Goal: Transaction & Acquisition: Purchase product/service

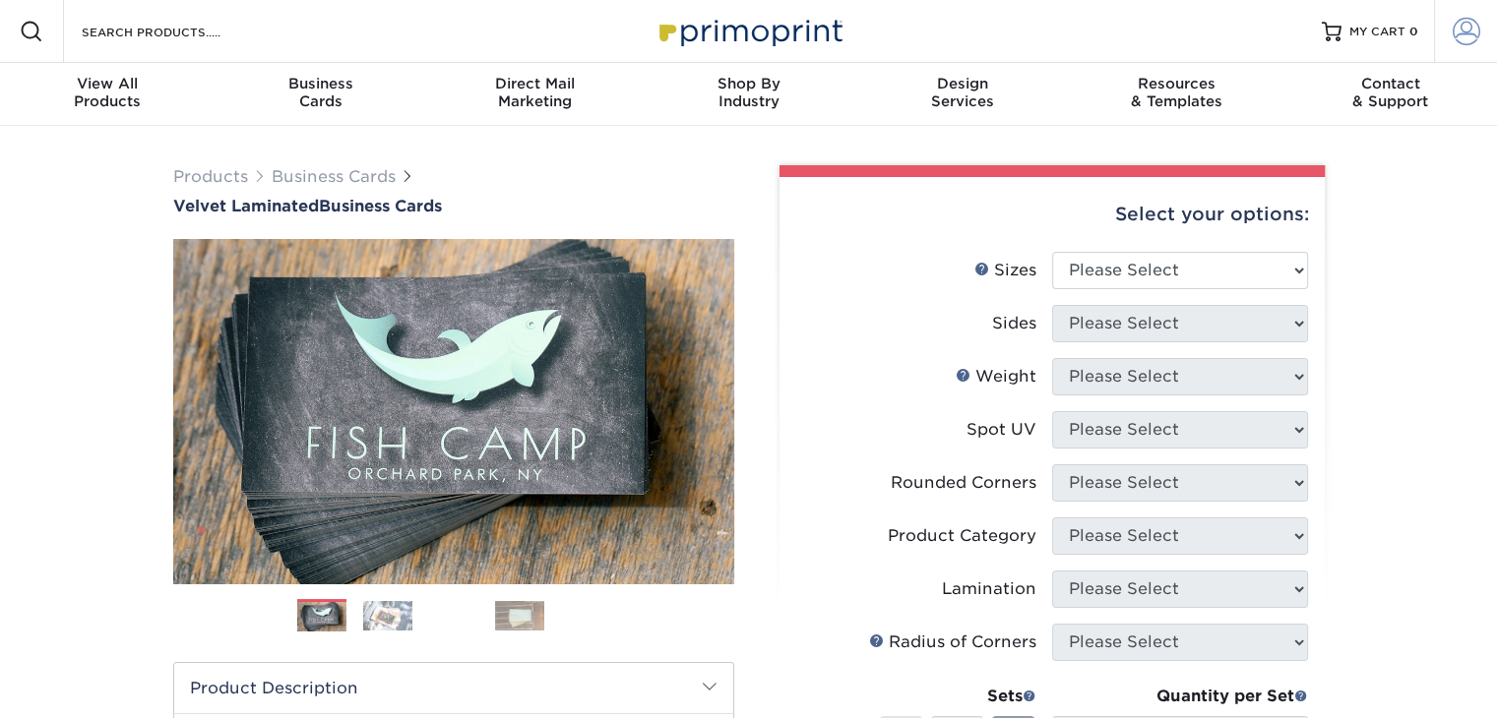
click at [1476, 32] on span at bounding box center [1466, 32] width 28 height 28
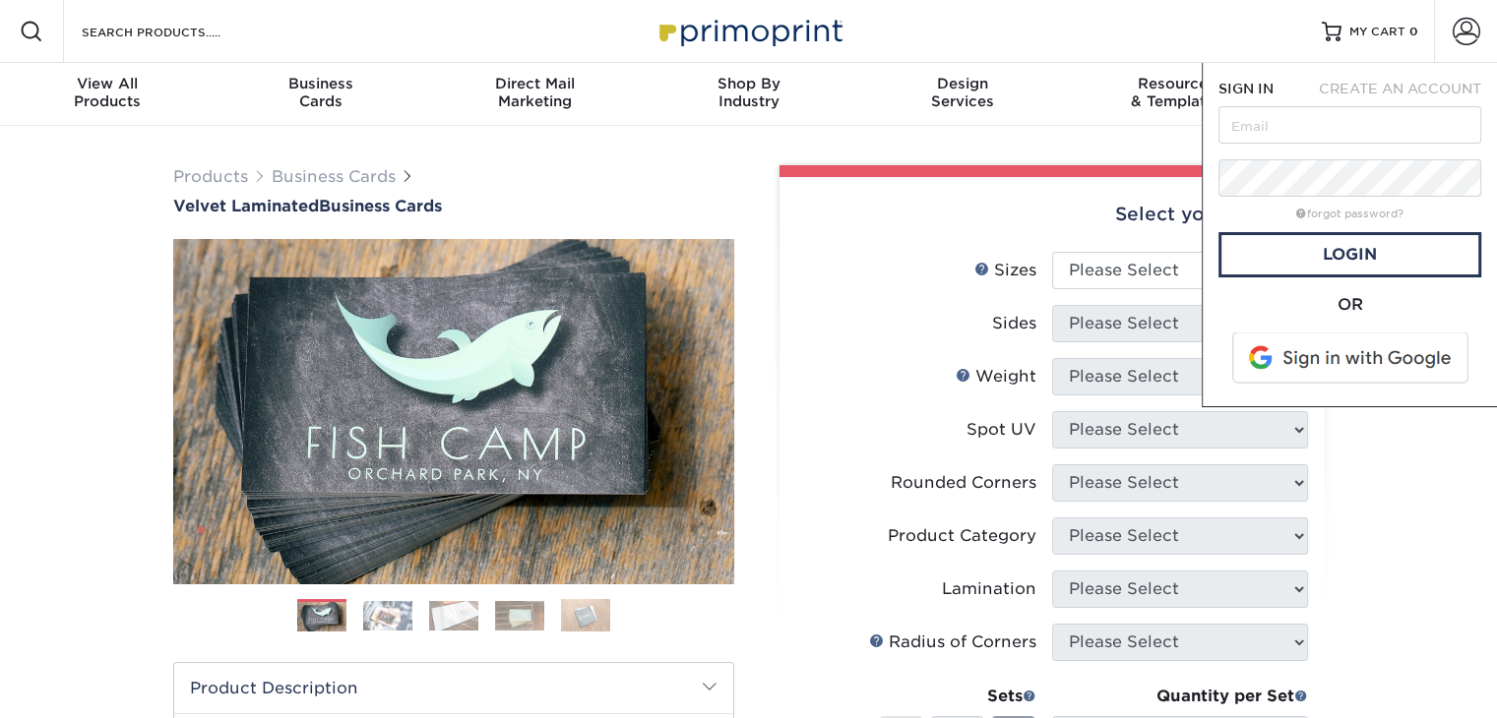
click at [1341, 367] on span at bounding box center [1351, 358] width 251 height 51
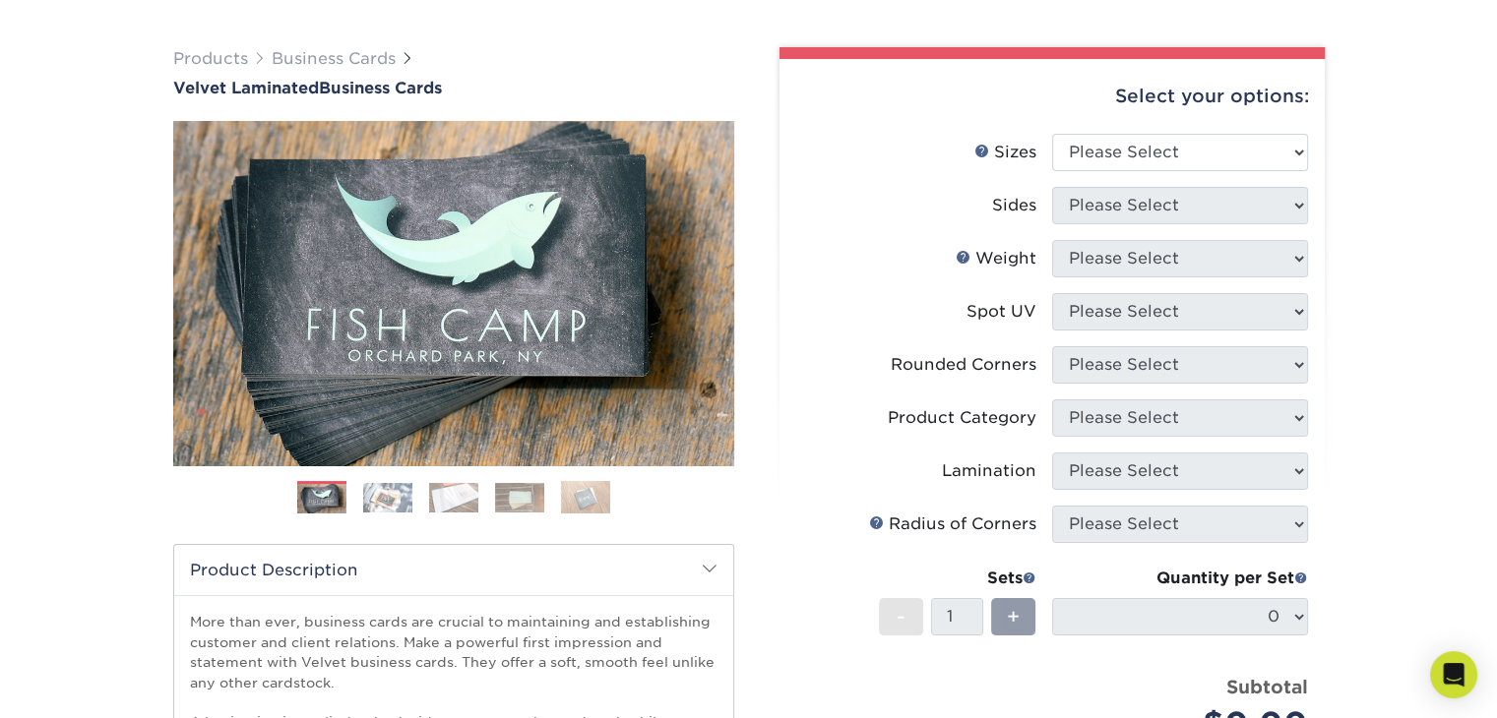
scroll to position [126, 0]
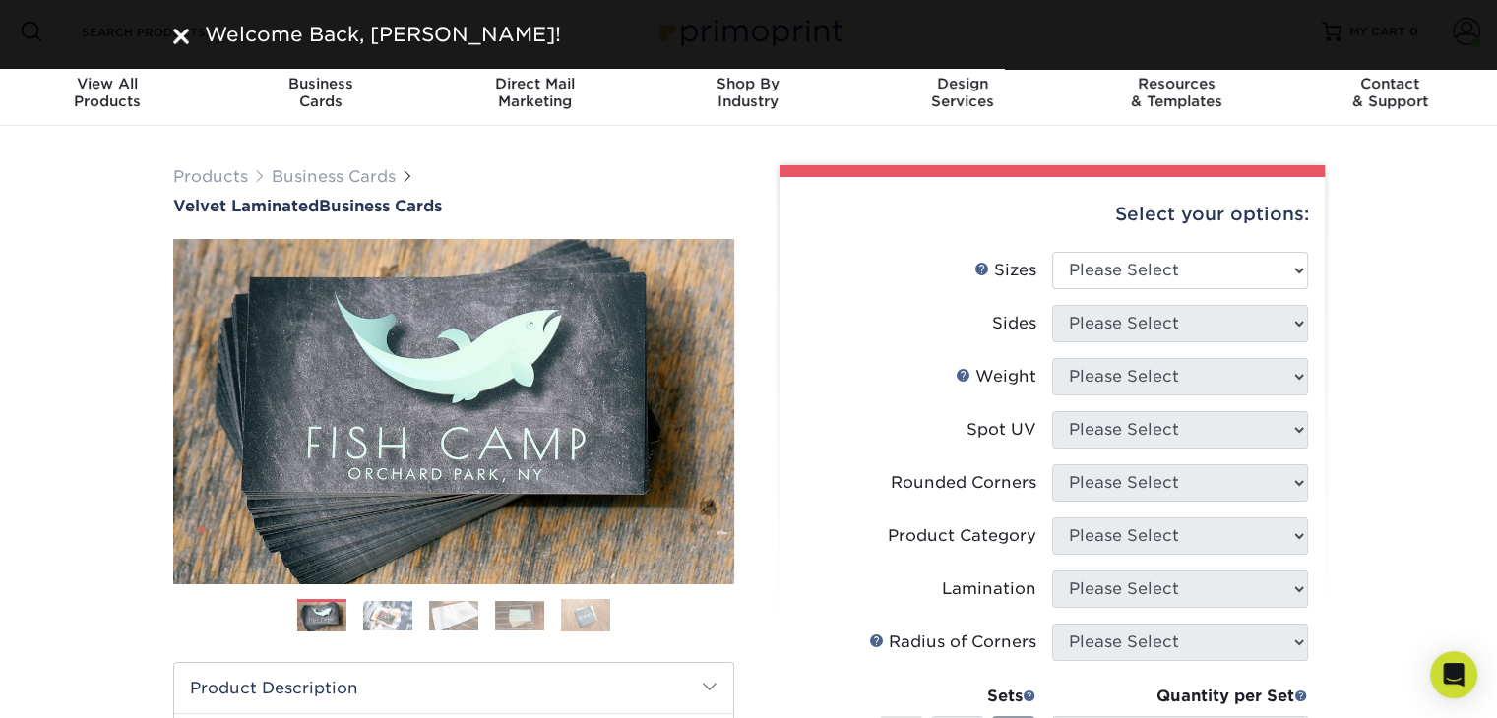
scroll to position [92, 0]
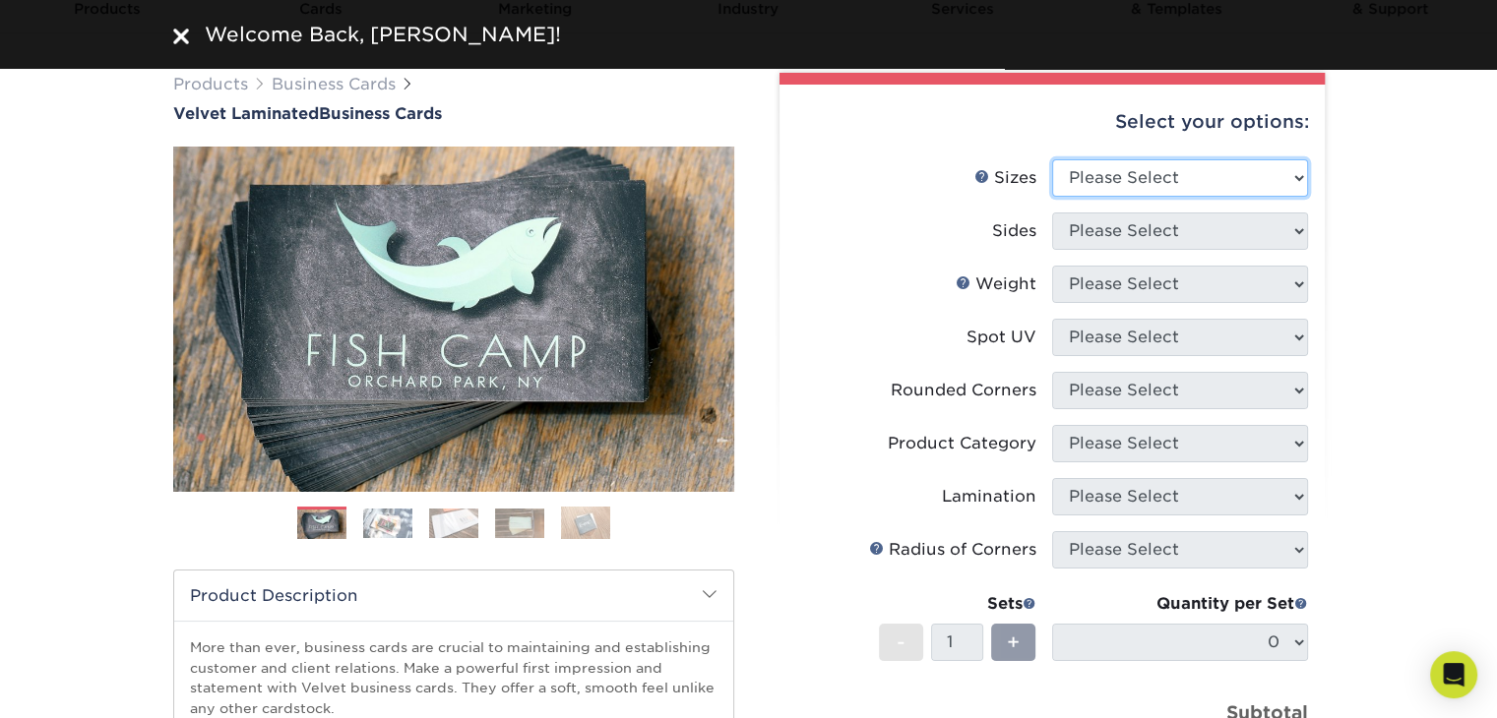
click at [1124, 168] on select "Please Select 1.5" x 3.5" - Mini 1.75" x 3.5" - Mini 2" x 2" - Square 2" x 3" -…" at bounding box center [1180, 177] width 256 height 37
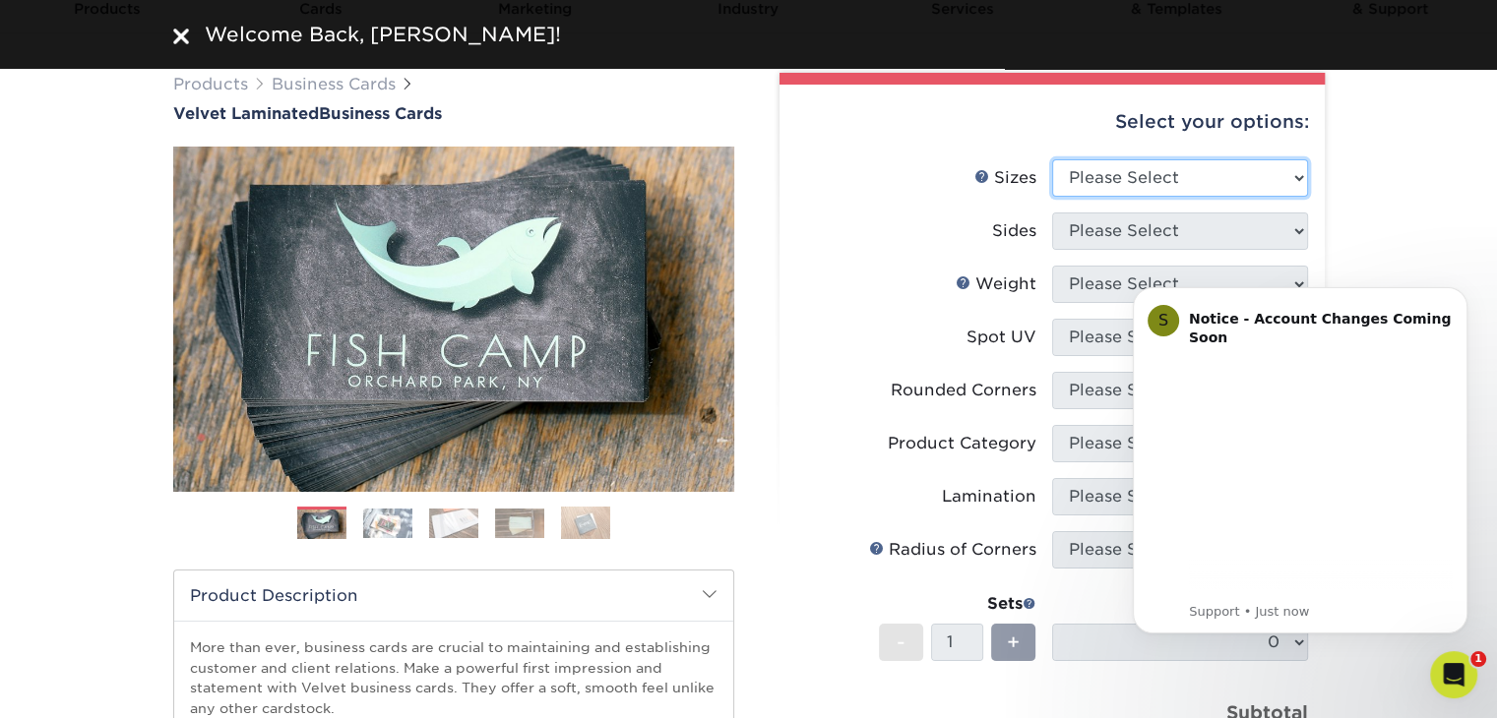
scroll to position [0, 0]
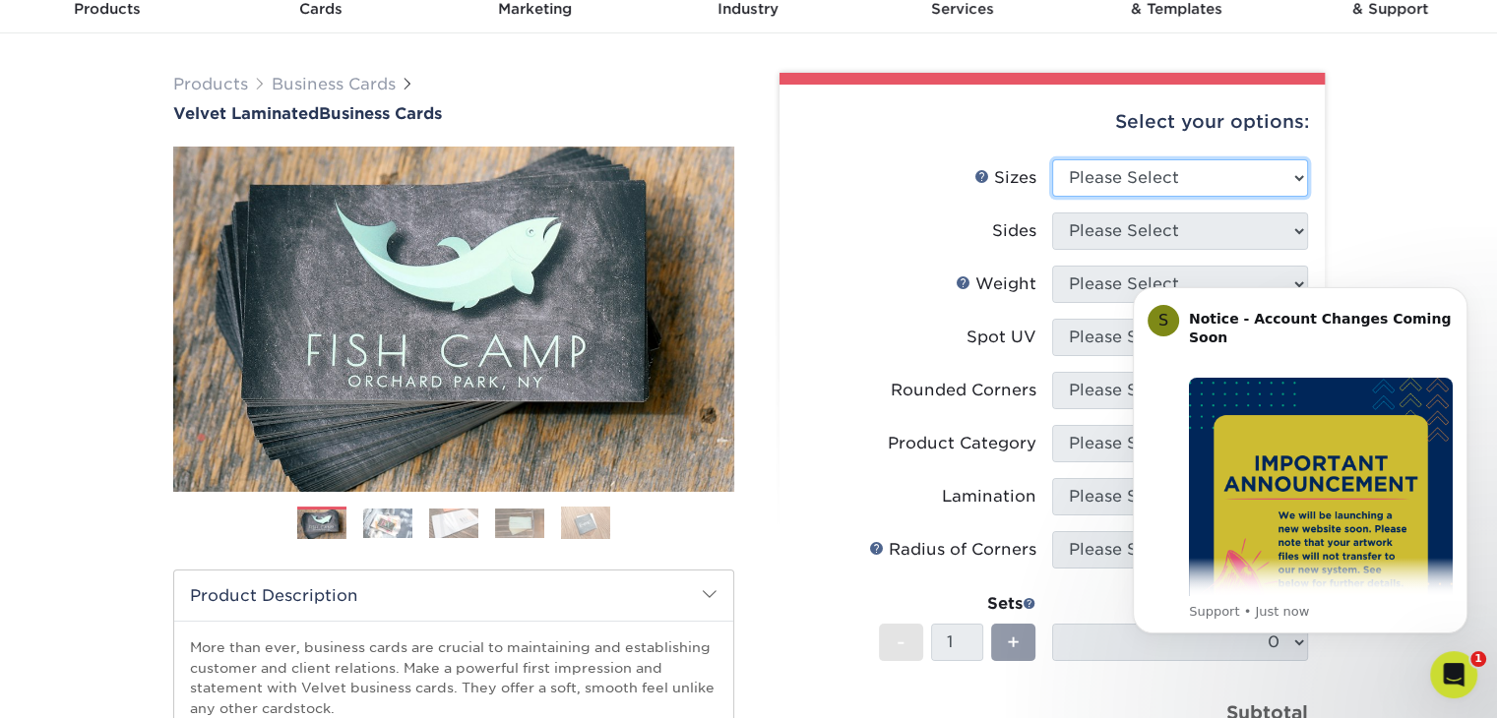
select select "2.00x3.50"
click at [1052, 159] on select "Please Select 1.5" x 3.5" - Mini 1.75" x 3.5" - Mini 2" x 2" - Square 2" x 3" -…" at bounding box center [1180, 177] width 256 height 37
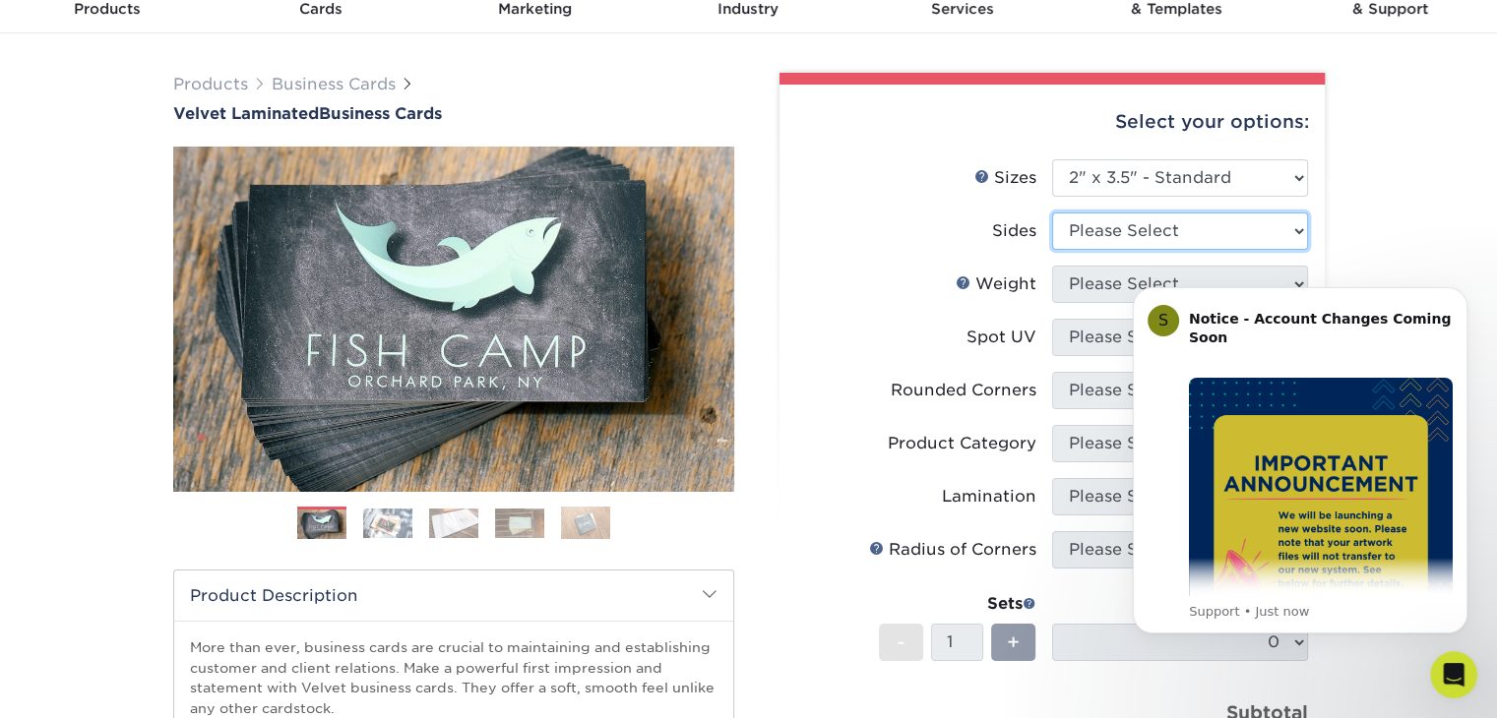
click at [1126, 221] on select "Please Select Print Both Sides Print Front Only" at bounding box center [1180, 231] width 256 height 37
select select "13abbda7-1d64-4f25-8bb2-c179b224825d"
click at [1052, 213] on select "Please Select Print Both Sides Print Front Only" at bounding box center [1180, 231] width 256 height 37
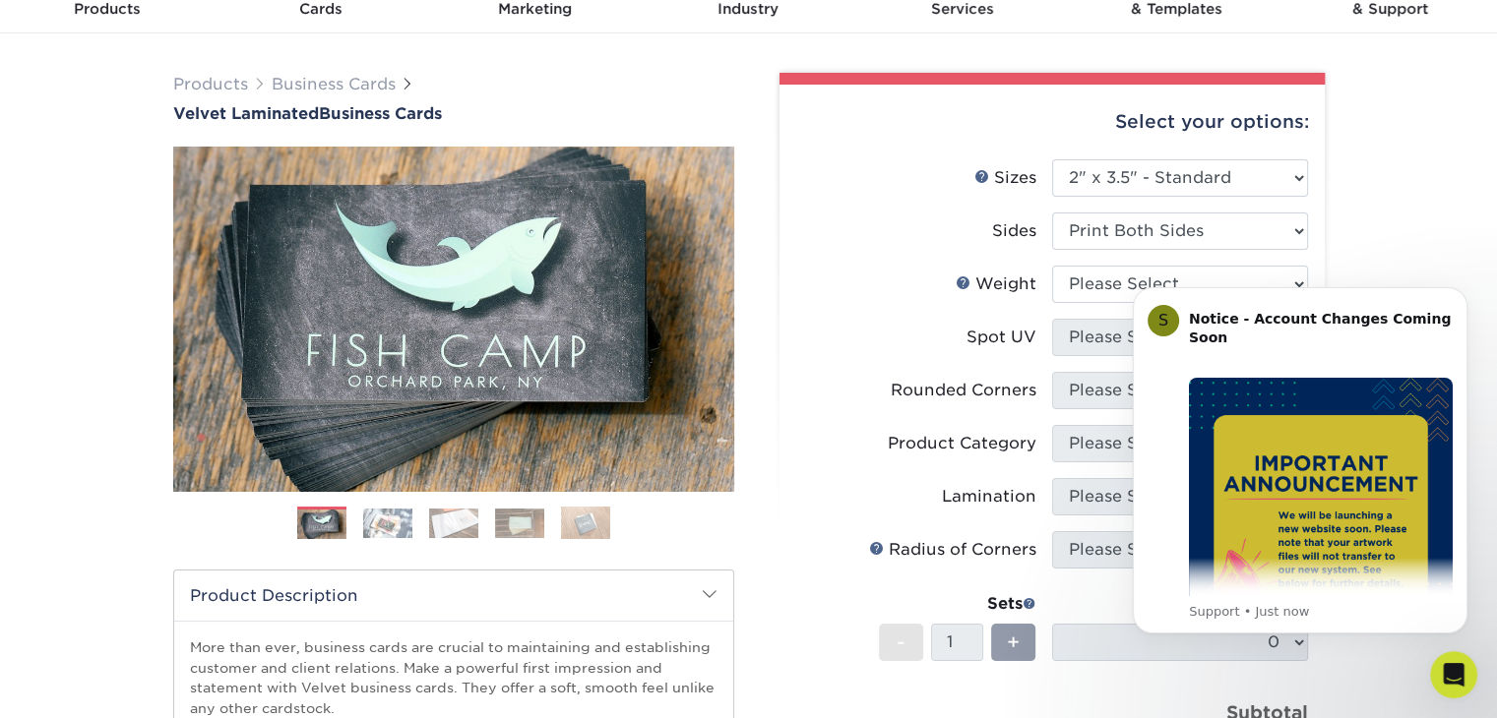
click at [937, 263] on li "Sides Please Select Print Both Sides Print Front Only" at bounding box center [1052, 239] width 512 height 53
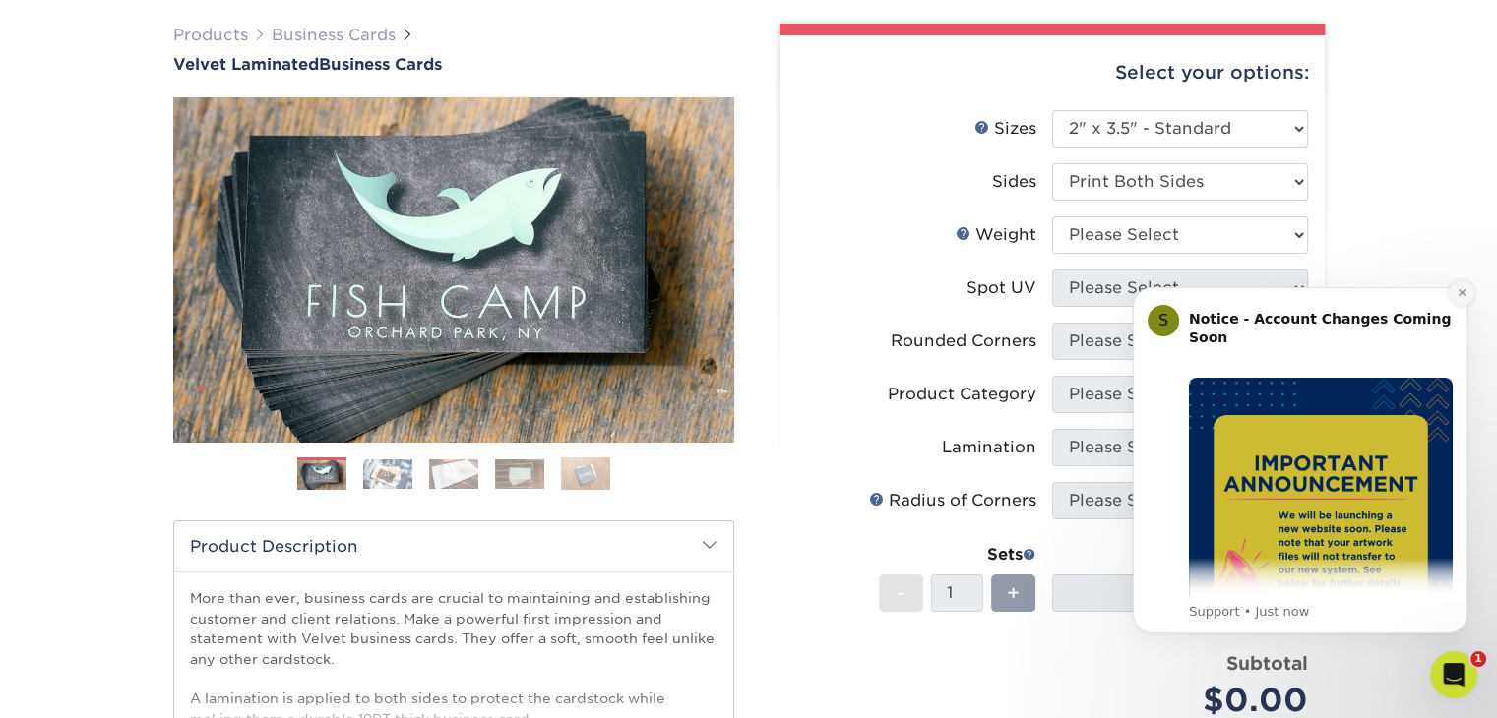
click at [1461, 298] on icon "Dismiss notification" at bounding box center [1461, 292] width 11 height 11
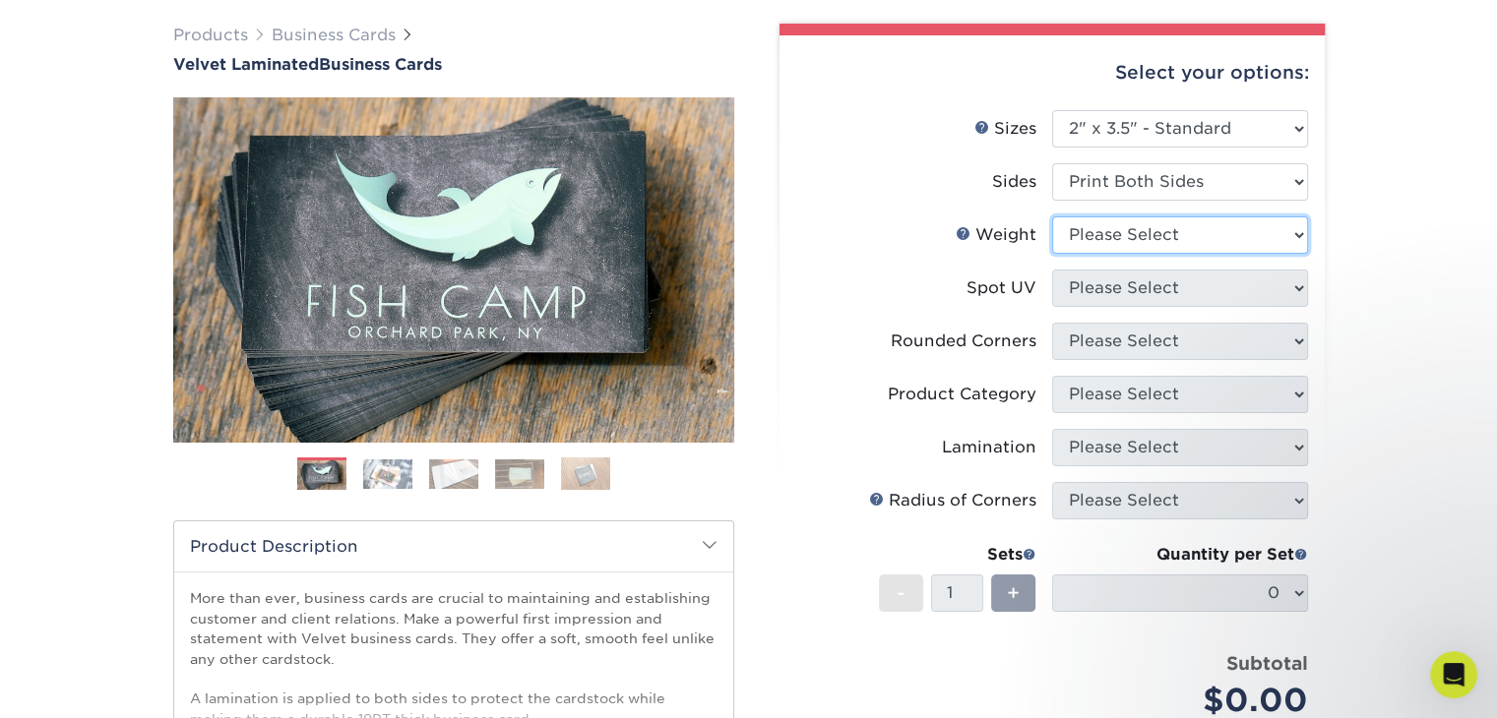
click at [1124, 230] on select "Please Select 16PT" at bounding box center [1180, 234] width 256 height 37
select select "16PT"
click at [1052, 216] on select "Please Select 16PT" at bounding box center [1180, 234] width 256 height 37
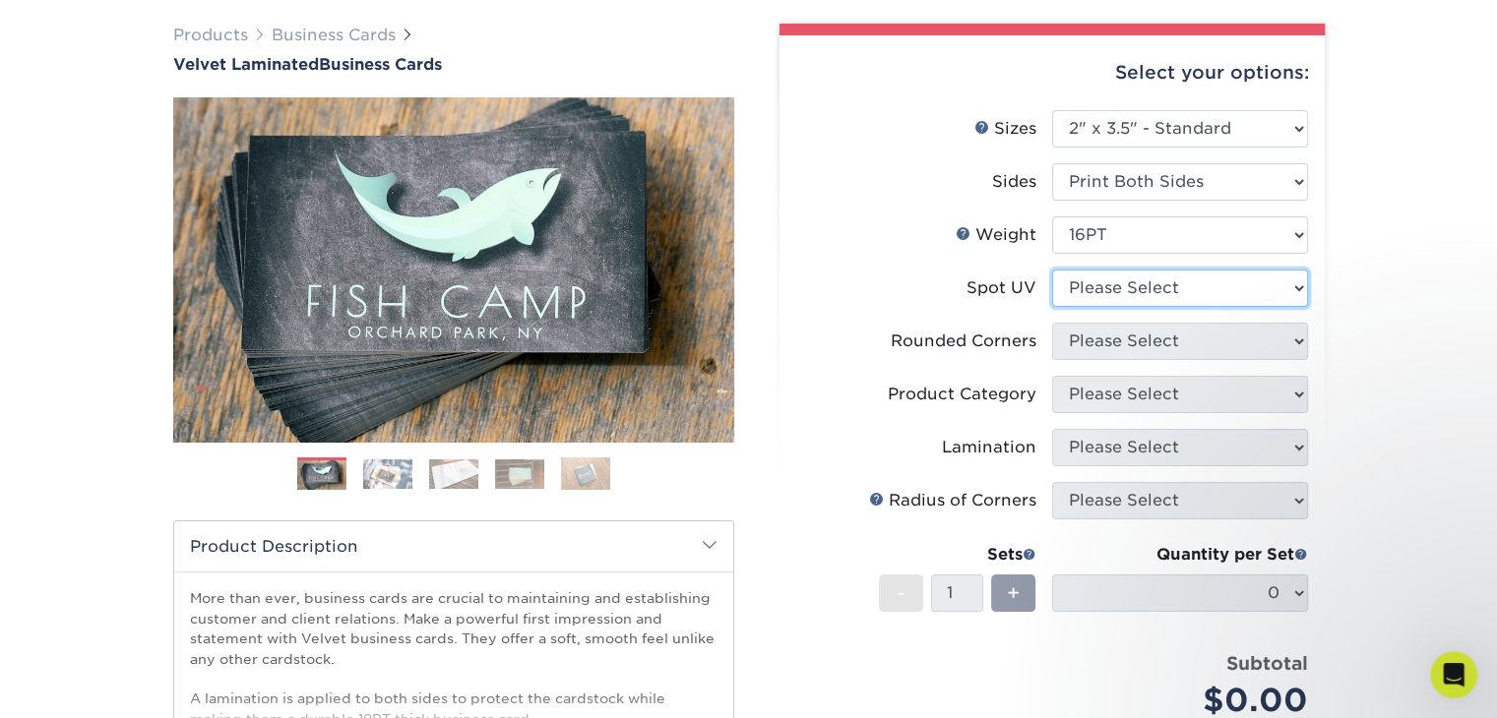
click at [1113, 292] on select "Please Select No Spot UV Front and Back (Both Sides) Front Only Back Only" at bounding box center [1180, 288] width 256 height 37
select select "3"
click at [1052, 270] on select "Please Select No Spot UV Front and Back (Both Sides) Front Only Back Only" at bounding box center [1180, 288] width 256 height 37
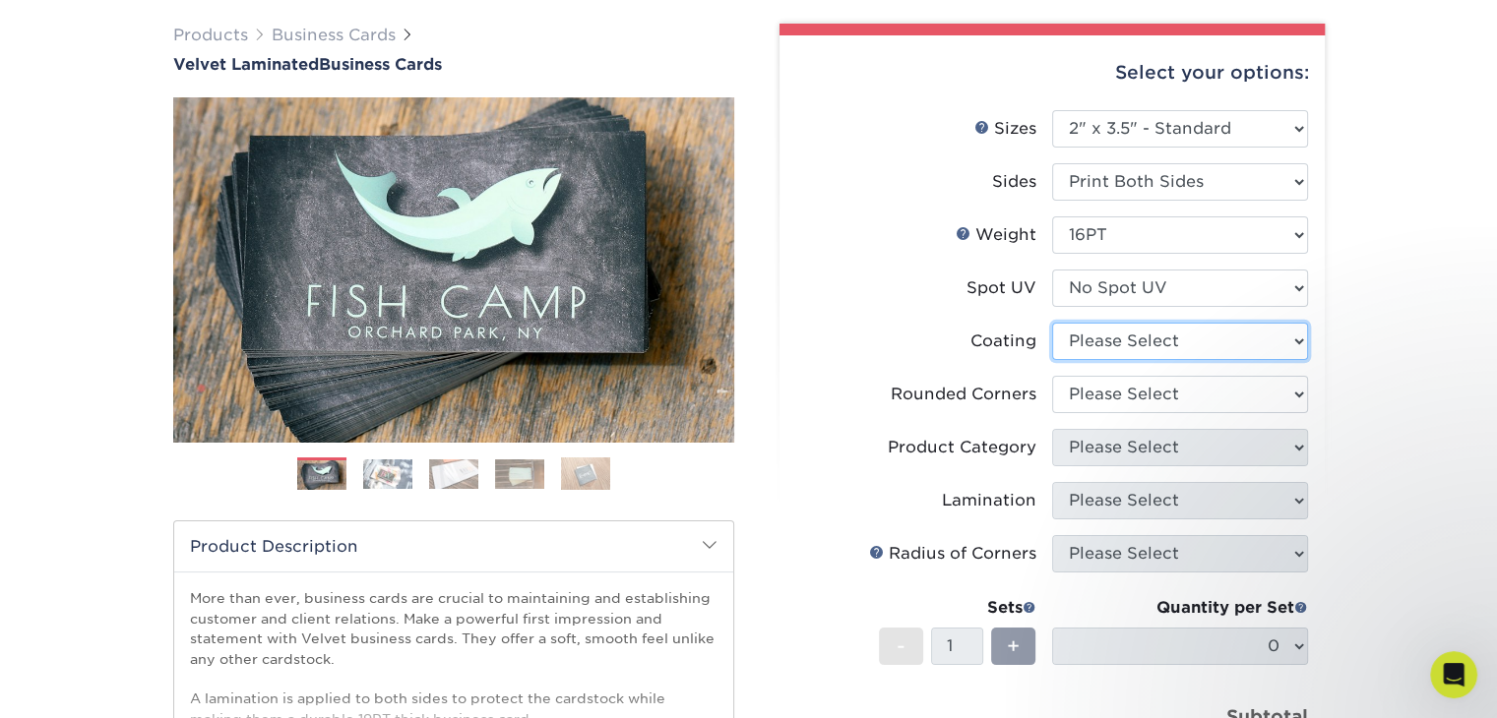
click at [1111, 354] on select at bounding box center [1180, 341] width 256 height 37
select select "3e7618de-abca-4bda-9f97-8b9129e913d8"
click at [1052, 323] on select at bounding box center [1180, 341] width 256 height 37
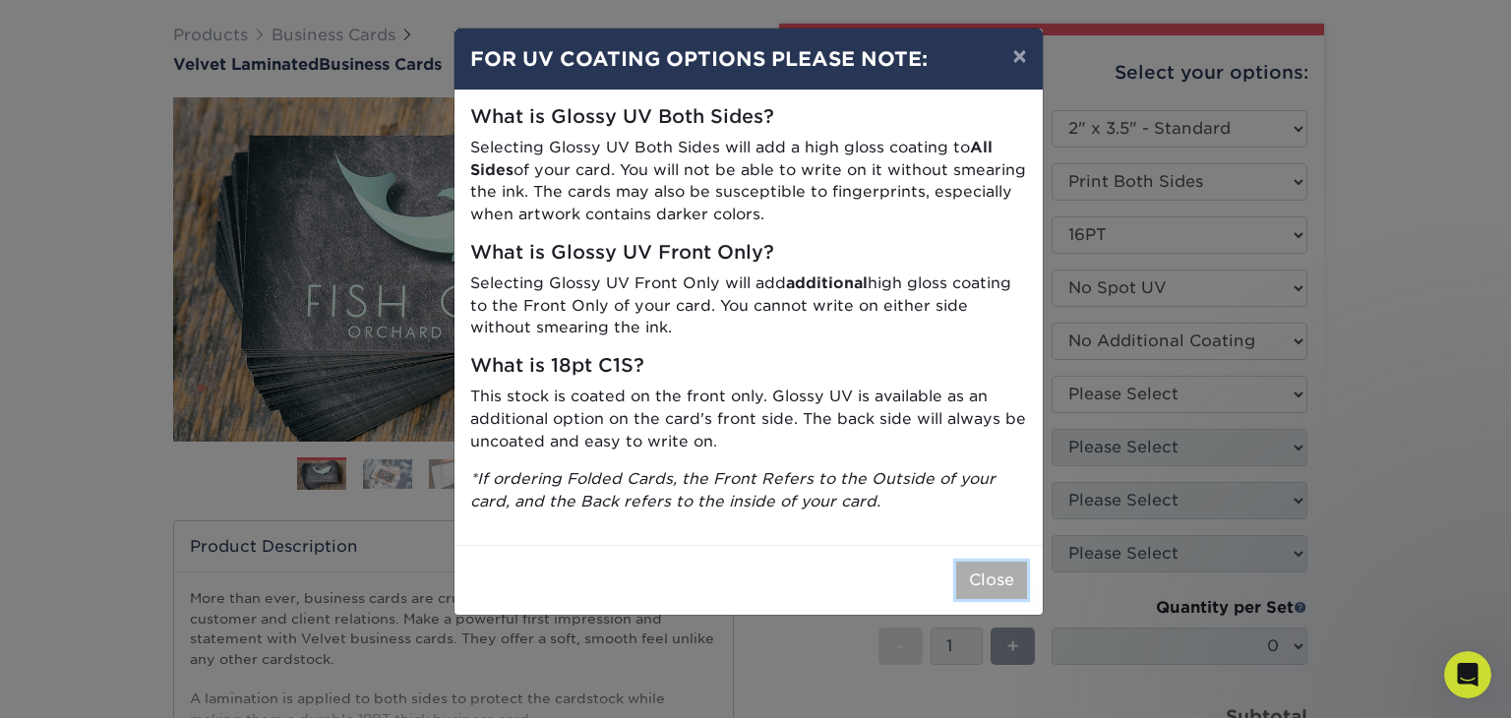
click at [992, 572] on button "Close" at bounding box center [991, 580] width 71 height 37
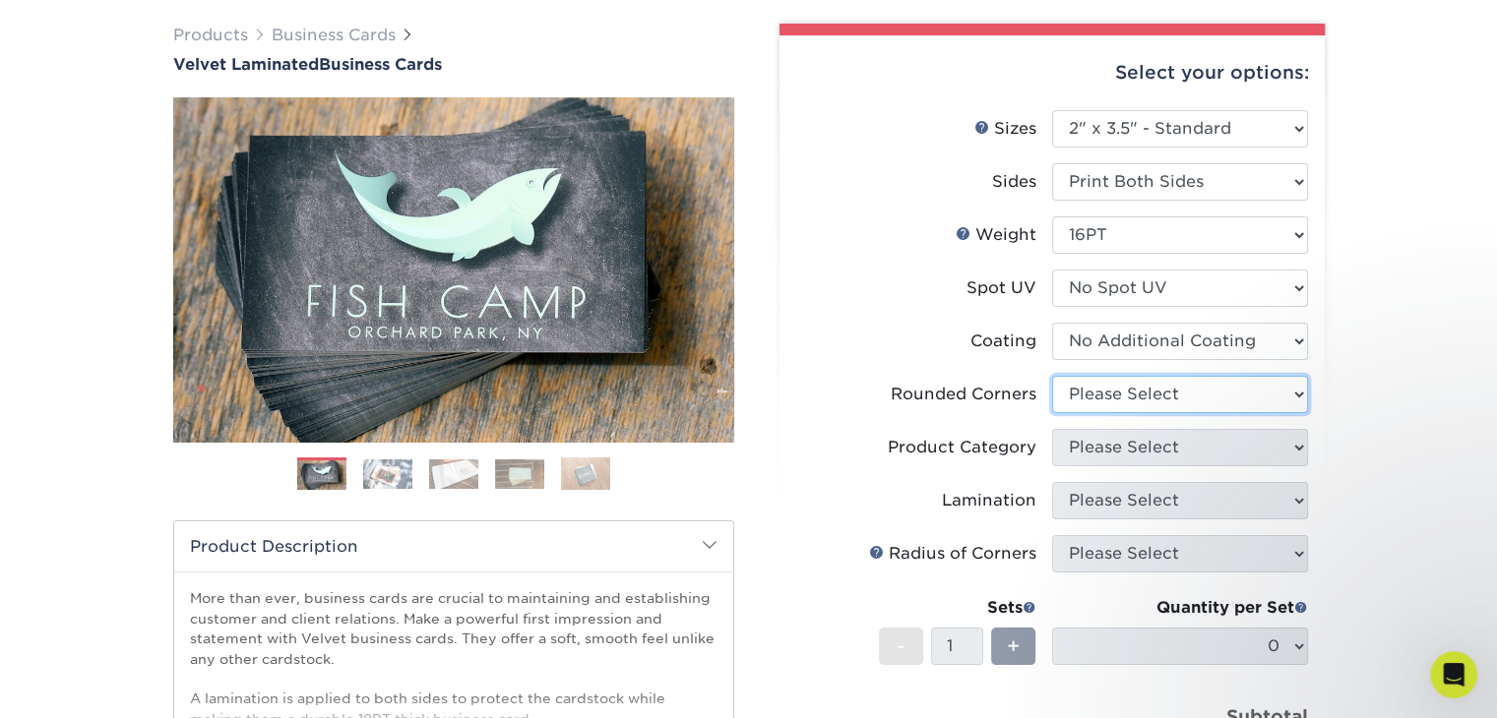
click at [1154, 391] on select "Please Select Yes - Round 2 Corners Yes - Round 4 Corners No" at bounding box center [1180, 394] width 256 height 37
select select "0"
click at [1052, 376] on select "Please Select Yes - Round 2 Corners Yes - Round 4 Corners No" at bounding box center [1180, 394] width 256 height 37
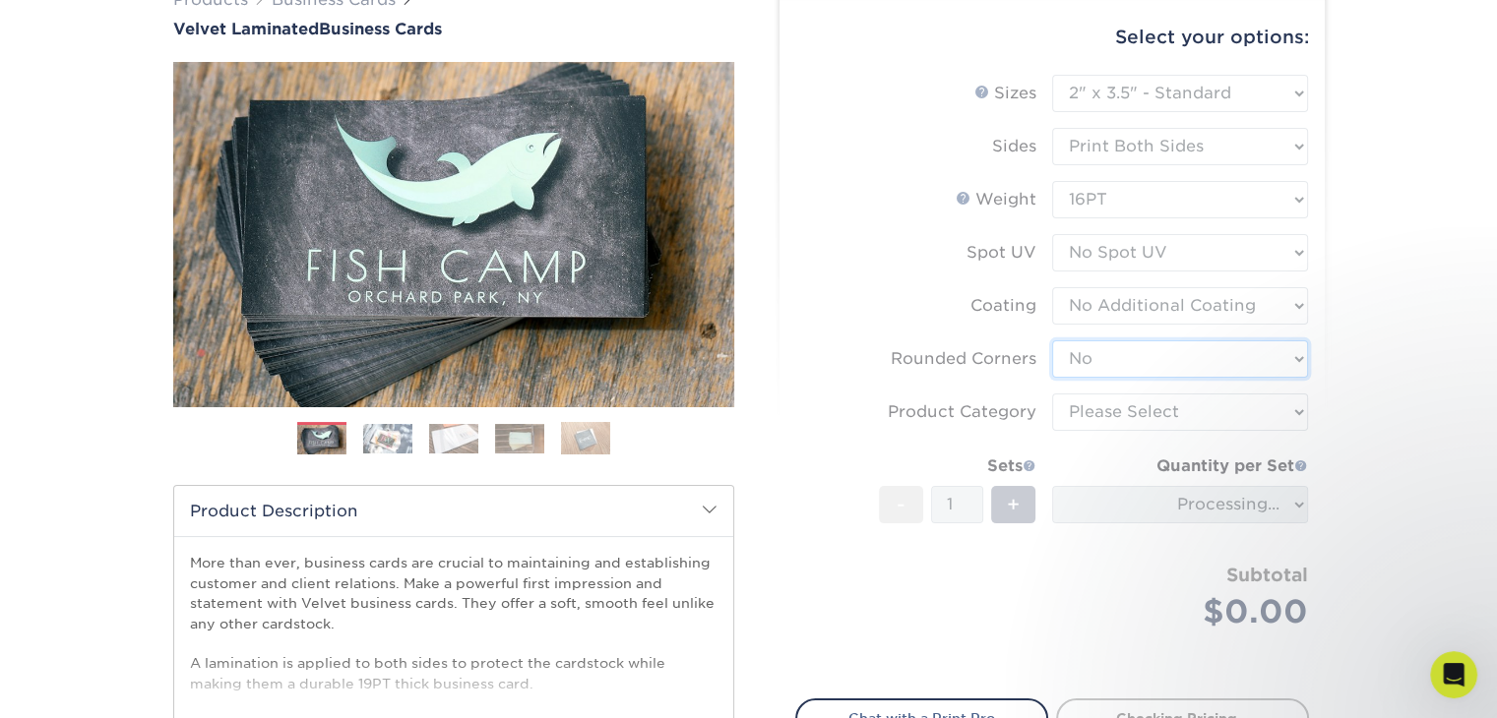
scroll to position [185, 0]
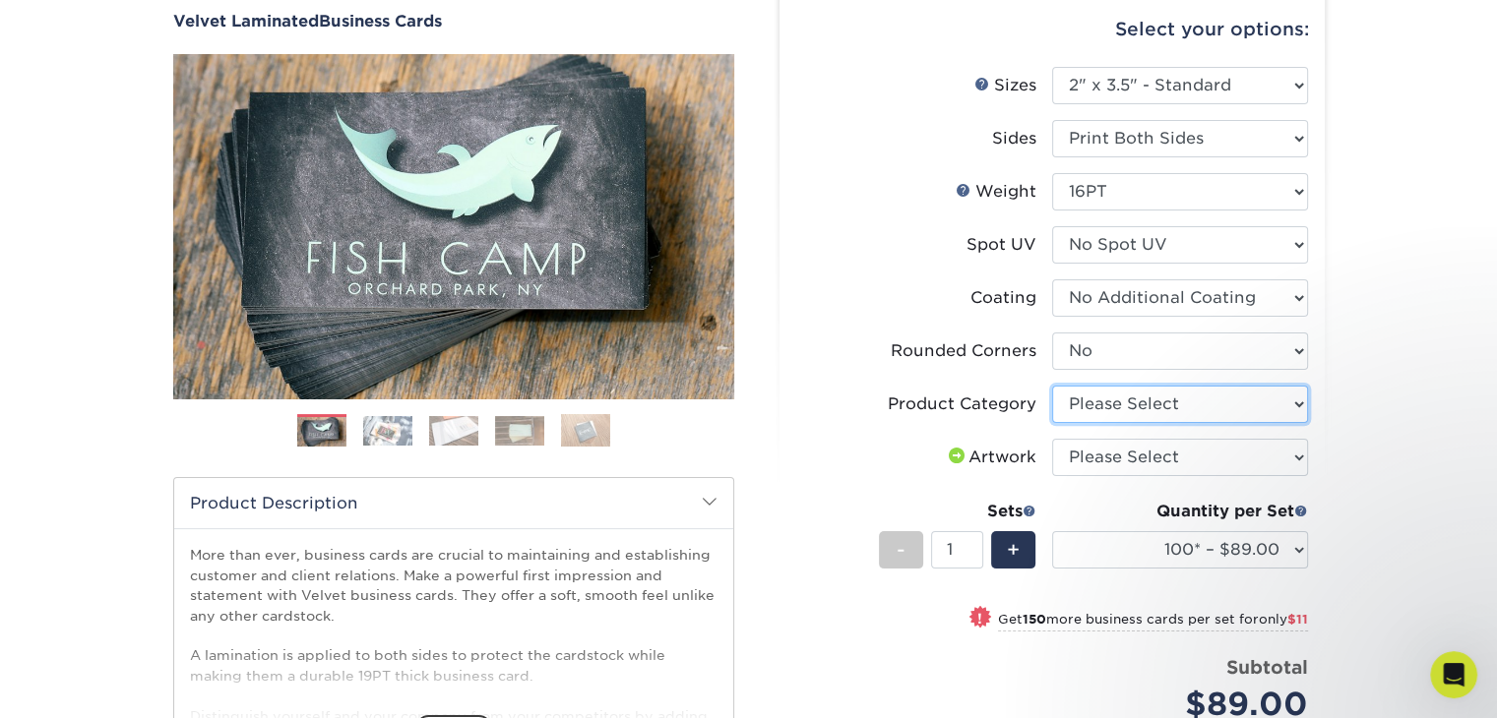
click at [1138, 411] on select "Please Select Business Cards" at bounding box center [1180, 404] width 256 height 37
select select "3b5148f1-0588-4f88-a218-97bcfdce65c1"
click at [1052, 386] on select "Please Select Business Cards" at bounding box center [1180, 404] width 256 height 37
click at [1145, 462] on select "Please Select I will upload files I need a design - $100" at bounding box center [1180, 457] width 256 height 37
select select "upload"
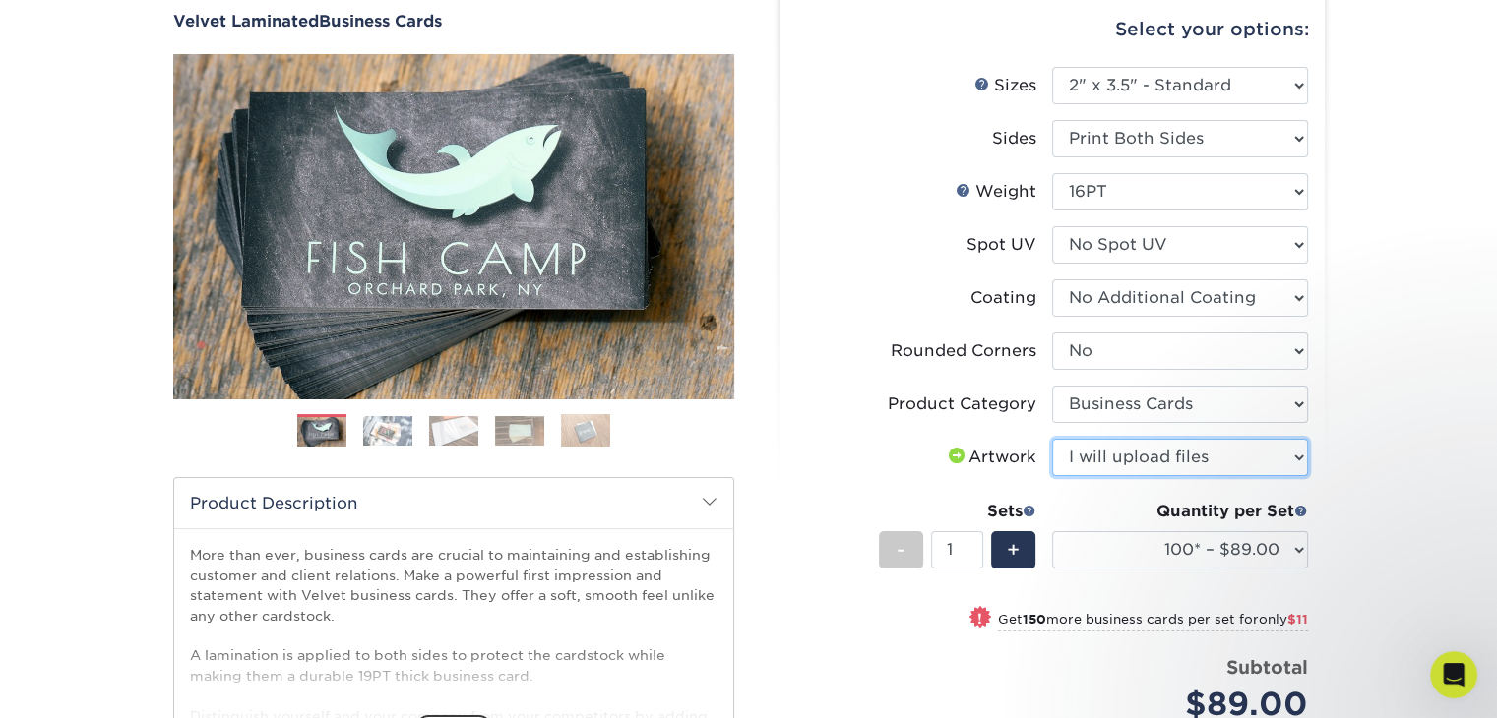
click at [1052, 439] on select "Please Select I will upload files I need a design - $100" at bounding box center [1180, 457] width 256 height 37
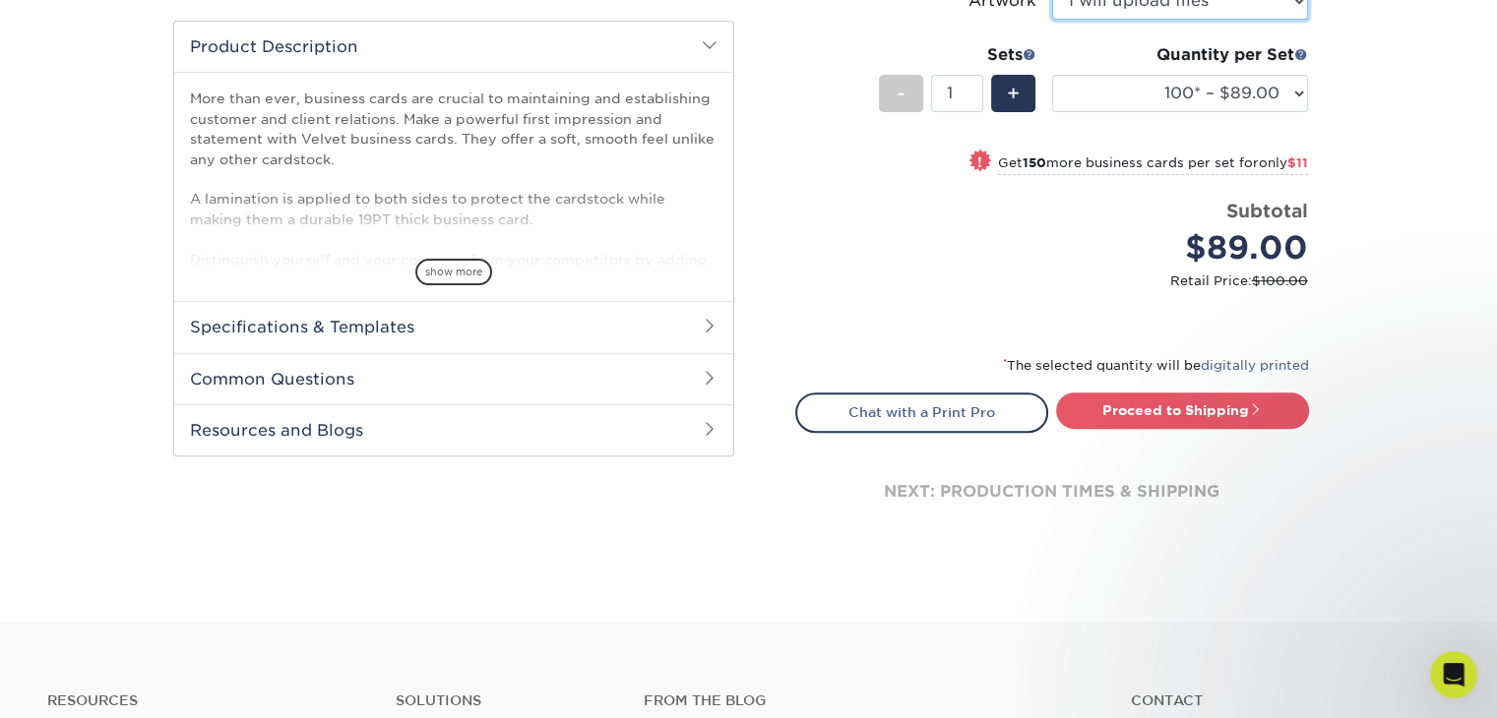
scroll to position [661, 0]
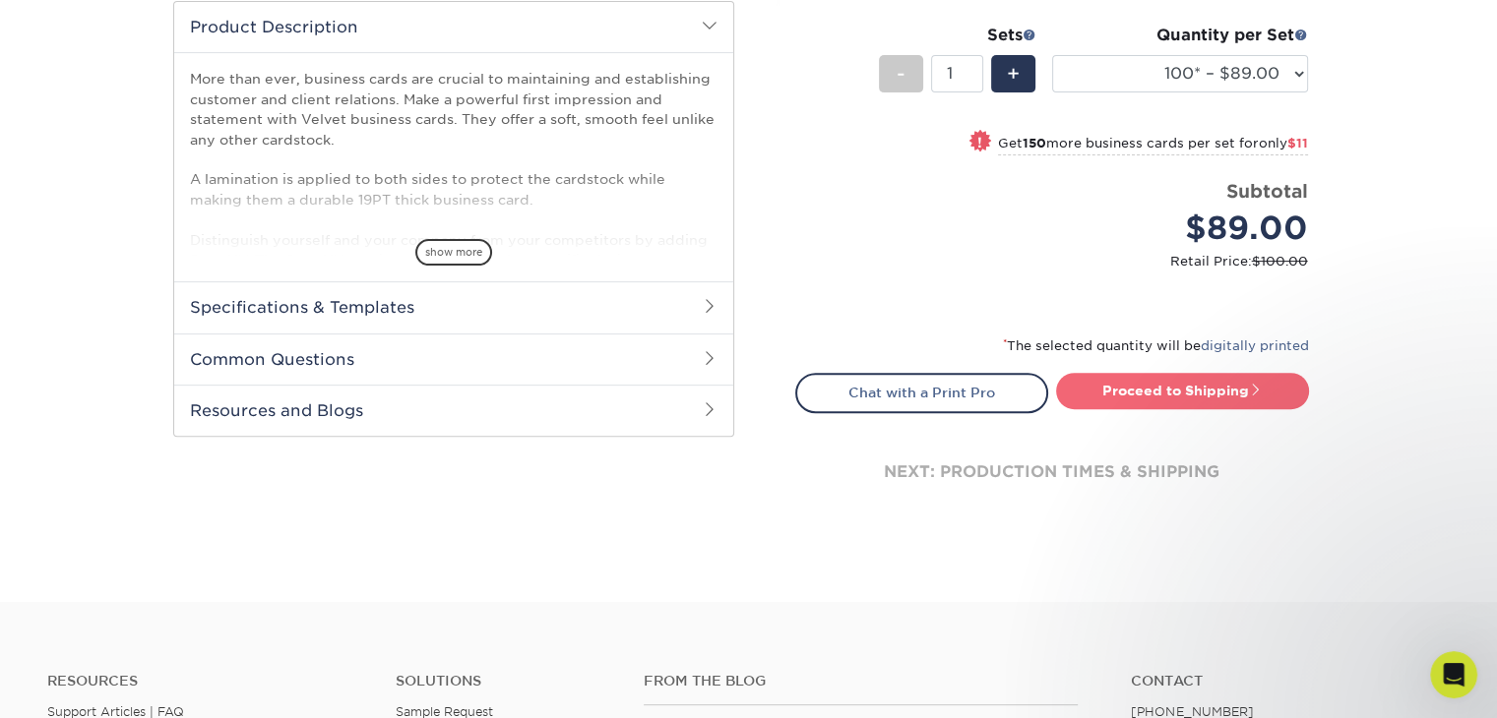
click at [1183, 390] on link "Proceed to Shipping" at bounding box center [1182, 390] width 253 height 35
type input "Set 1"
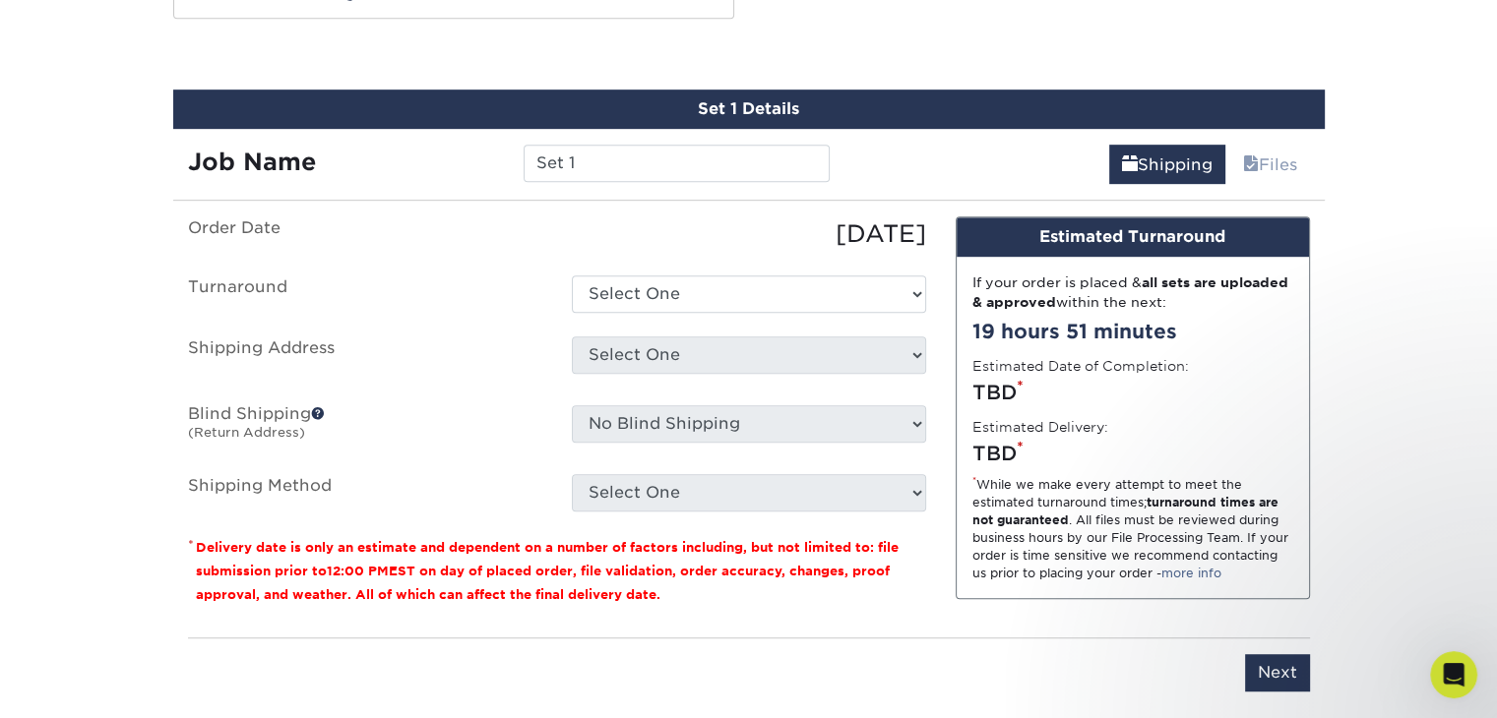
scroll to position [1086, 0]
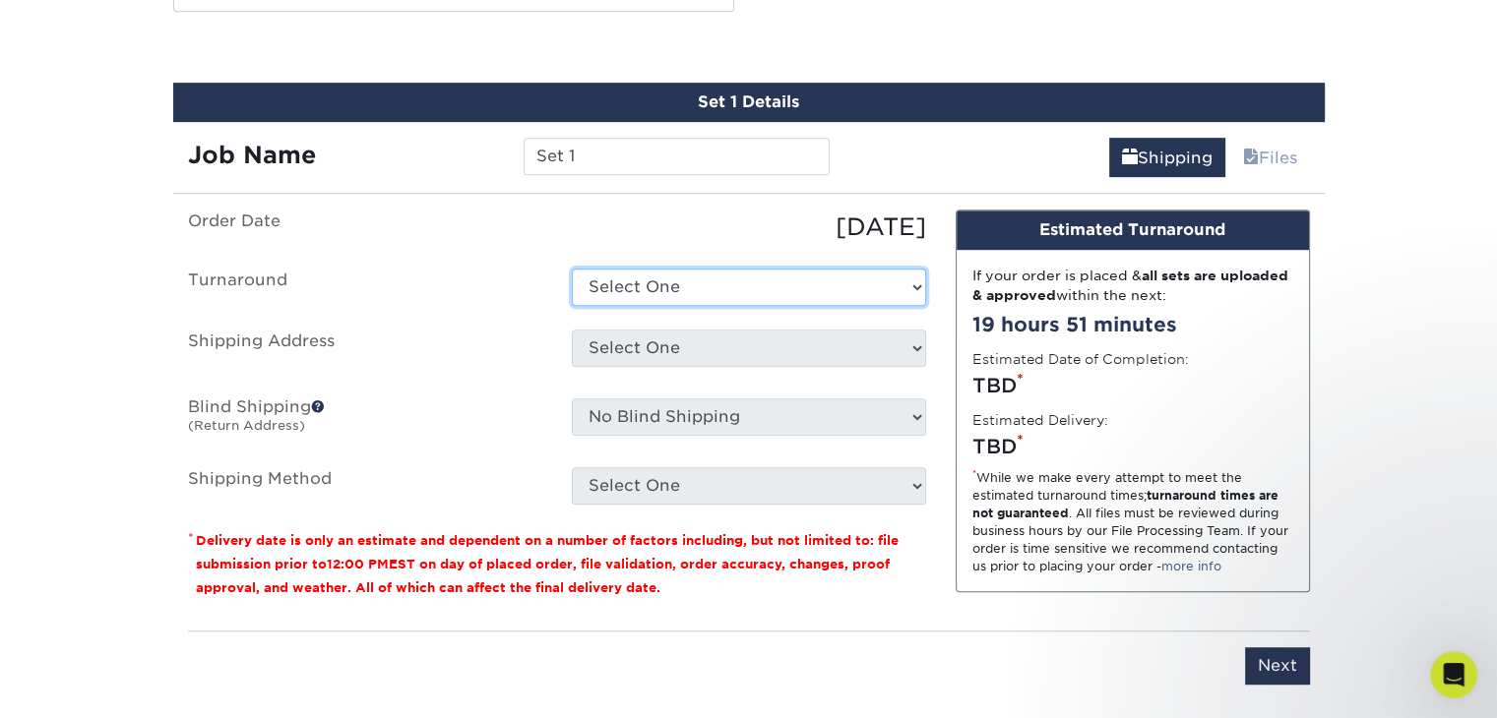
click at [784, 297] on select "Select One 2-4 Business Days 2 Day Next Business Day" at bounding box center [749, 287] width 354 height 37
select select "2ada4704-3e6d-433a-a581-722d89888c56"
click at [572, 269] on select "Select One 2-4 Business Days 2 Day Next Business Day" at bounding box center [749, 287] width 354 height 37
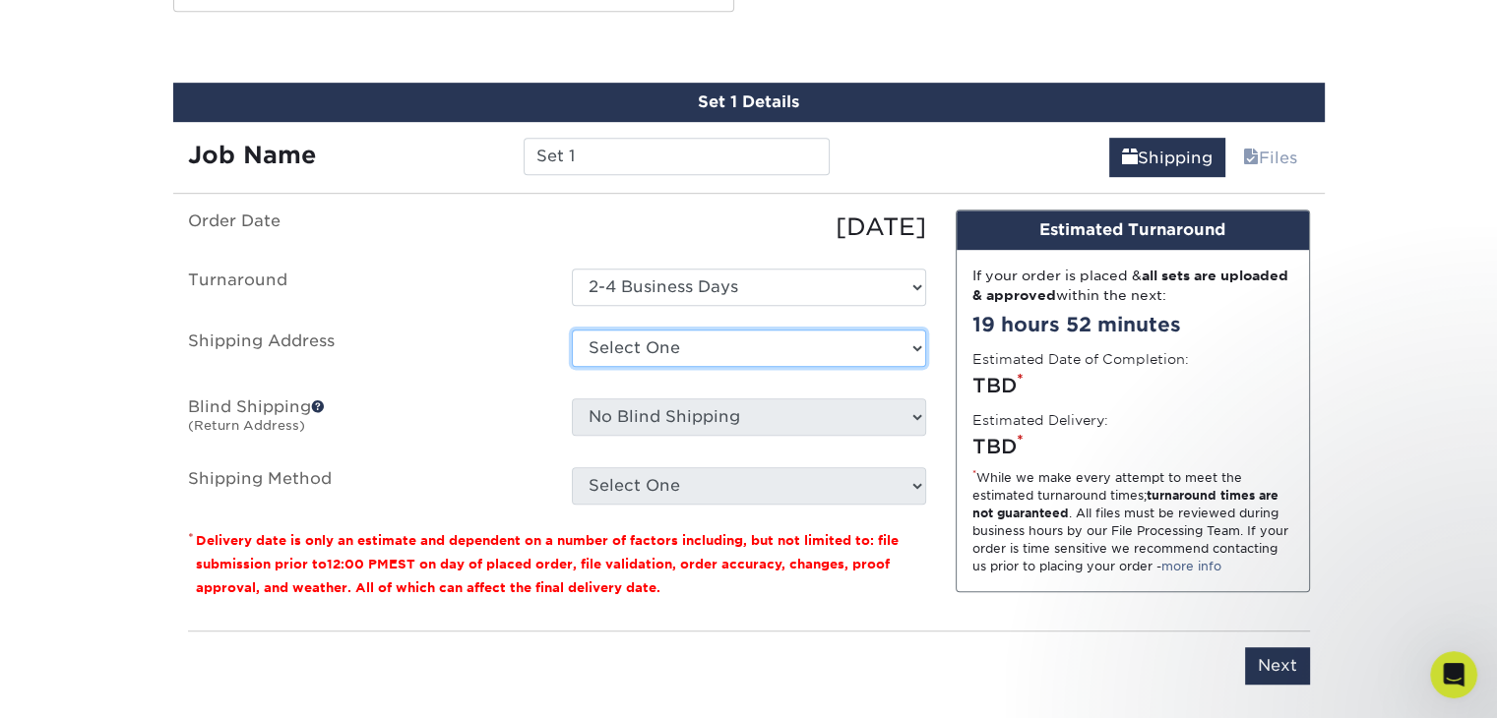
click at [715, 347] on select "Select One Aguilar & Duran Enterprise H&C Financial Services Mother's Day Card …" at bounding box center [749, 348] width 354 height 37
select select "243757"
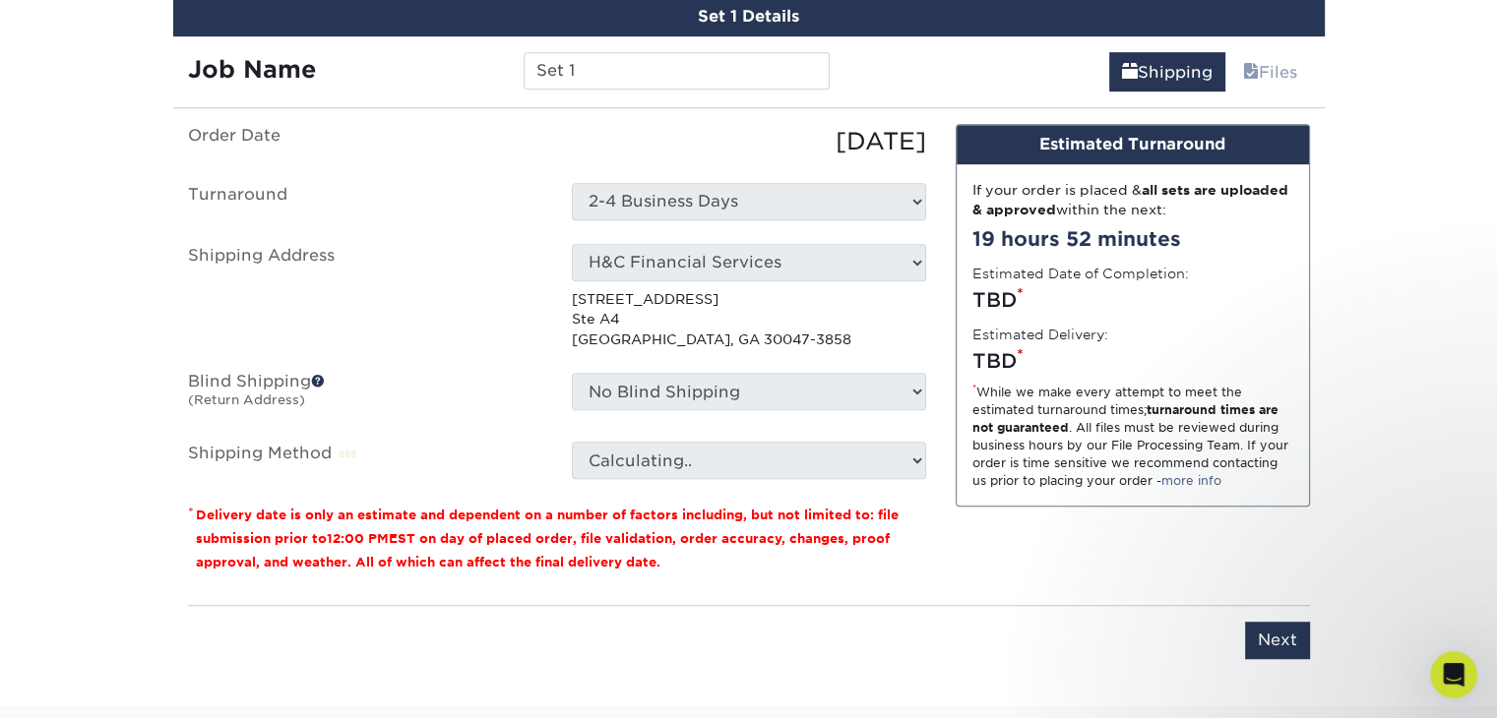
scroll to position [1177, 0]
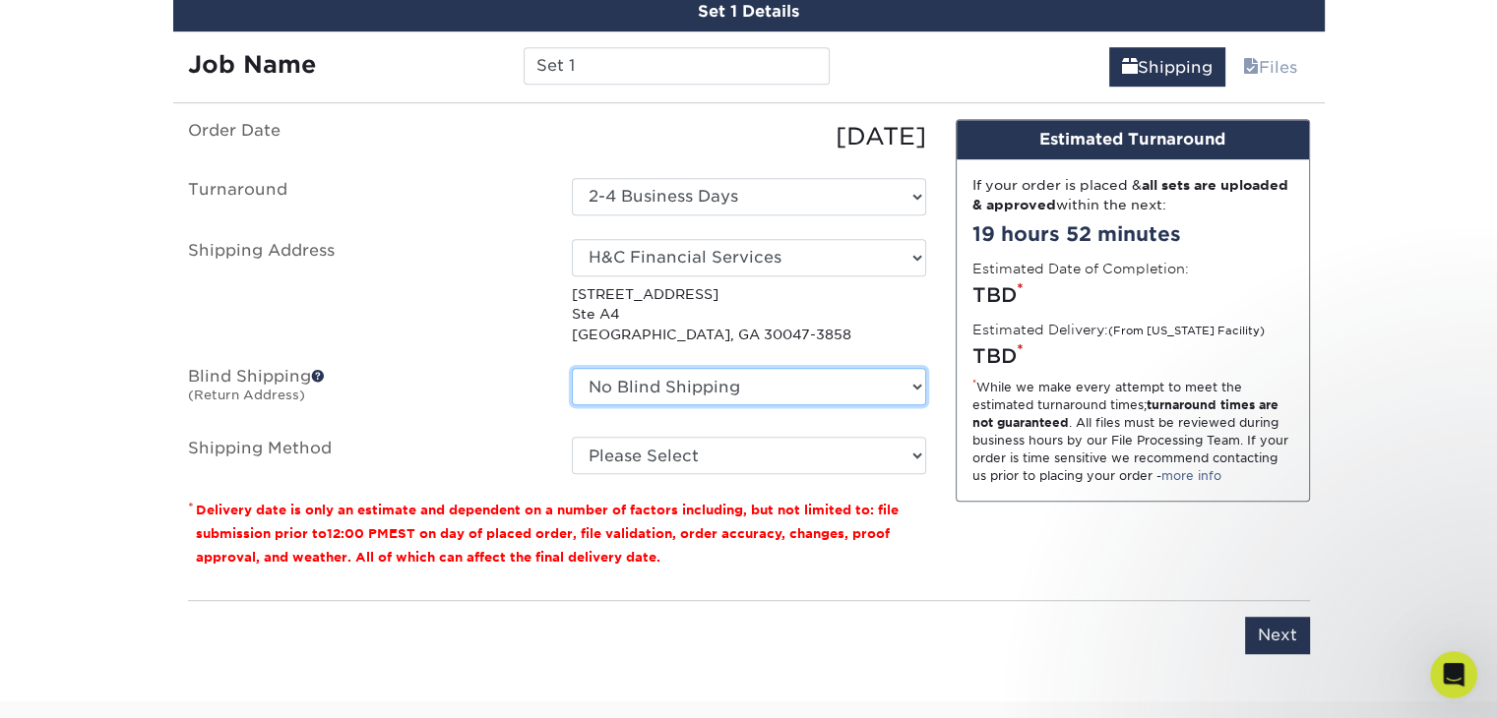
click at [805, 384] on select "No Blind Shipping Aguilar & Duran Enterprise H&C Financial Services Mother's Da…" at bounding box center [749, 386] width 354 height 37
select select "218333"
click at [572, 368] on select "No Blind Shipping Aguilar & Duran Enterprise H&C Financial Services Mother's Da…" at bounding box center [749, 386] width 354 height 37
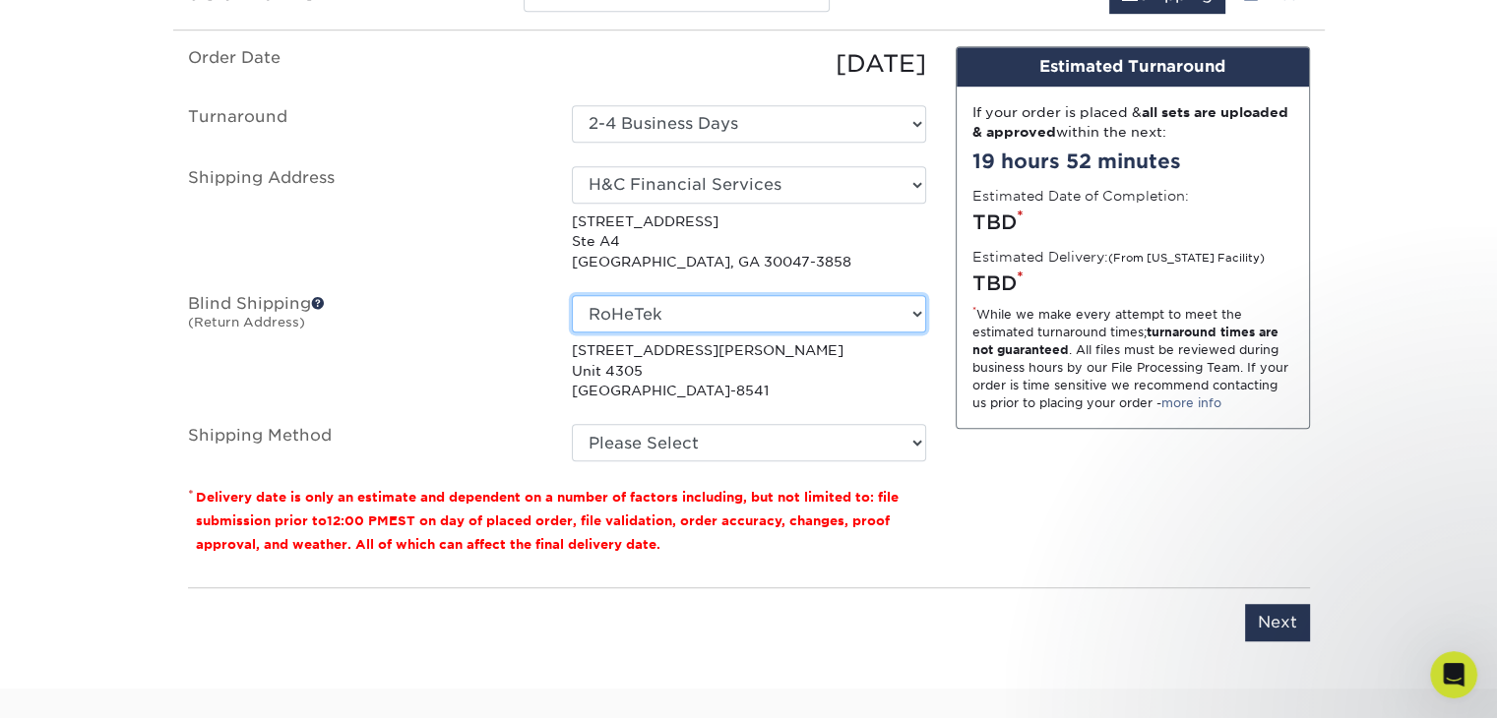
scroll to position [1251, 0]
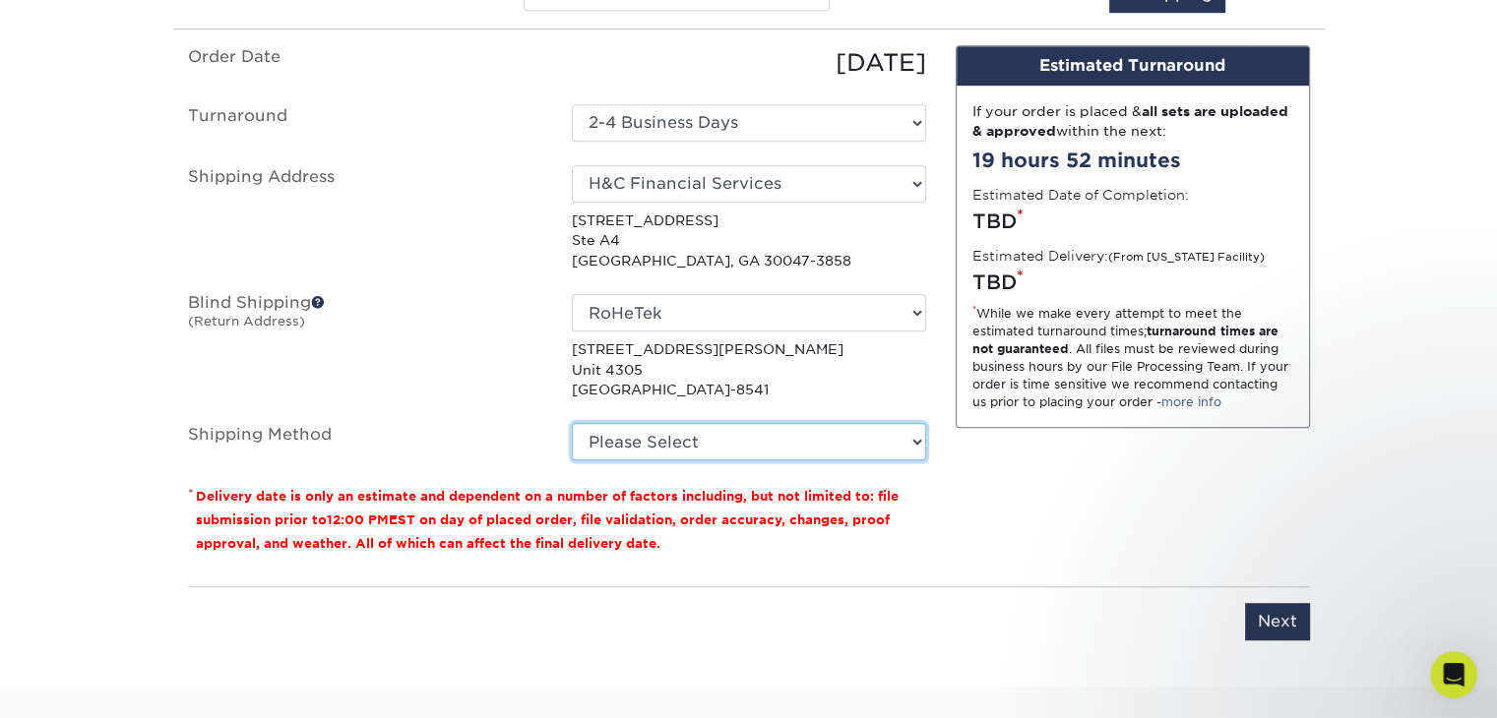
click at [661, 439] on select "Please Select Ground Shipping (+$7.84) 3 Day Shipping Service (+$15.34) 2 Day A…" at bounding box center [749, 441] width 354 height 37
select select "03"
click at [572, 423] on select "Please Select Ground Shipping (+$7.84) 3 Day Shipping Service (+$15.34) 2 Day A…" at bounding box center [749, 441] width 354 height 37
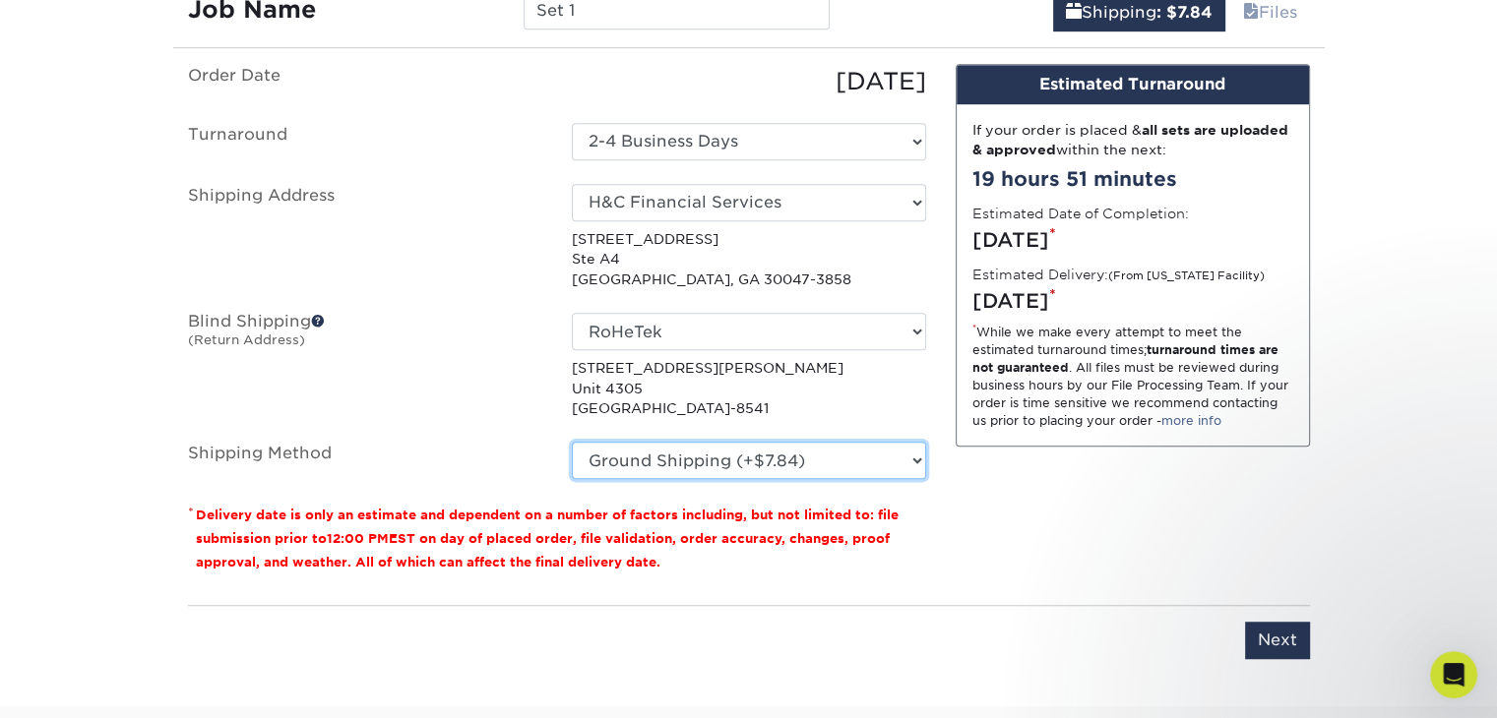
scroll to position [1235, 0]
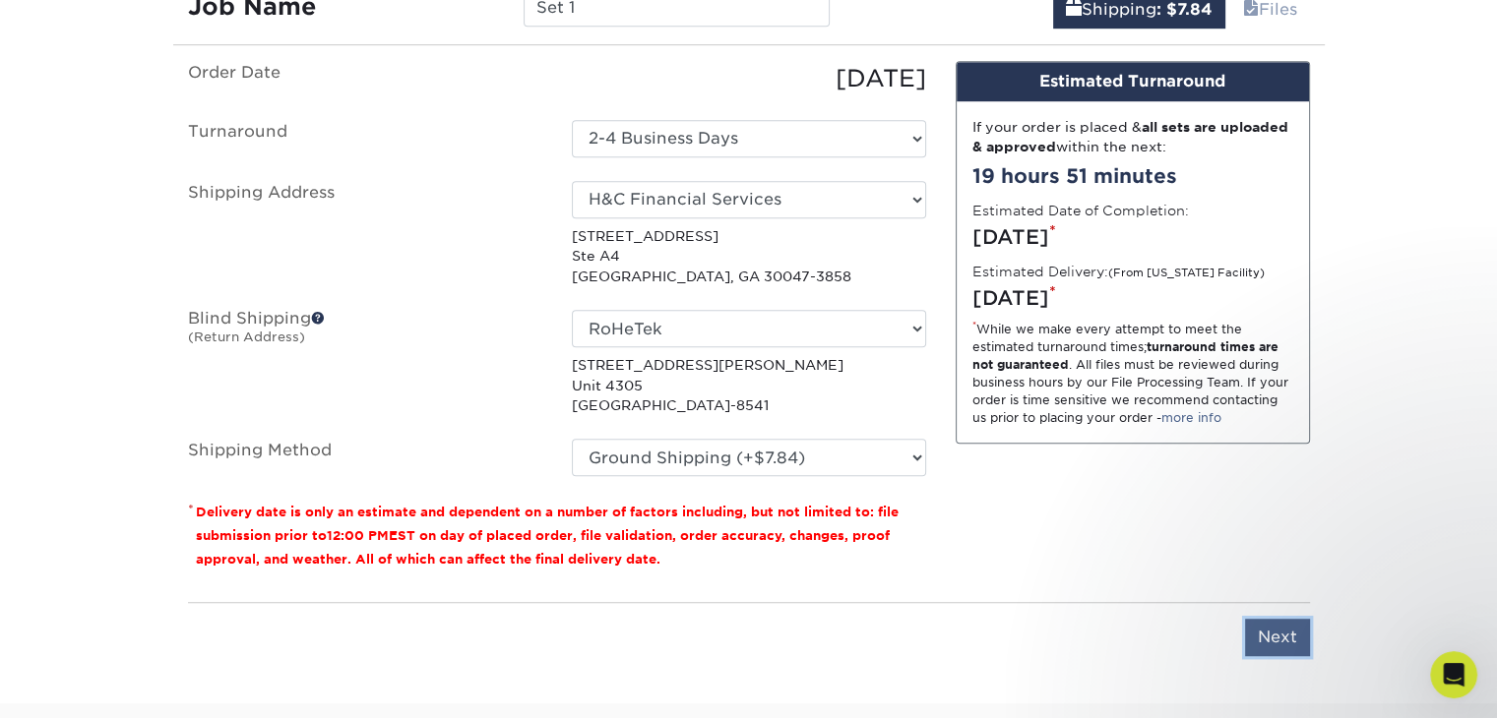
click at [1267, 629] on input "Next" at bounding box center [1277, 637] width 65 height 37
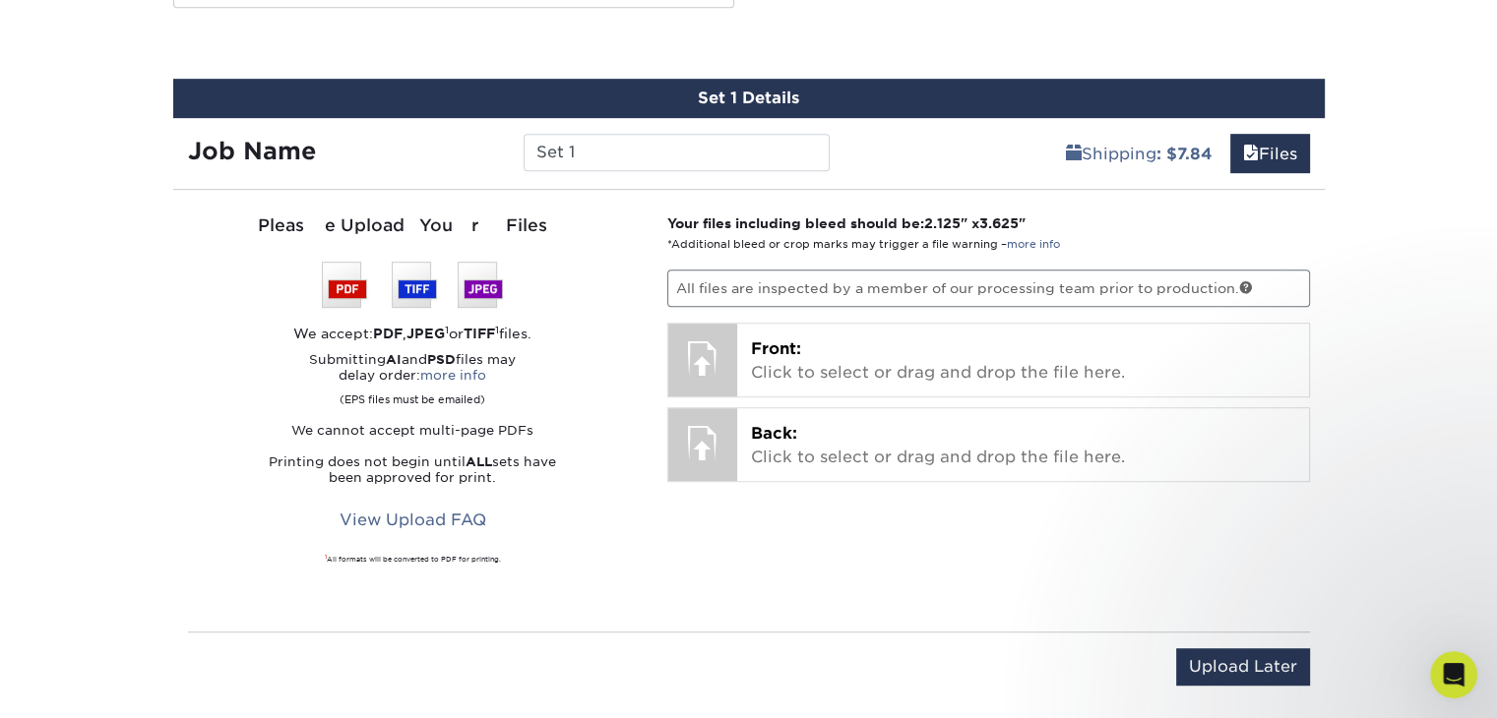
scroll to position [1090, 0]
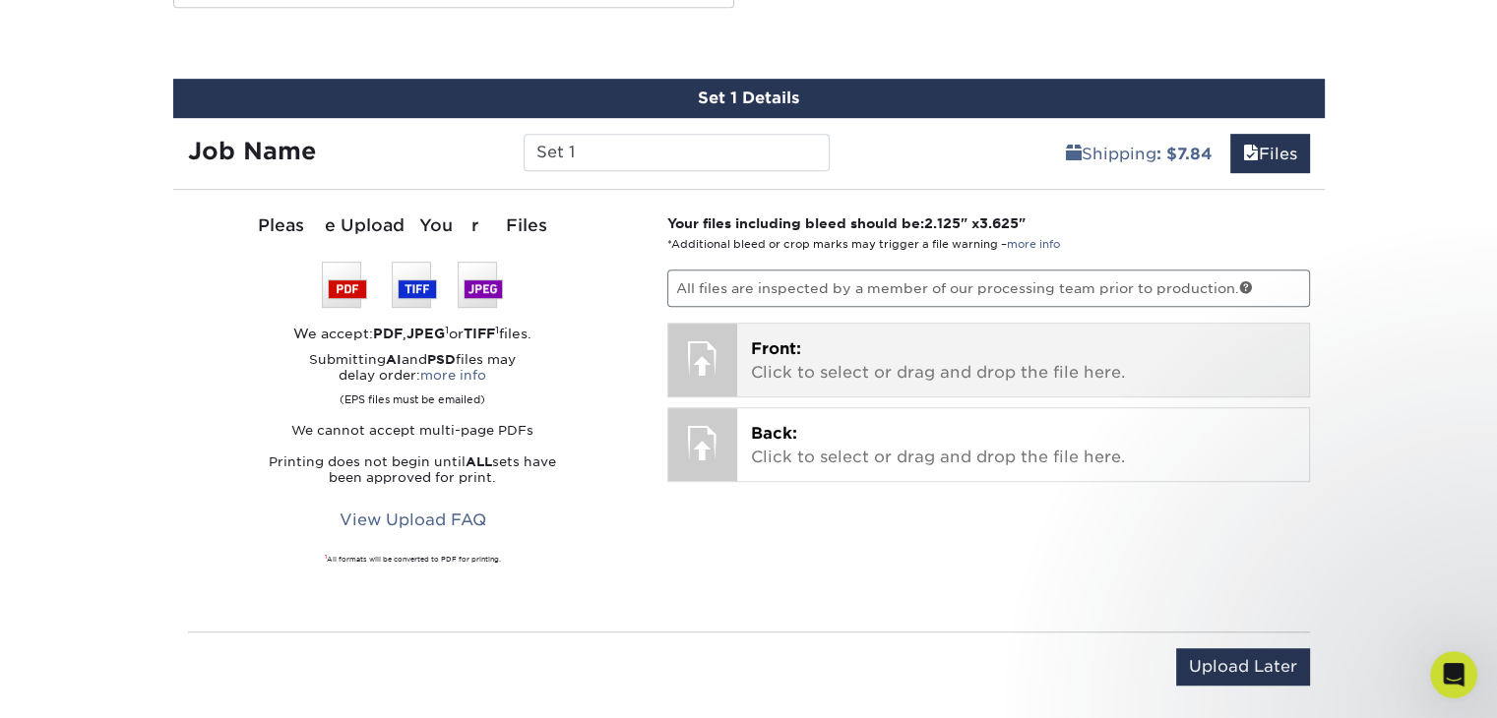
click at [834, 350] on p "Front: Click to select or drag and drop the file here." at bounding box center [1023, 361] width 544 height 47
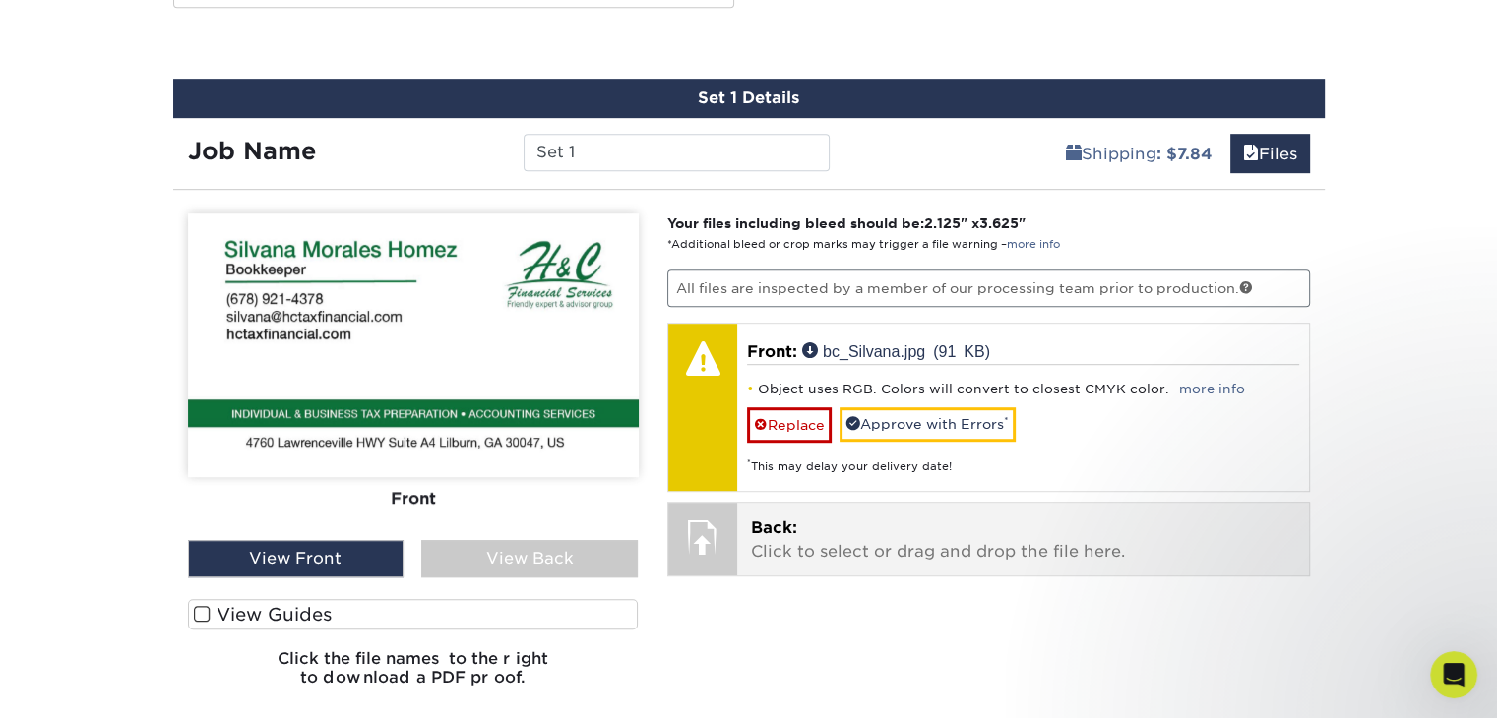
click at [915, 450] on div "* This may delay your delivery date!" at bounding box center [1023, 459] width 552 height 32
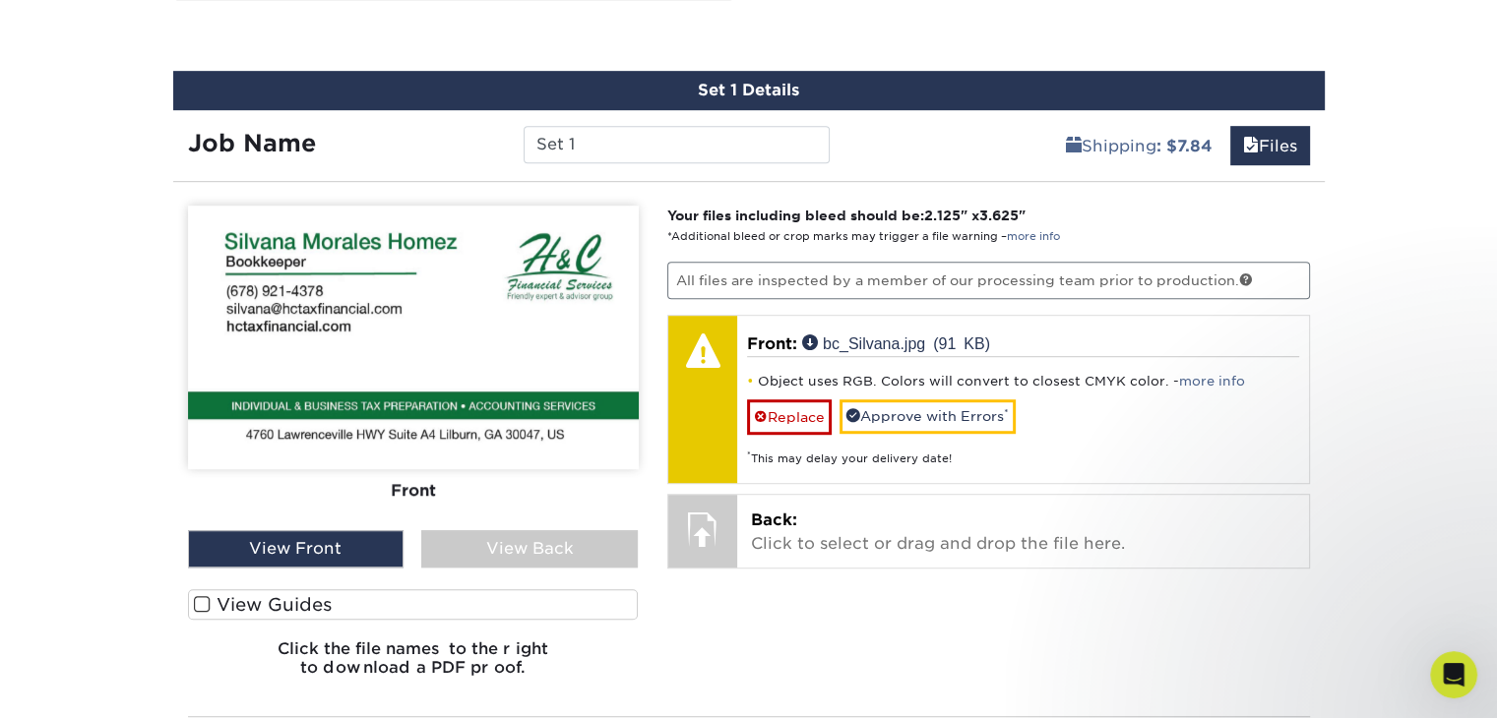
scroll to position [1101, 0]
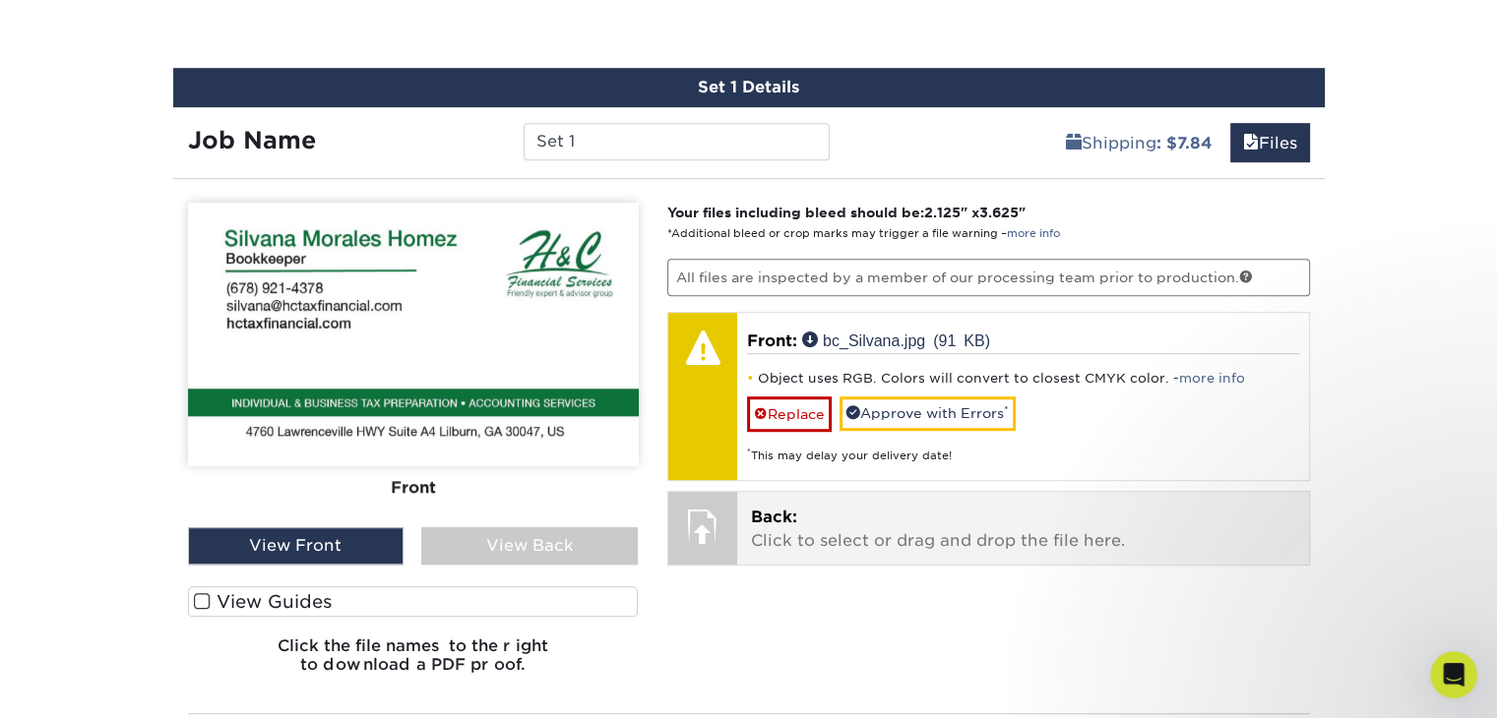
click at [787, 533] on p "Back: Click to select or drag and drop the file here." at bounding box center [1023, 529] width 544 height 47
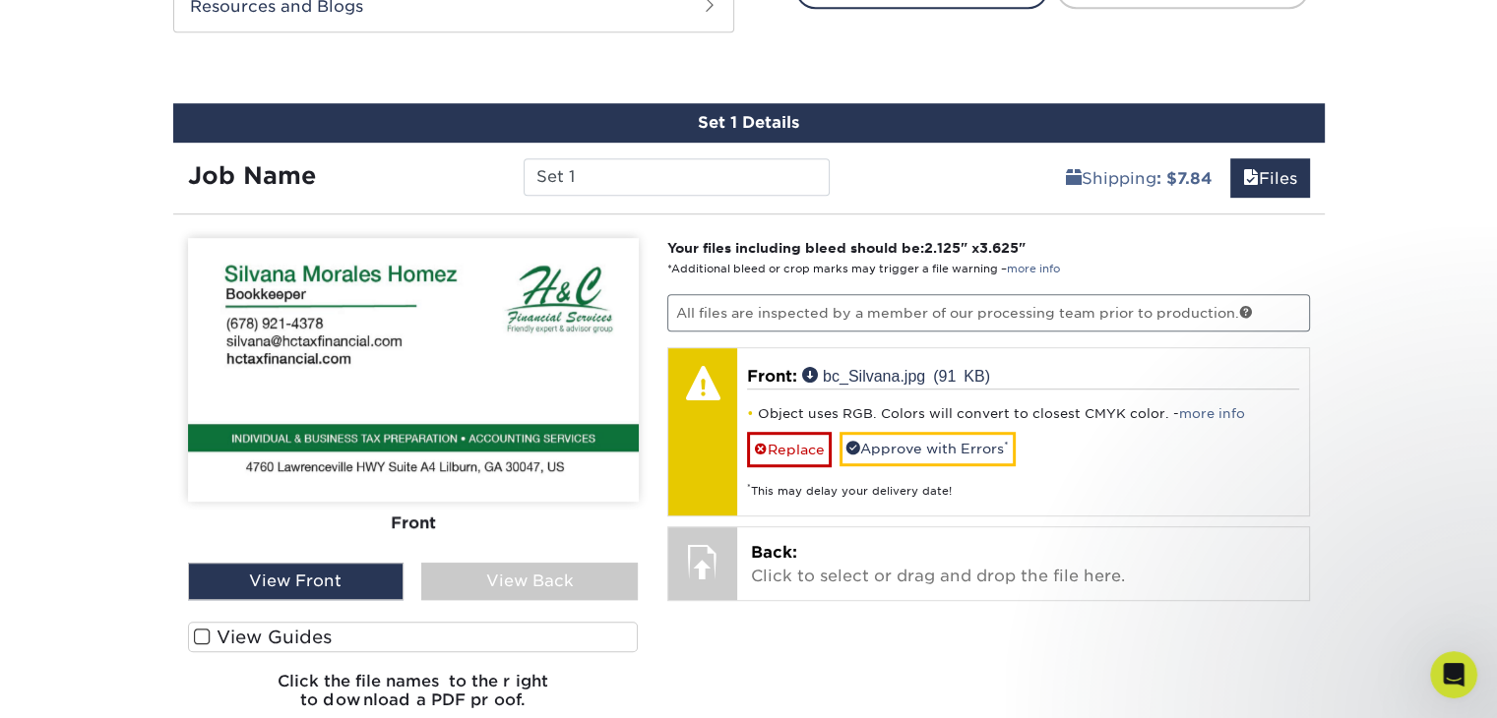
scroll to position [1050, 0]
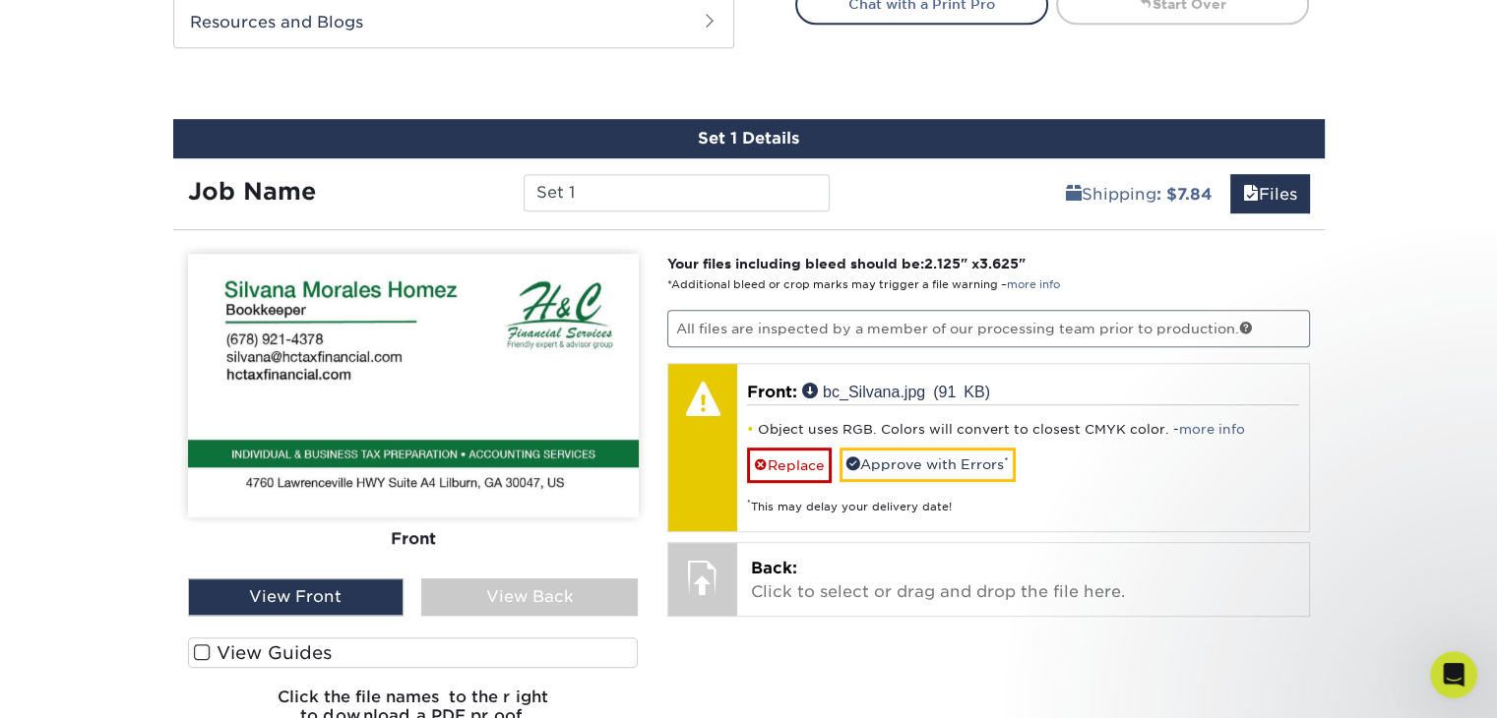
click at [524, 599] on div "View Back" at bounding box center [529, 597] width 216 height 37
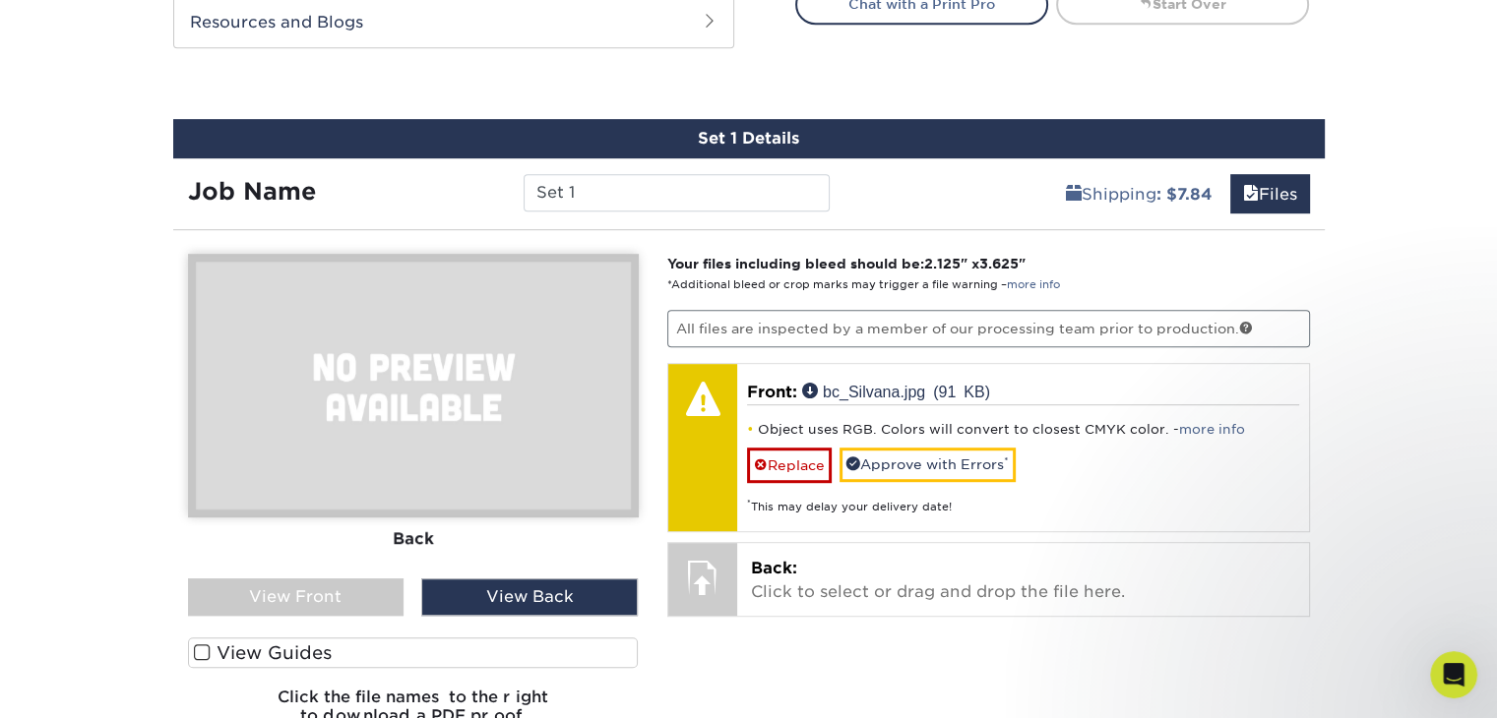
click at [354, 594] on div "View Front" at bounding box center [296, 597] width 216 height 37
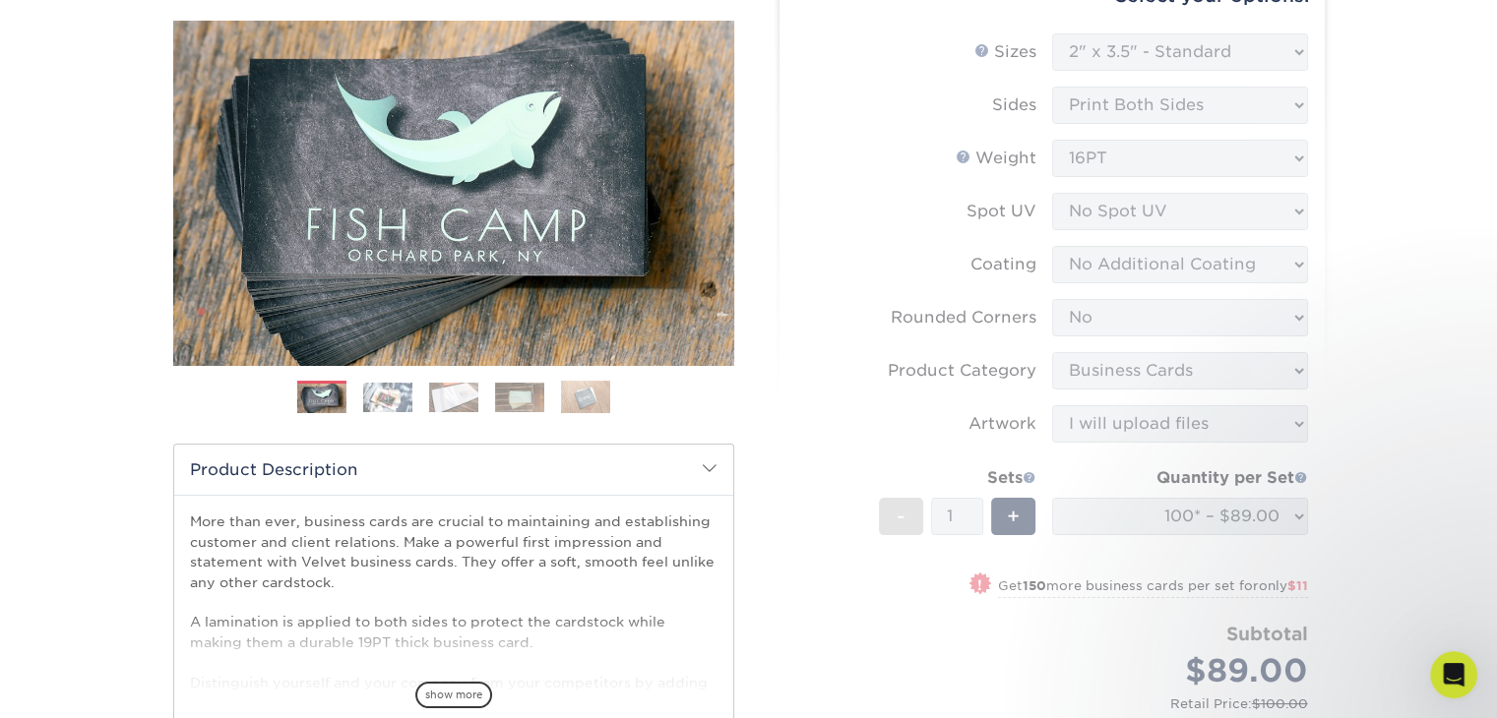
scroll to position [193, 0]
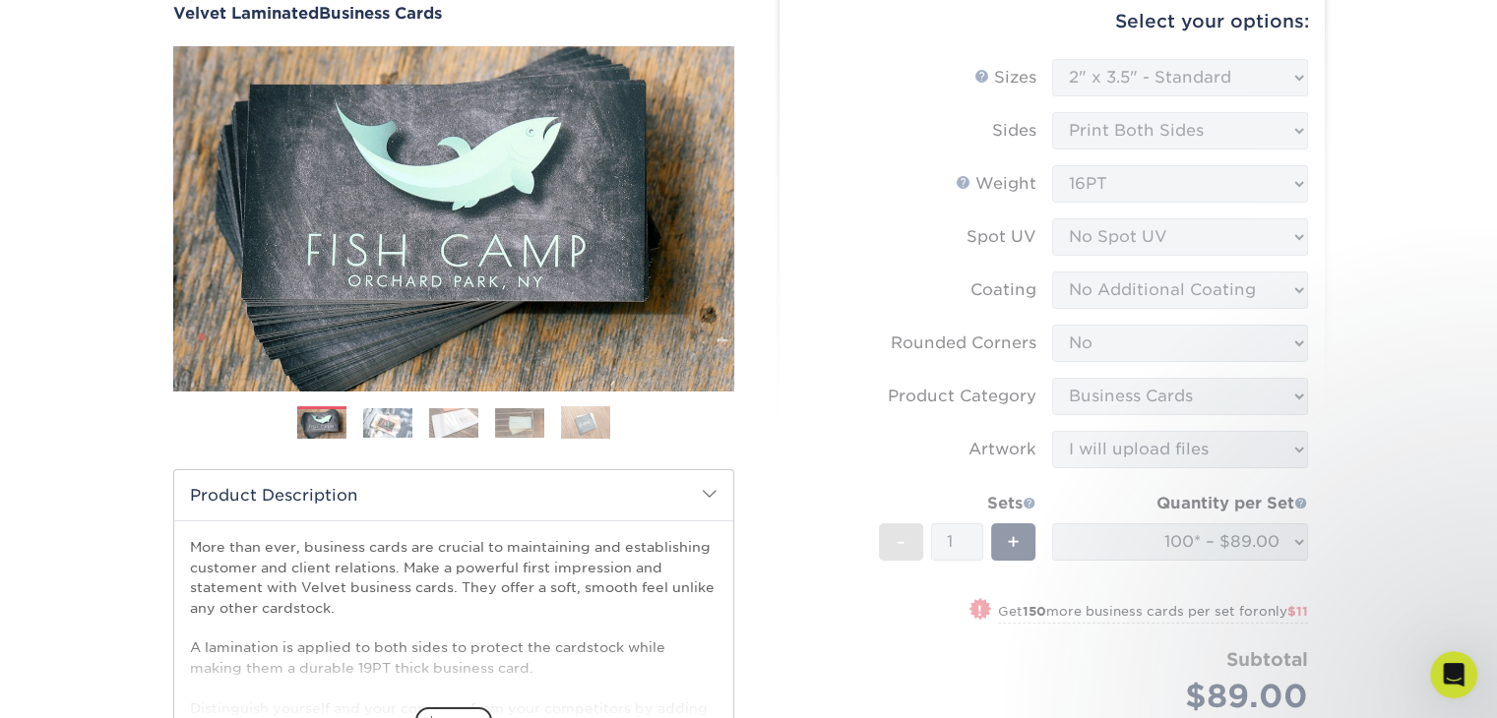
click at [1128, 232] on form "Sizes Help Sizes Please Select 1.5" x 3.5" - Mini 1.75" x 3.5" - Mini 2" x 2" -…" at bounding box center [1052, 419] width 514 height 720
click at [956, 300] on form "Sizes Help Sizes Please Select 1.5" x 3.5" - Mini 1.75" x 3.5" - Mini 2" x 2" -…" at bounding box center [1052, 419] width 514 height 720
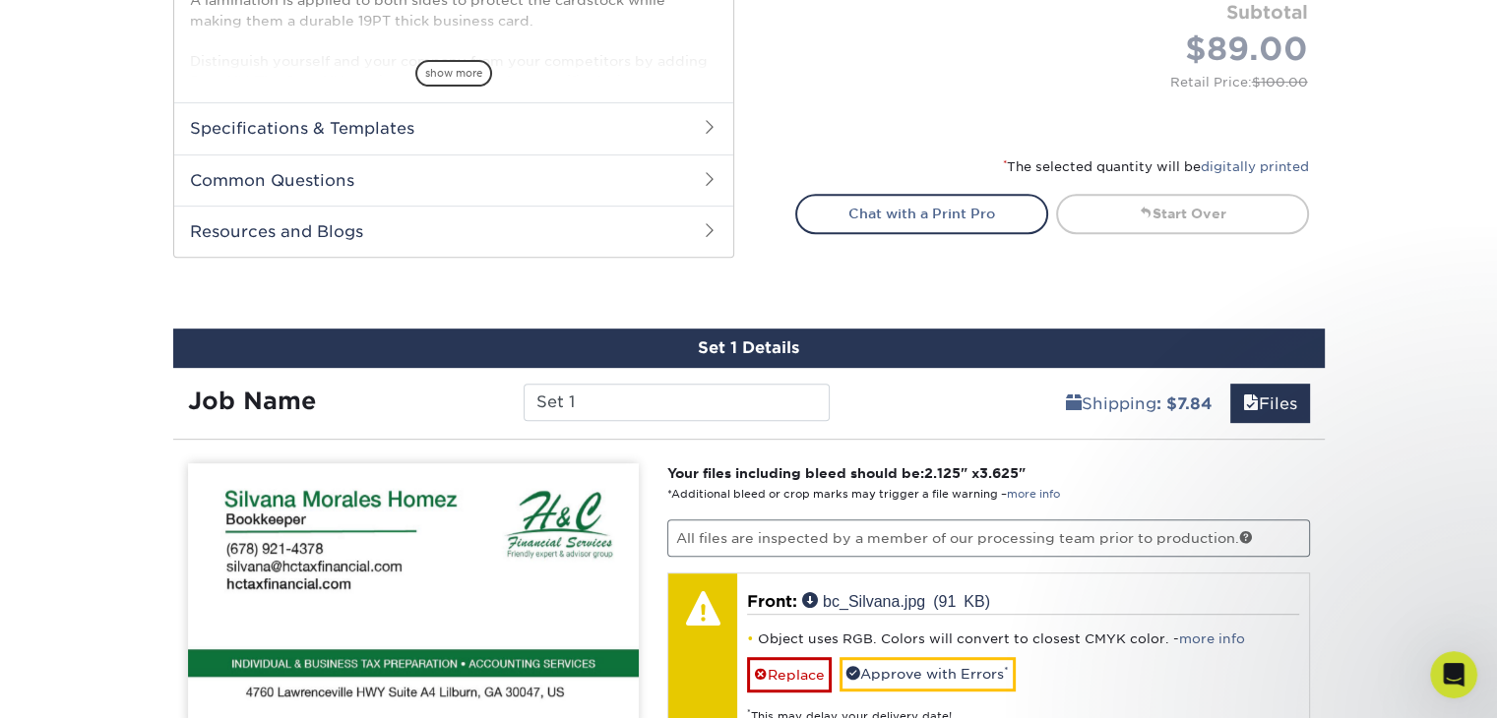
scroll to position [838, 0]
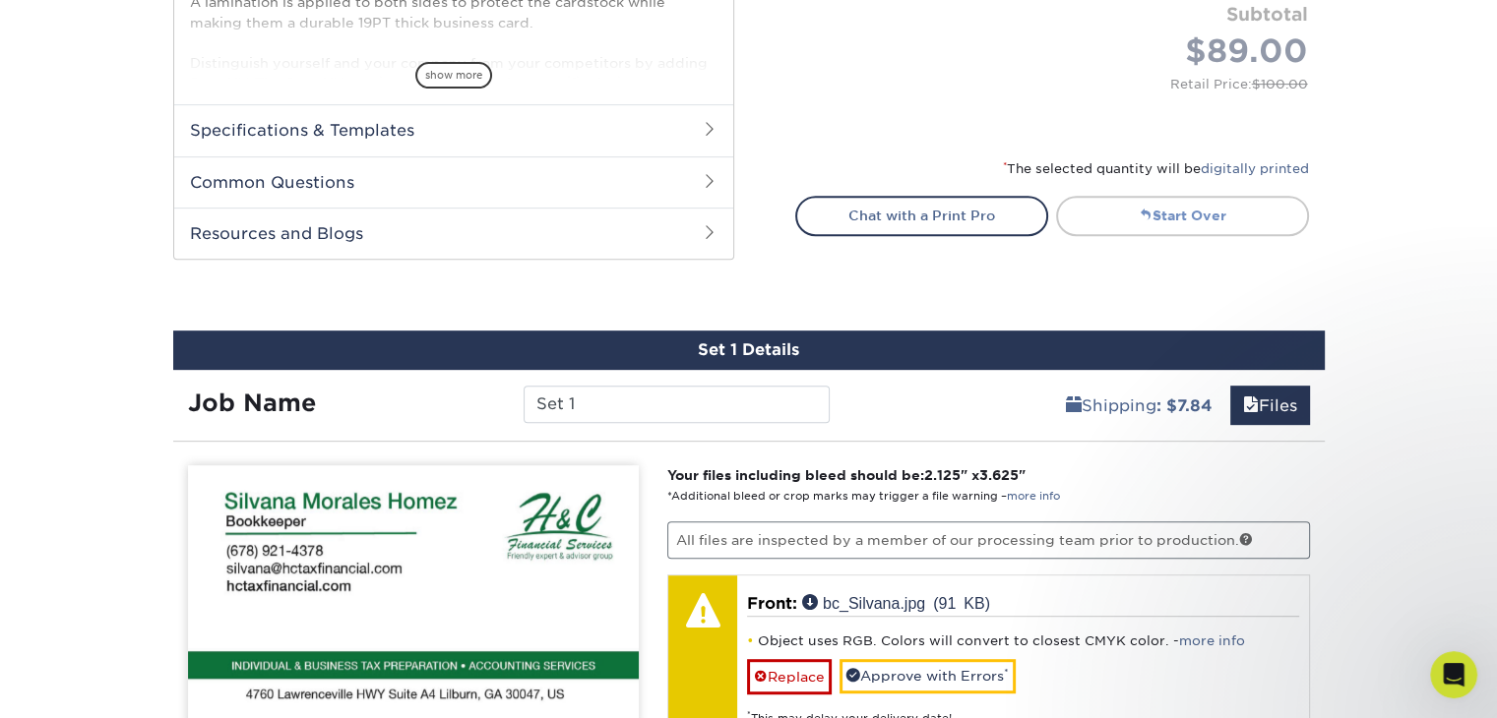
click at [1173, 221] on link "Start Over" at bounding box center [1182, 215] width 253 height 39
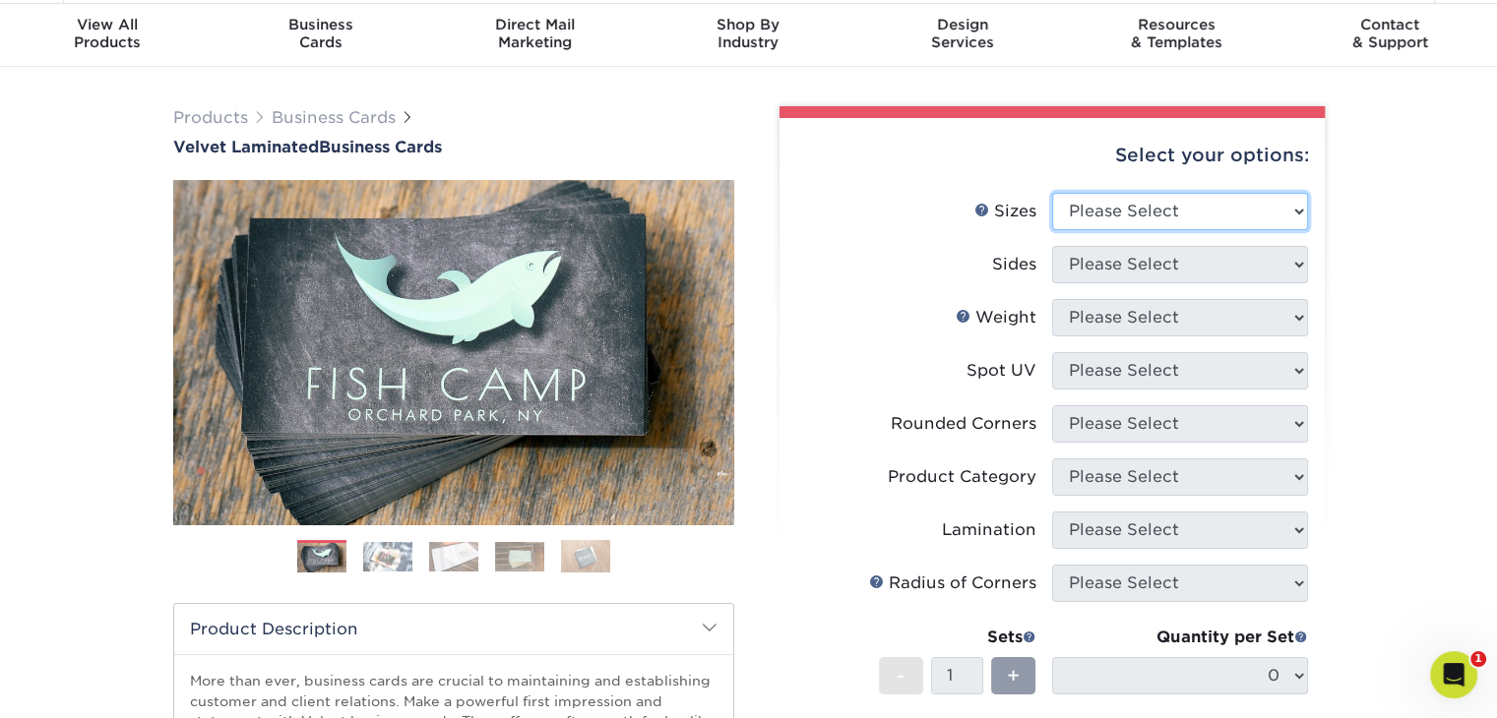
click at [1150, 207] on select "Please Select 1.5" x 3.5" - Mini 1.75" x 3.5" - Mini 2" x 2" - Square 2" x 3" -…" at bounding box center [1180, 211] width 256 height 37
select select "2.00x3.50"
click at [1052, 193] on select "Please Select 1.5" x 3.5" - Mini 1.75" x 3.5" - Mini 2" x 2" - Square 2" x 3" -…" at bounding box center [1180, 211] width 256 height 37
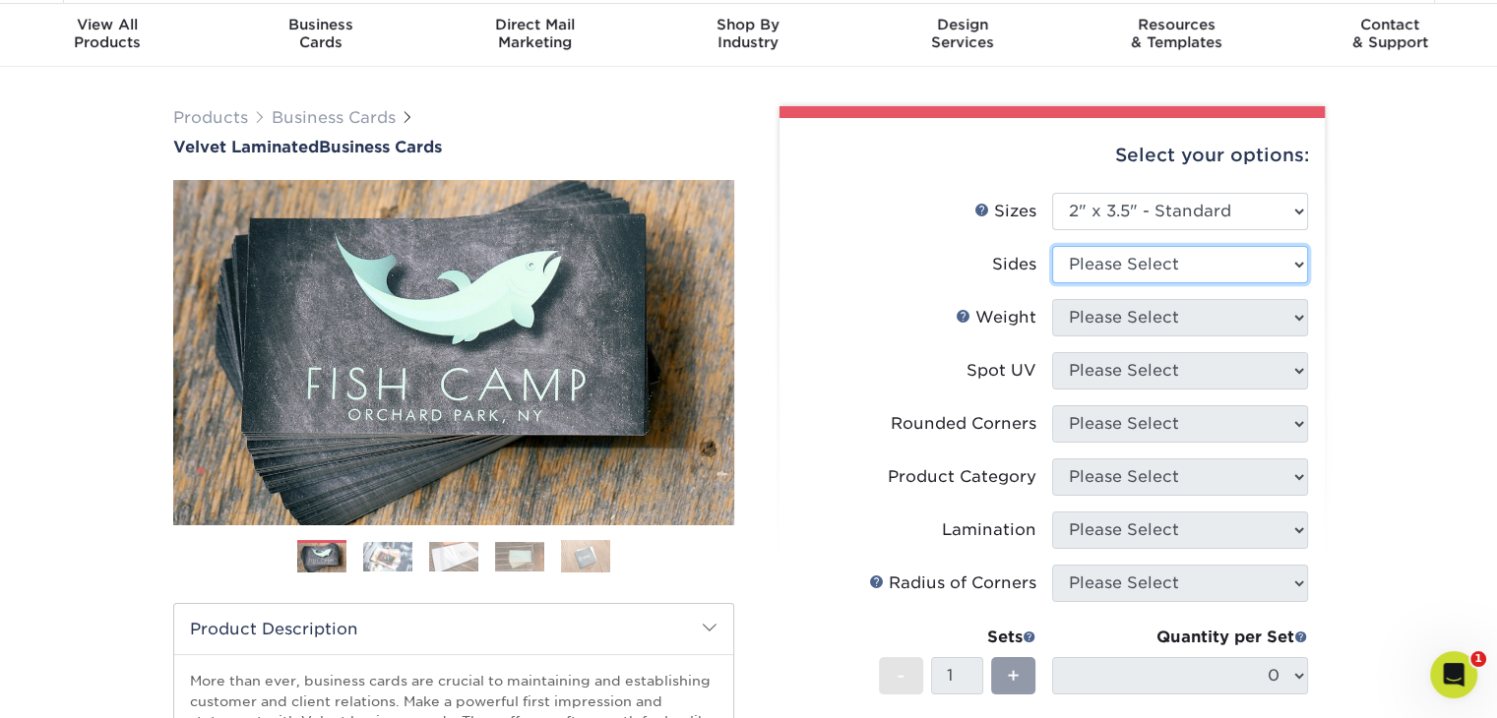
click at [1139, 261] on select "Please Select Print Both Sides Print Front Only" at bounding box center [1180, 264] width 256 height 37
select select "32d3c223-f82c-492b-b915-ba065a00862f"
click at [1052, 246] on select "Please Select Print Both Sides Print Front Only" at bounding box center [1180, 264] width 256 height 37
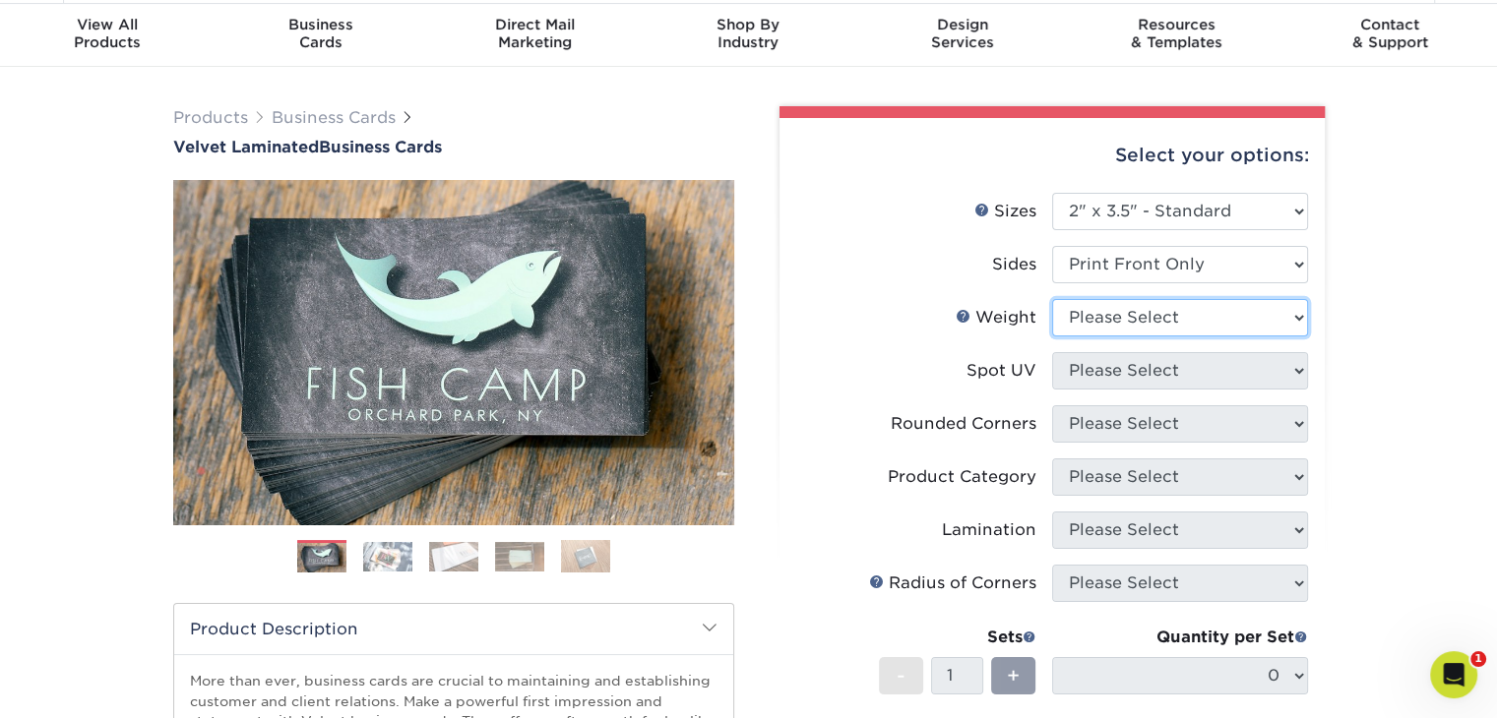
click at [1106, 327] on select "Please Select 16PT" at bounding box center [1180, 317] width 256 height 37
select select "16PT"
click at [1052, 299] on select "Please Select 16PT" at bounding box center [1180, 317] width 256 height 37
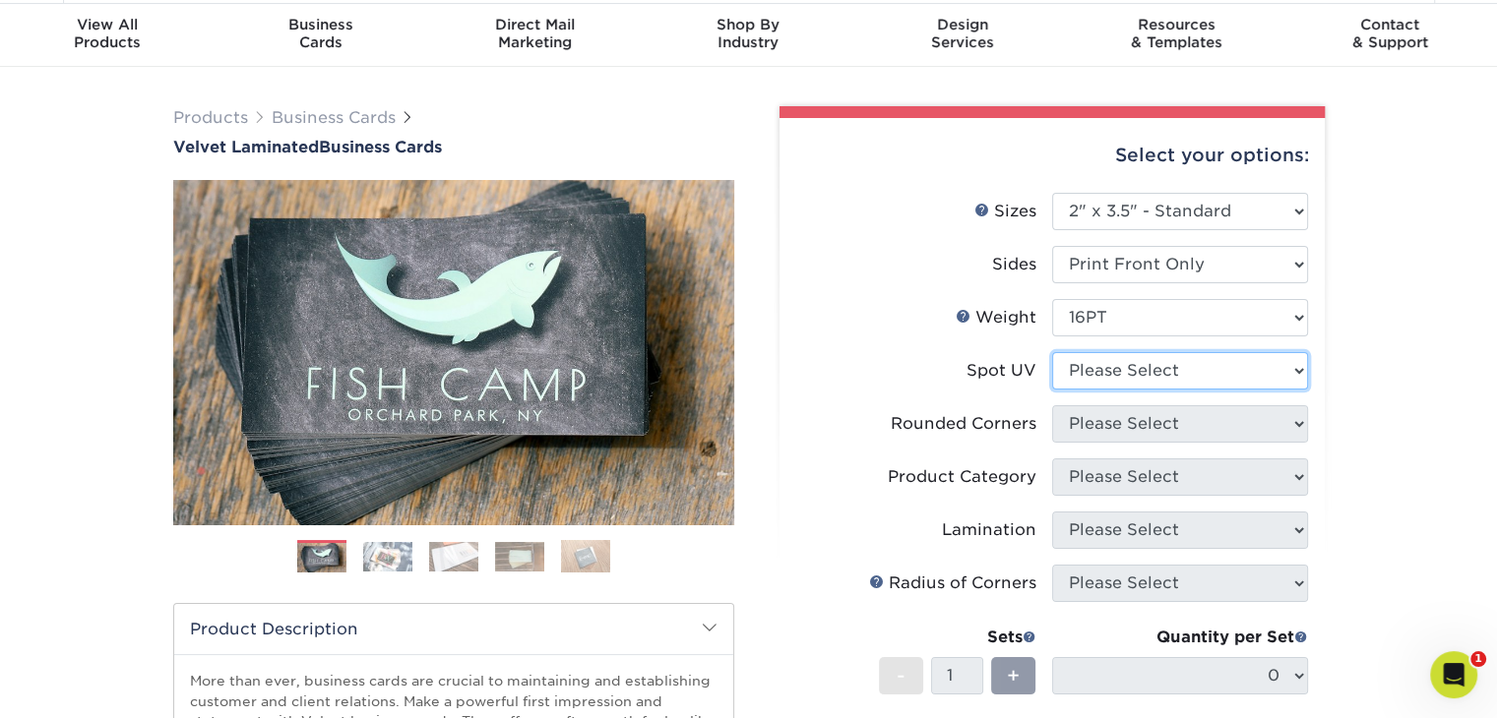
click at [1105, 371] on select "Please Select No Spot UV Front Only" at bounding box center [1180, 370] width 256 height 37
select select "3"
click at [1052, 352] on select "Please Select No Spot UV Front Only" at bounding box center [1180, 370] width 256 height 37
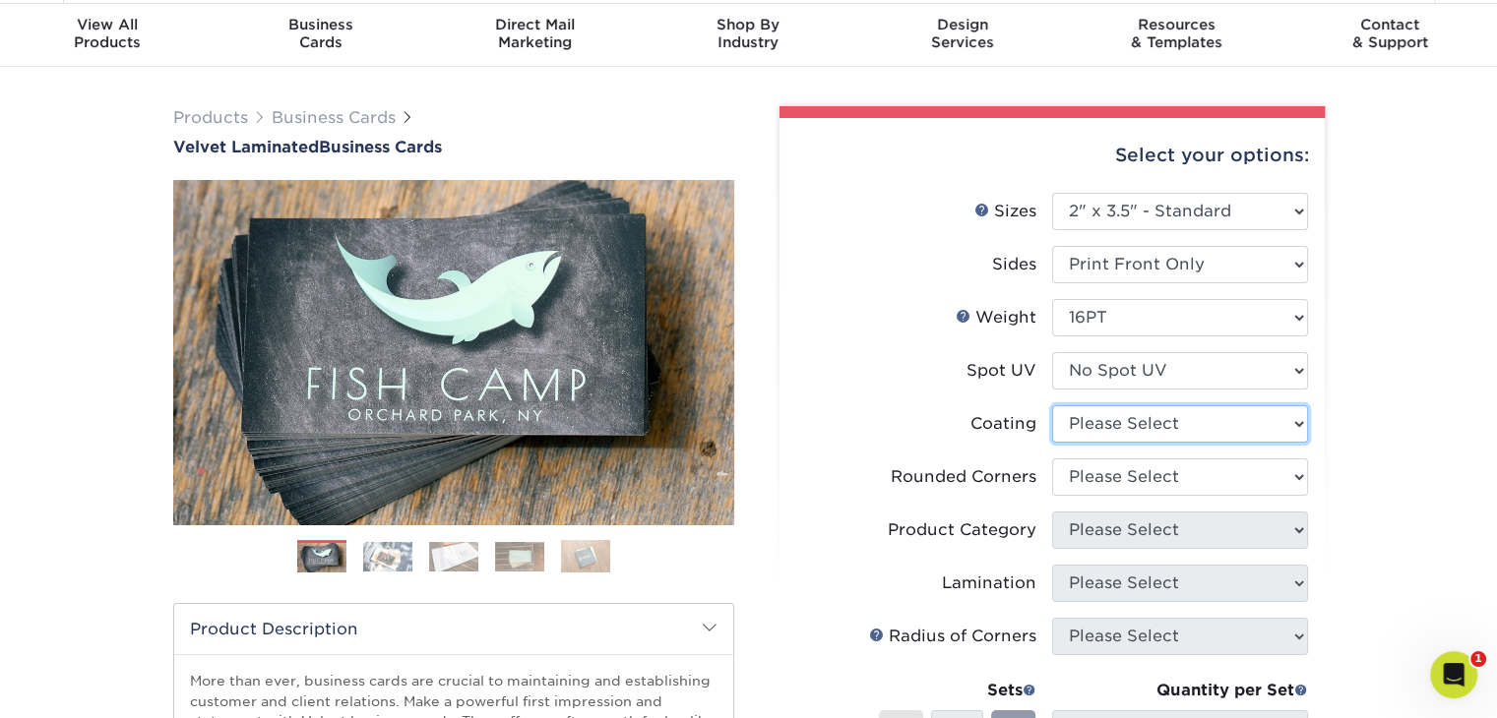
click at [1102, 422] on select at bounding box center [1180, 423] width 256 height 37
select select "3e7618de-abca-4bda-9f97-8b9129e913d8"
click at [1052, 405] on select at bounding box center [1180, 423] width 256 height 37
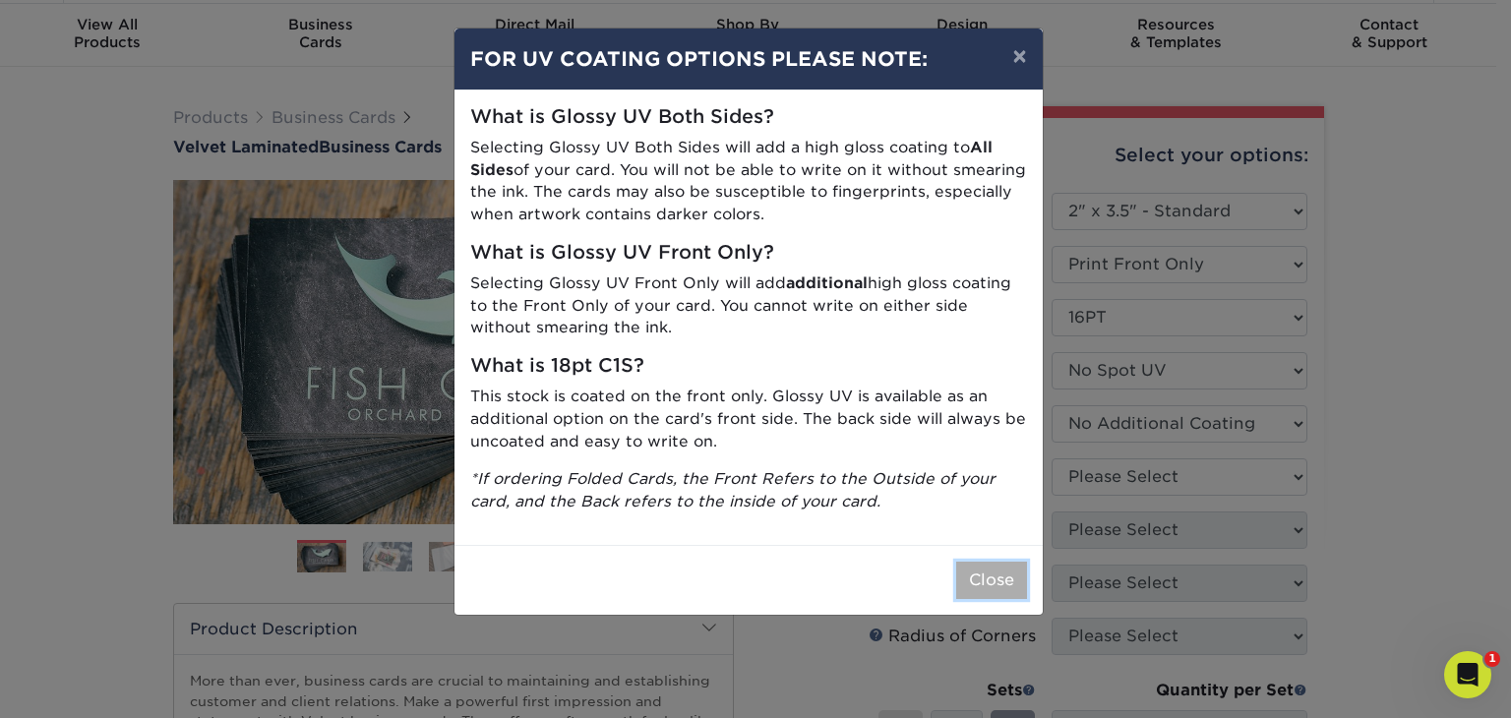
click at [958, 571] on button "Close" at bounding box center [991, 580] width 71 height 37
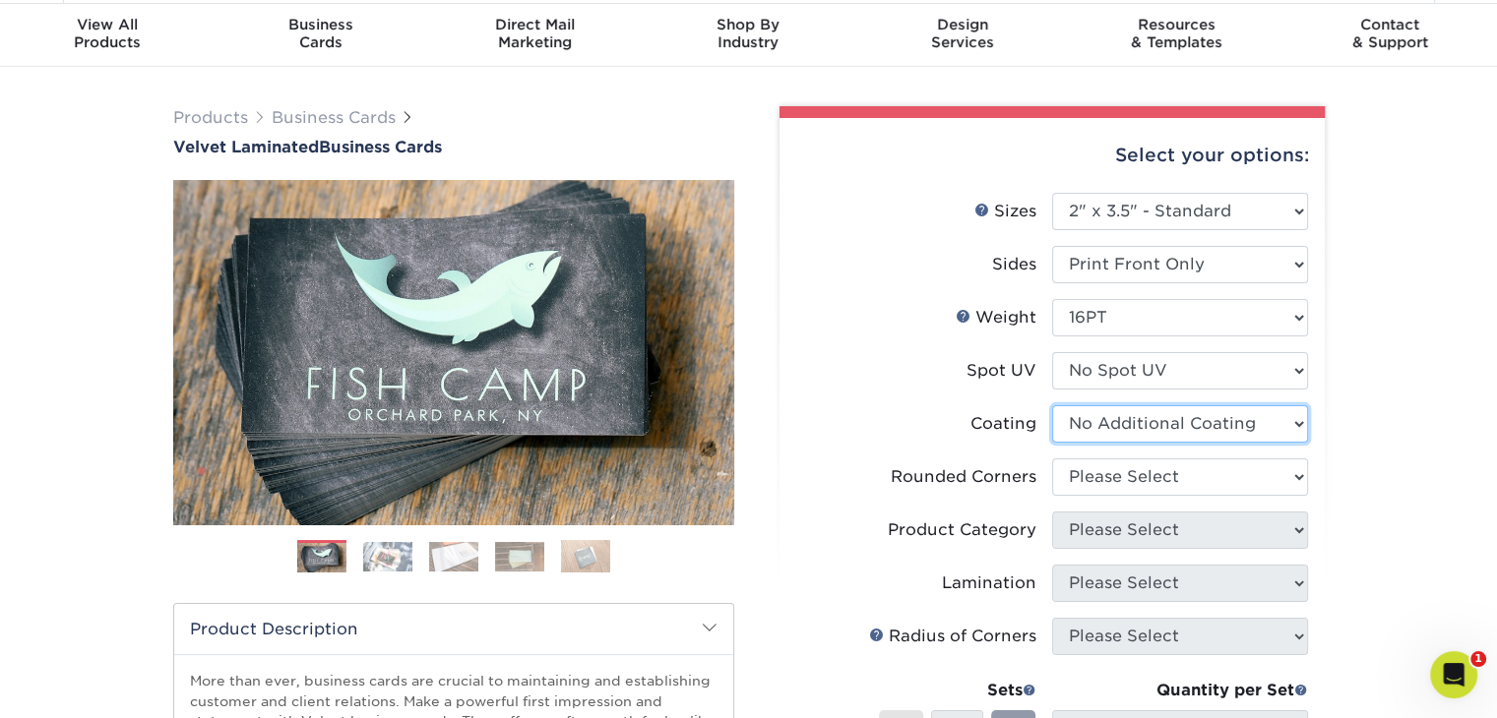
click at [1150, 421] on select at bounding box center [1180, 423] width 256 height 37
click at [1052, 405] on select at bounding box center [1180, 423] width 256 height 37
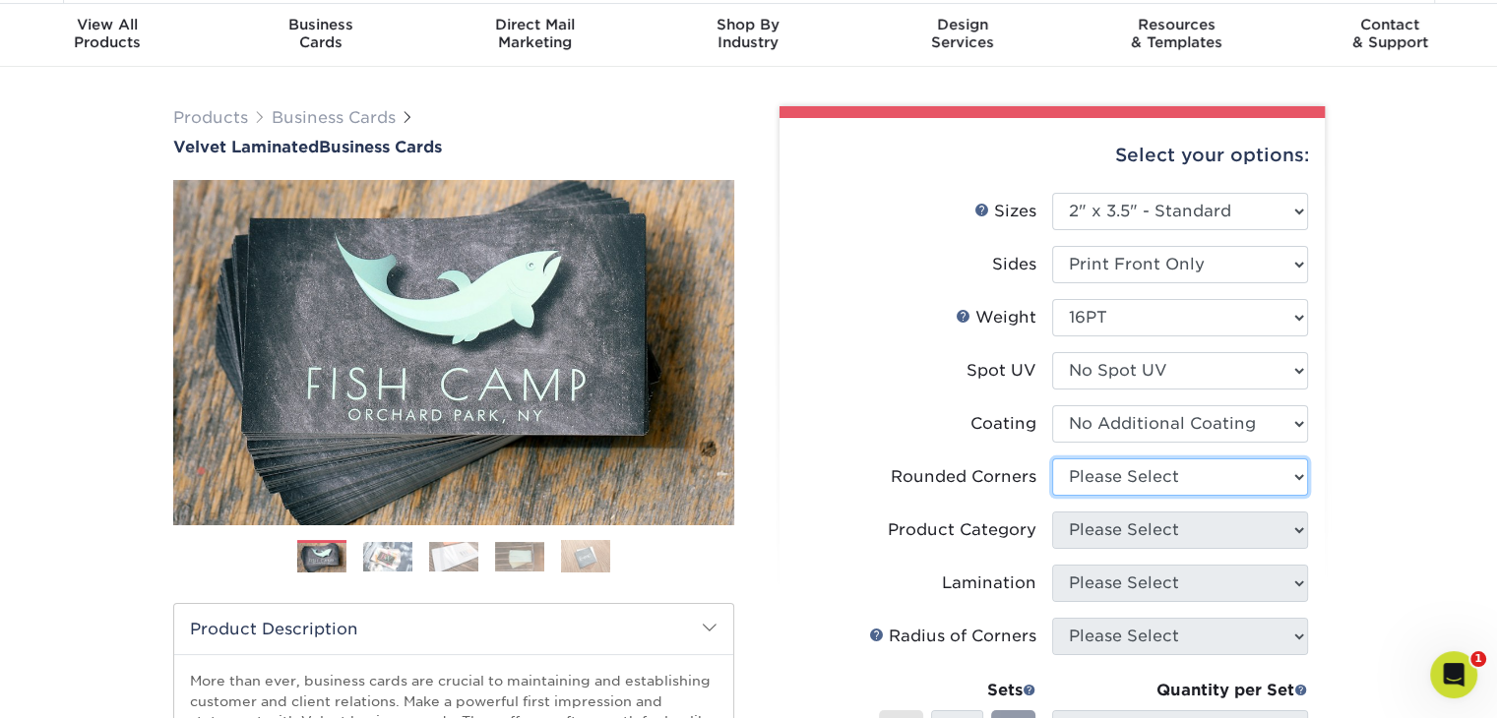
click at [1110, 483] on select "Please Select Yes - Round 2 Corners Yes - Round 4 Corners No" at bounding box center [1180, 477] width 256 height 37
select select "0"
click at [1052, 459] on select "Please Select Yes - Round 2 Corners Yes - Round 4 Corners No" at bounding box center [1180, 477] width 256 height 37
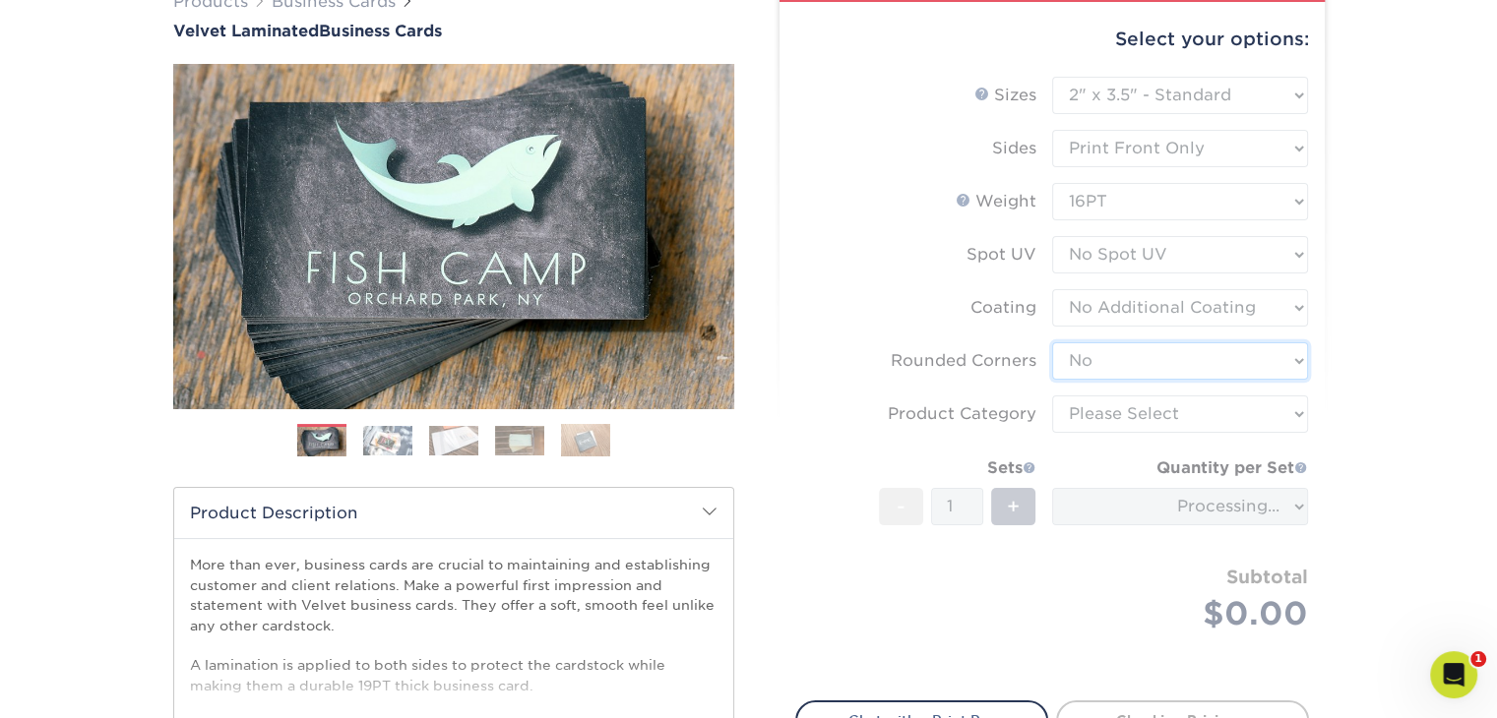
scroll to position [176, 0]
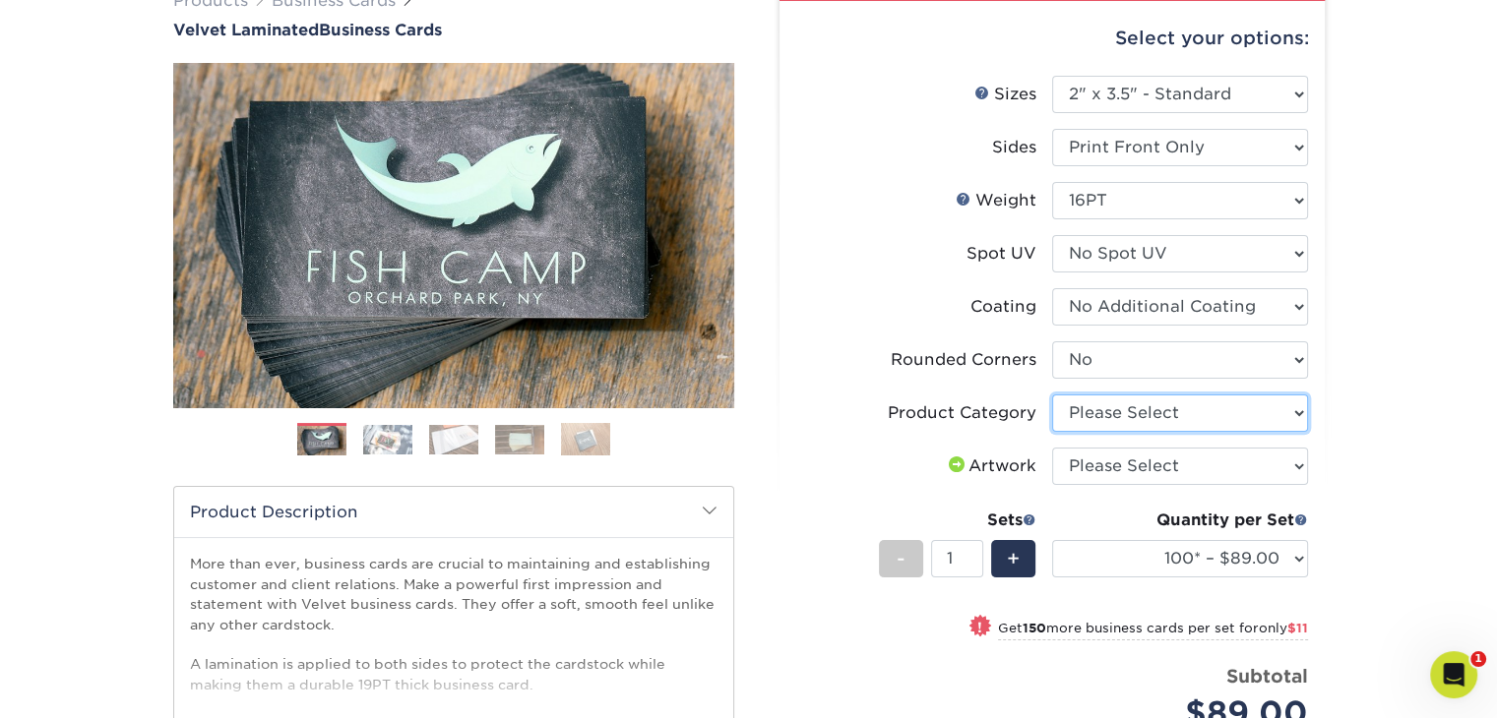
click at [1147, 403] on select "Please Select Business Cards" at bounding box center [1180, 413] width 256 height 37
select select "3b5148f1-0588-4f88-a218-97bcfdce65c1"
click at [1052, 395] on select "Please Select Business Cards" at bounding box center [1180, 413] width 256 height 37
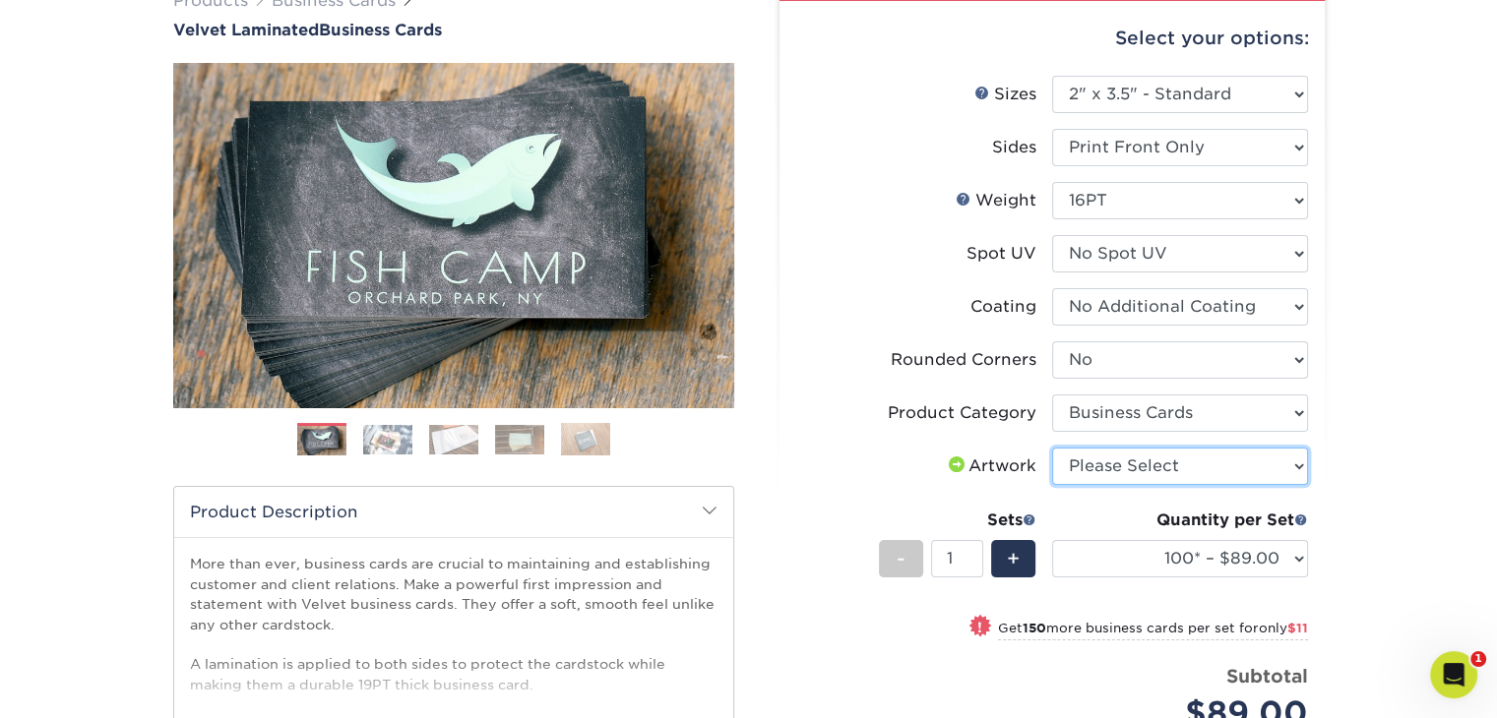
click at [1110, 481] on select "Please Select I will upload files I need a design - $100" at bounding box center [1180, 466] width 256 height 37
select select "upload"
click at [1052, 448] on select "Please Select I will upload files I need a design - $100" at bounding box center [1180, 466] width 256 height 37
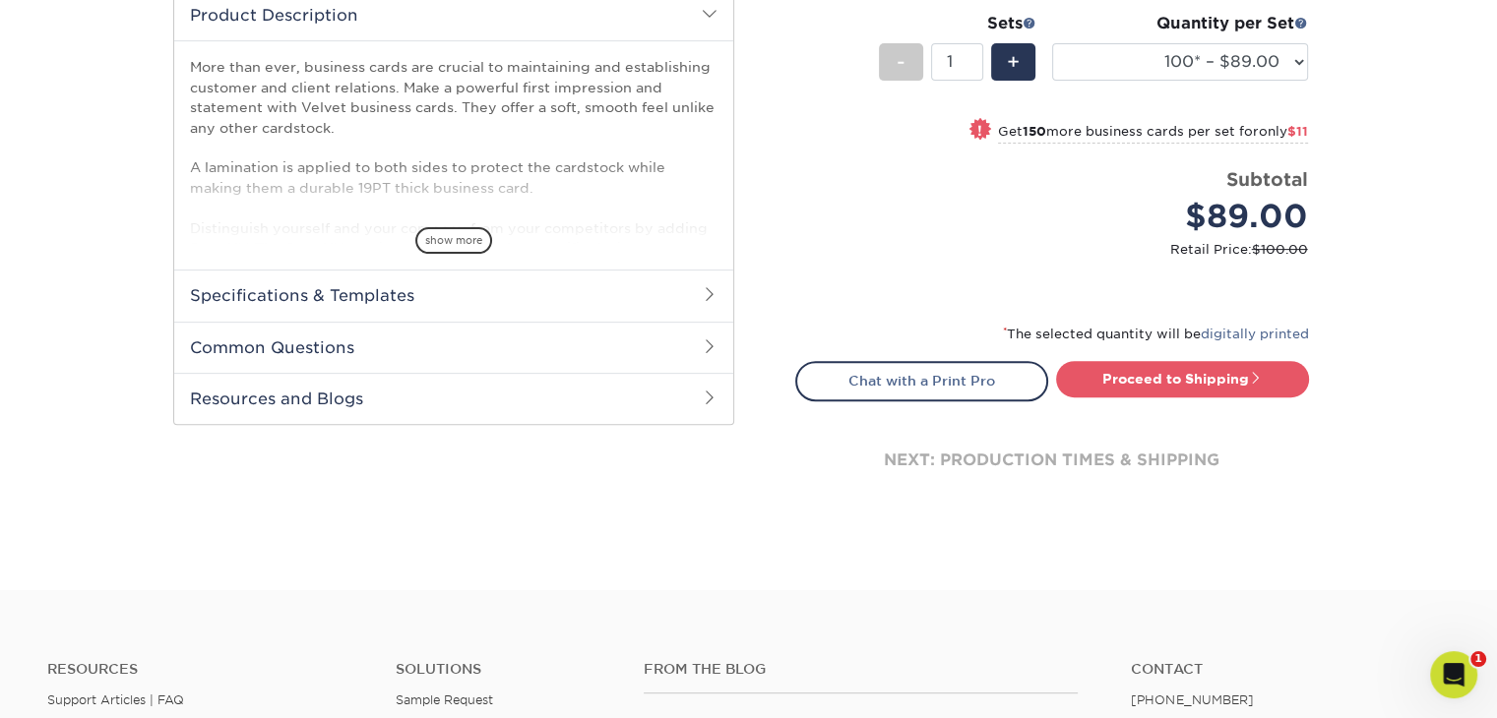
scroll to position [685, 0]
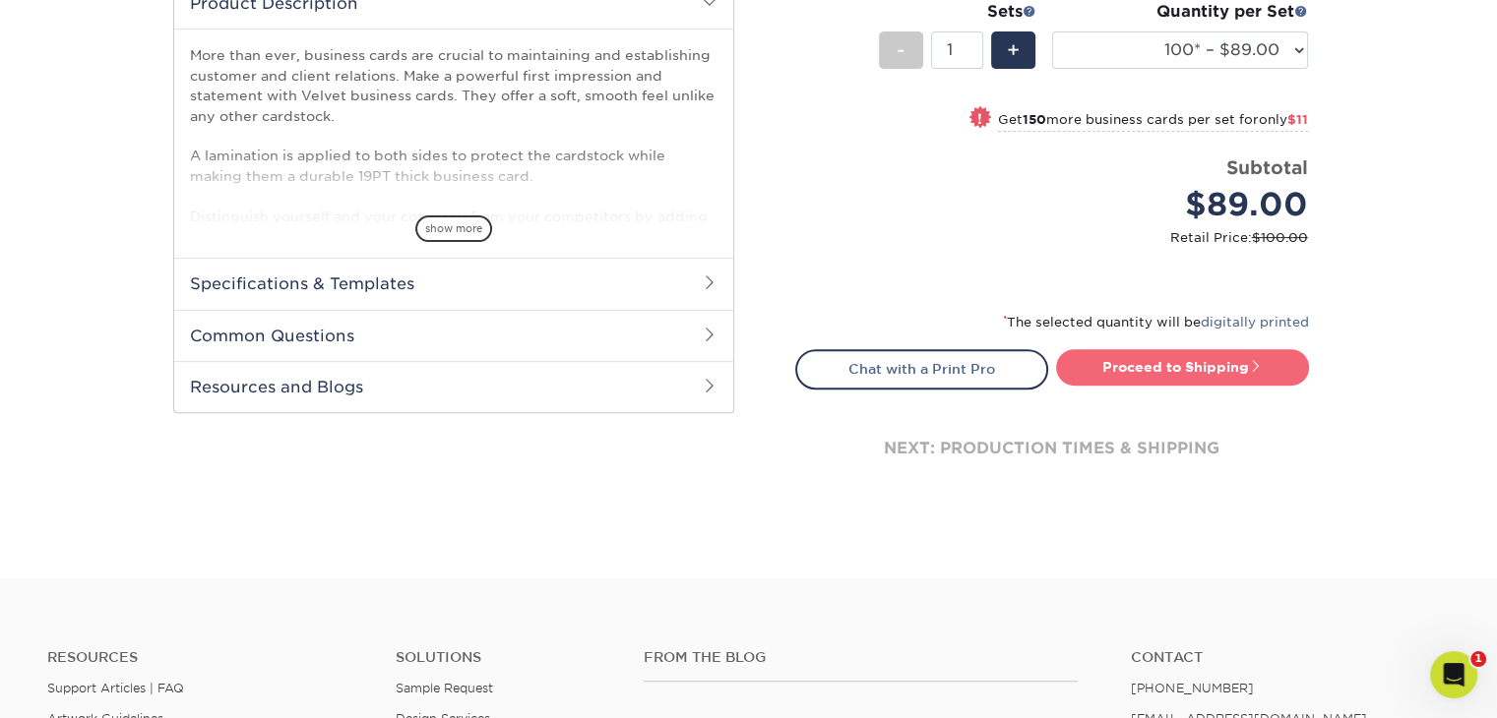
click at [1182, 356] on link "Proceed to Shipping" at bounding box center [1182, 366] width 253 height 35
type input "Set 1"
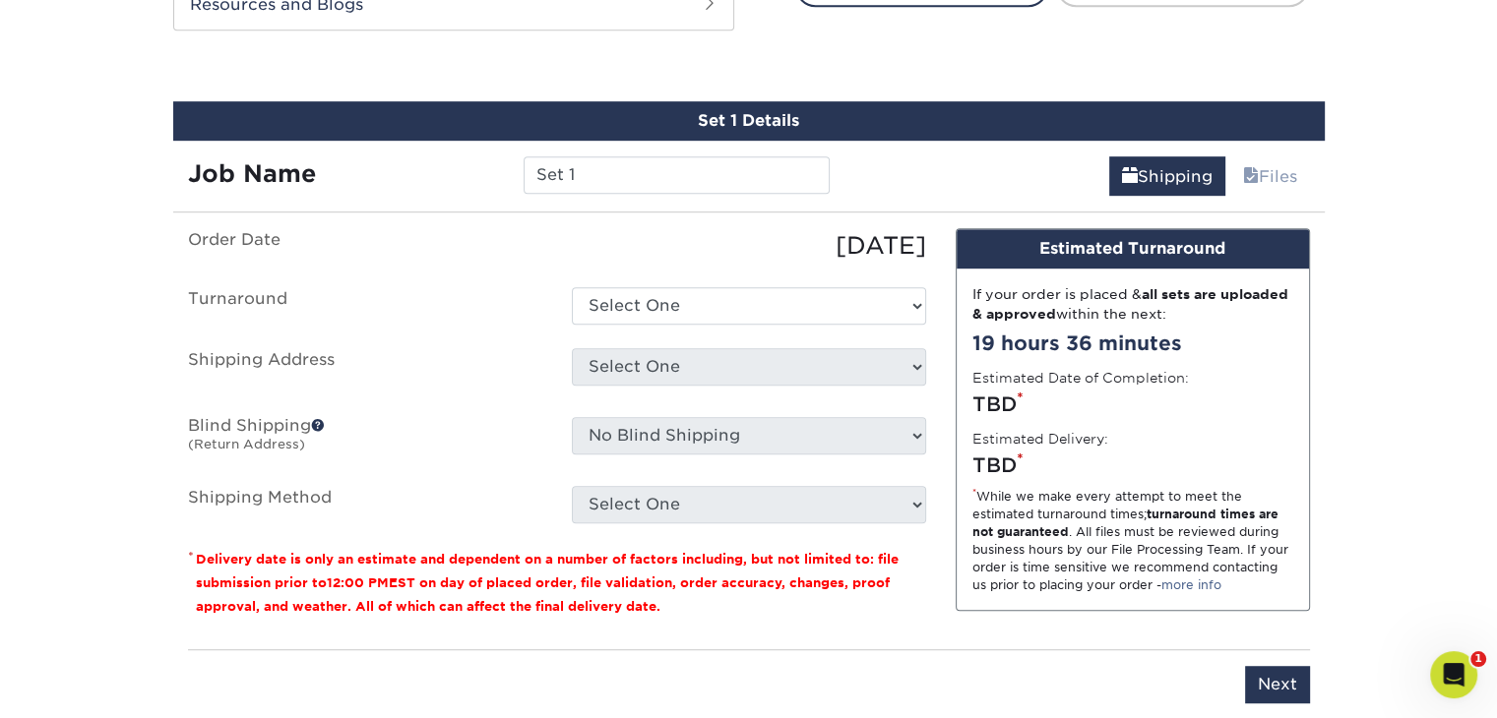
scroll to position [1086, 0]
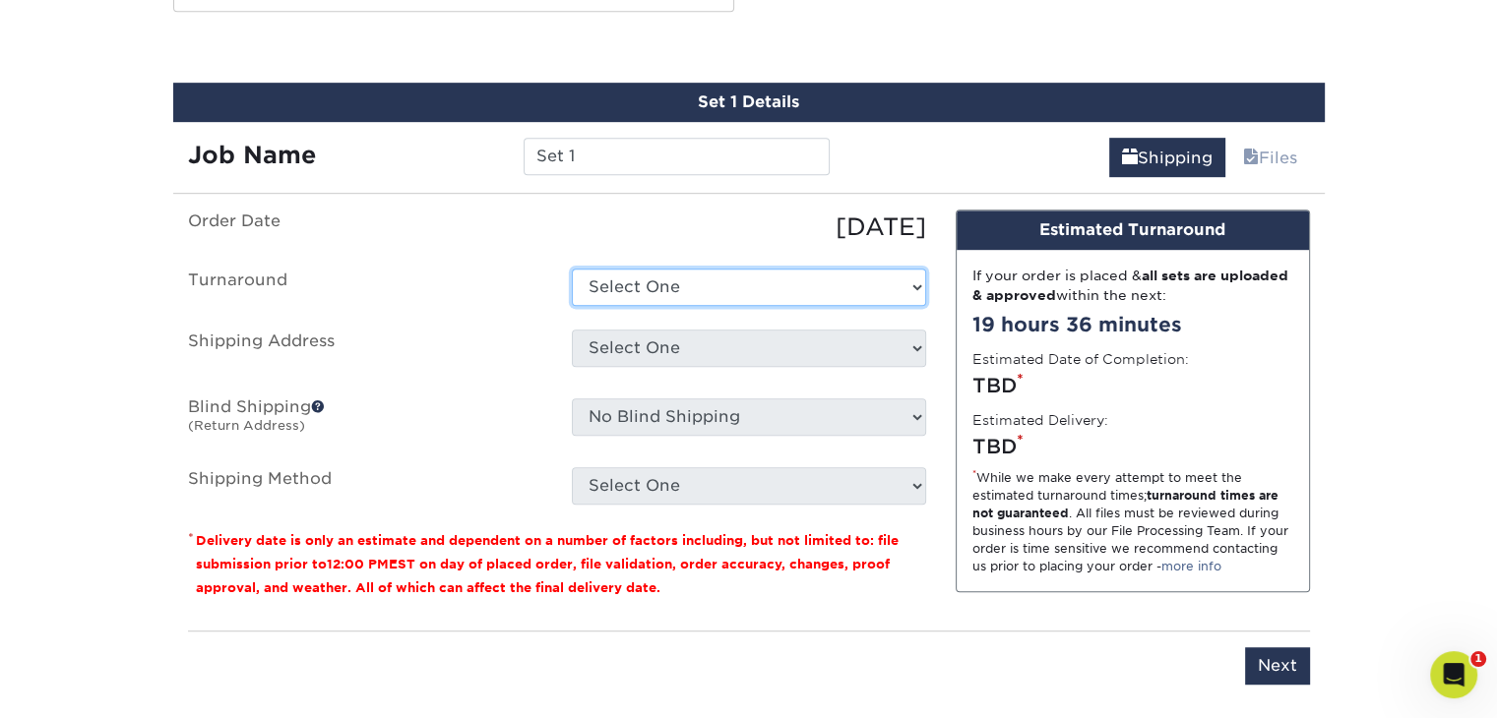
click at [677, 281] on select "Select One 2-4 Business Days 2 Day Next Business Day" at bounding box center [749, 287] width 354 height 37
select select "4008ca32-a7db-4858-a4a8-8605f79c1eb2"
click at [572, 269] on select "Select One 2-4 Business Days 2 Day Next Business Day" at bounding box center [749, 287] width 354 height 37
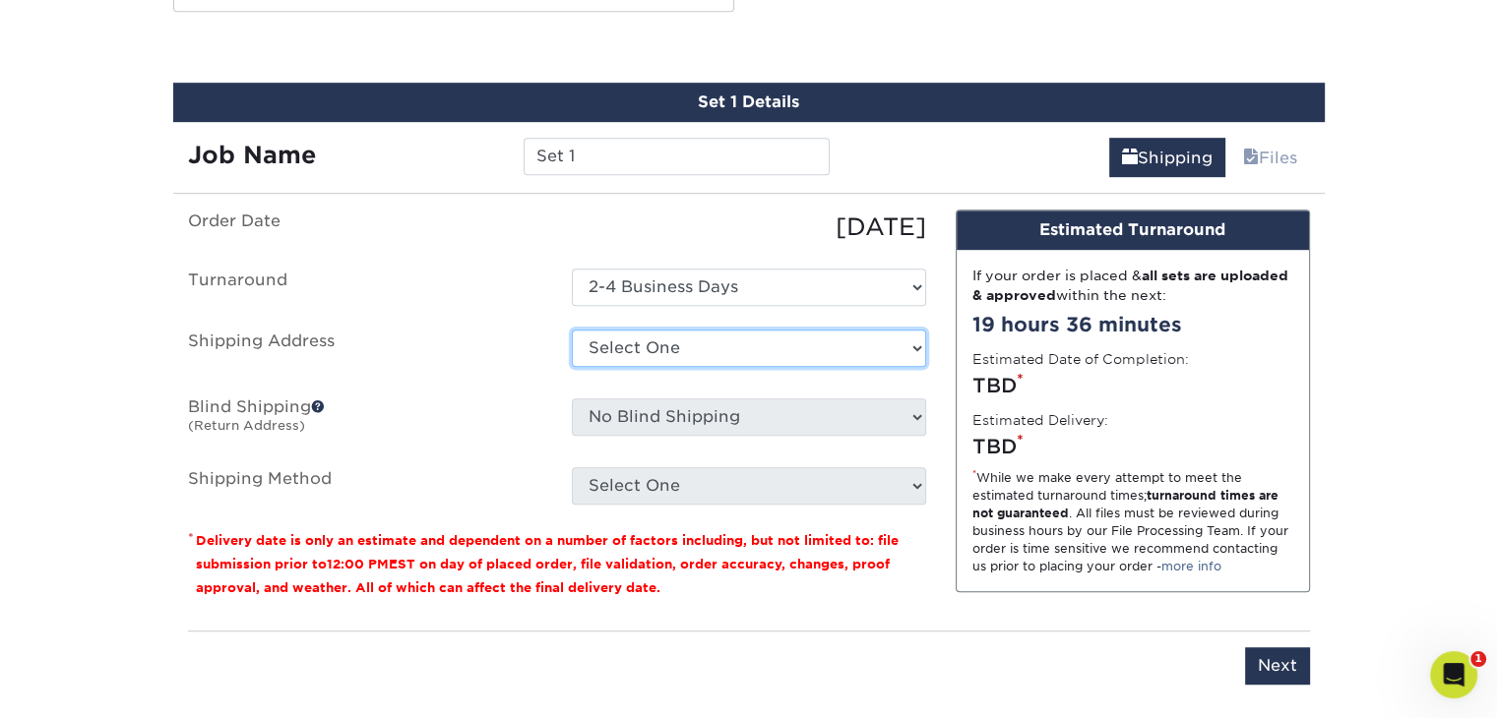
click at [665, 340] on select "Select One Aguilar & Duran Enterprise H&C Financial Services Mother's Day Card …" at bounding box center [749, 348] width 354 height 37
select select "243757"
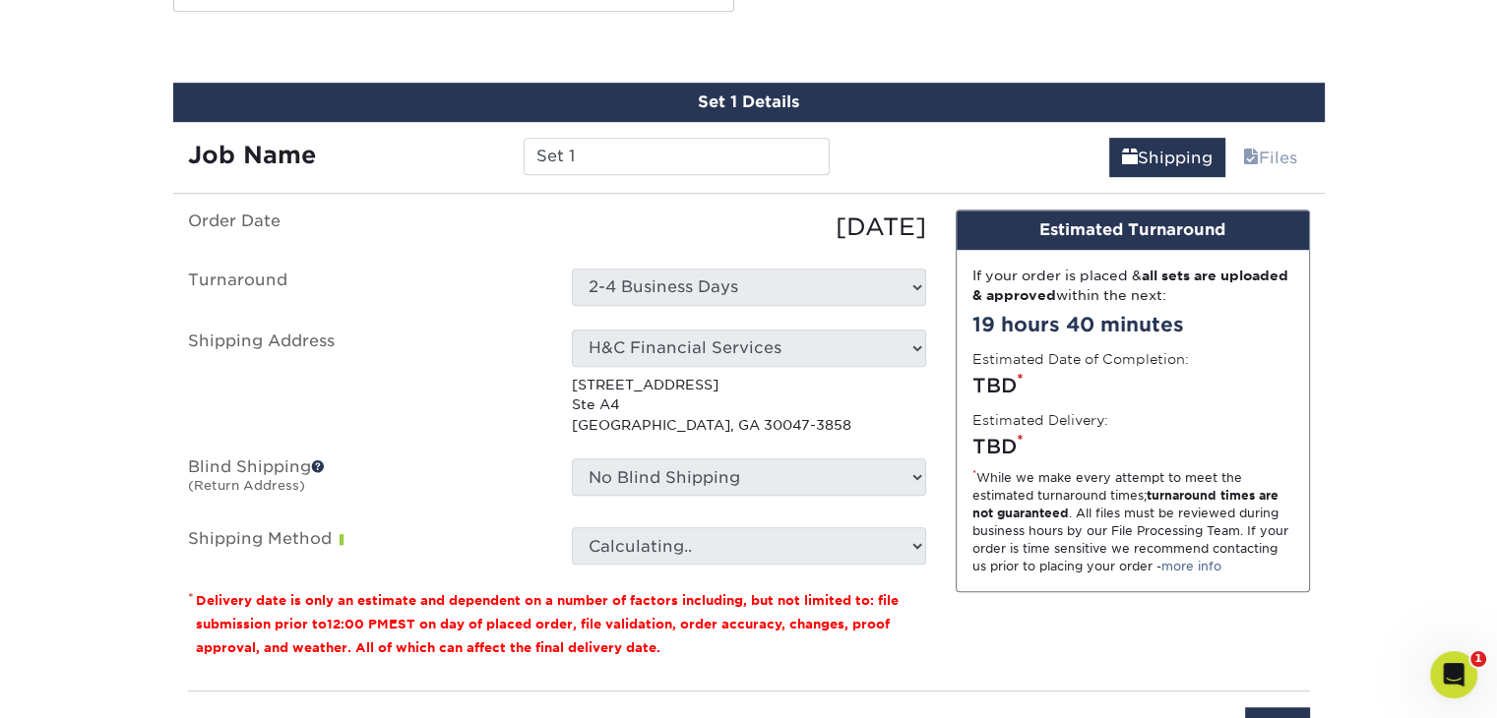
scroll to position [1080, 0]
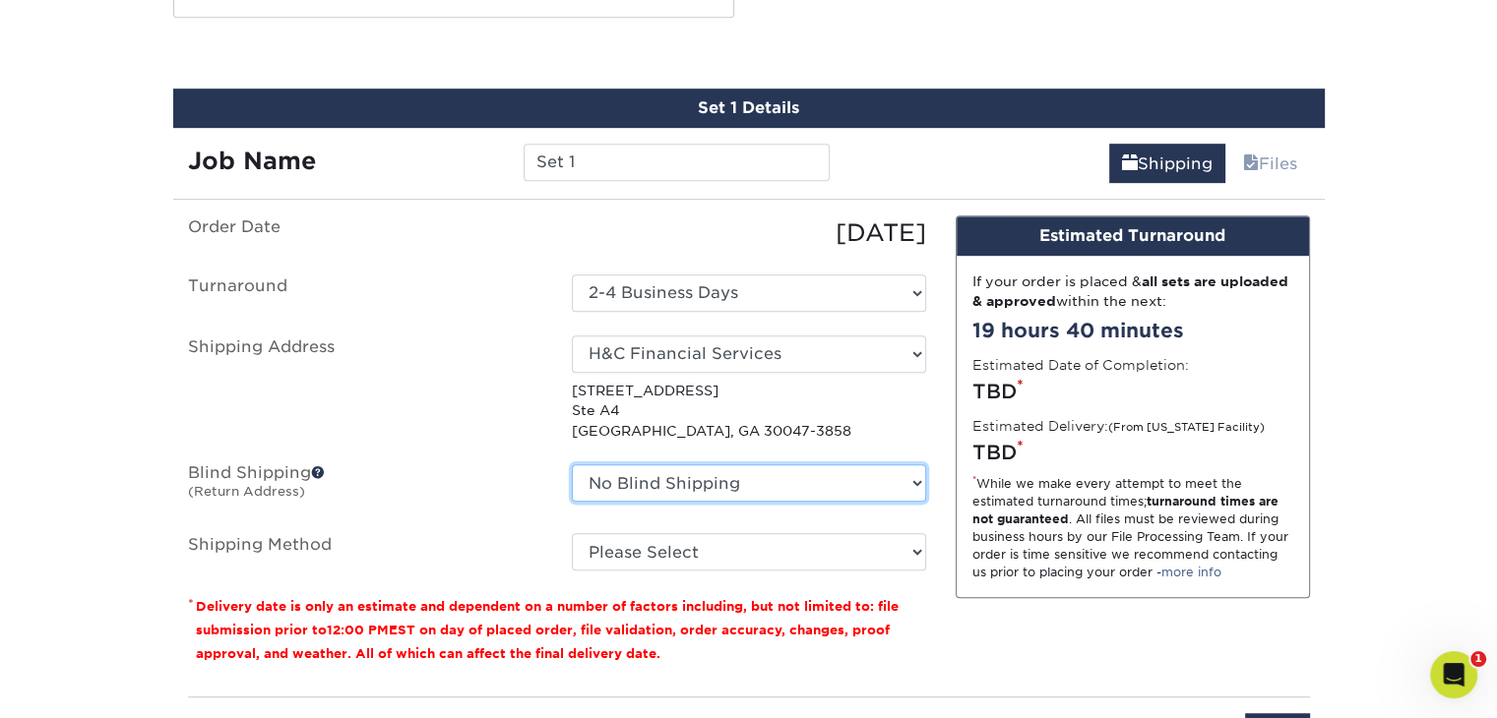
click at [727, 477] on select "No Blind Shipping Aguilar & Duran Enterprise H&C Financial Services Mother's Da…" at bounding box center [749, 482] width 354 height 37
click at [572, 464] on select "No Blind Shipping Aguilar & Duran Enterprise H&C Financial Services Mother's Da…" at bounding box center [749, 482] width 354 height 37
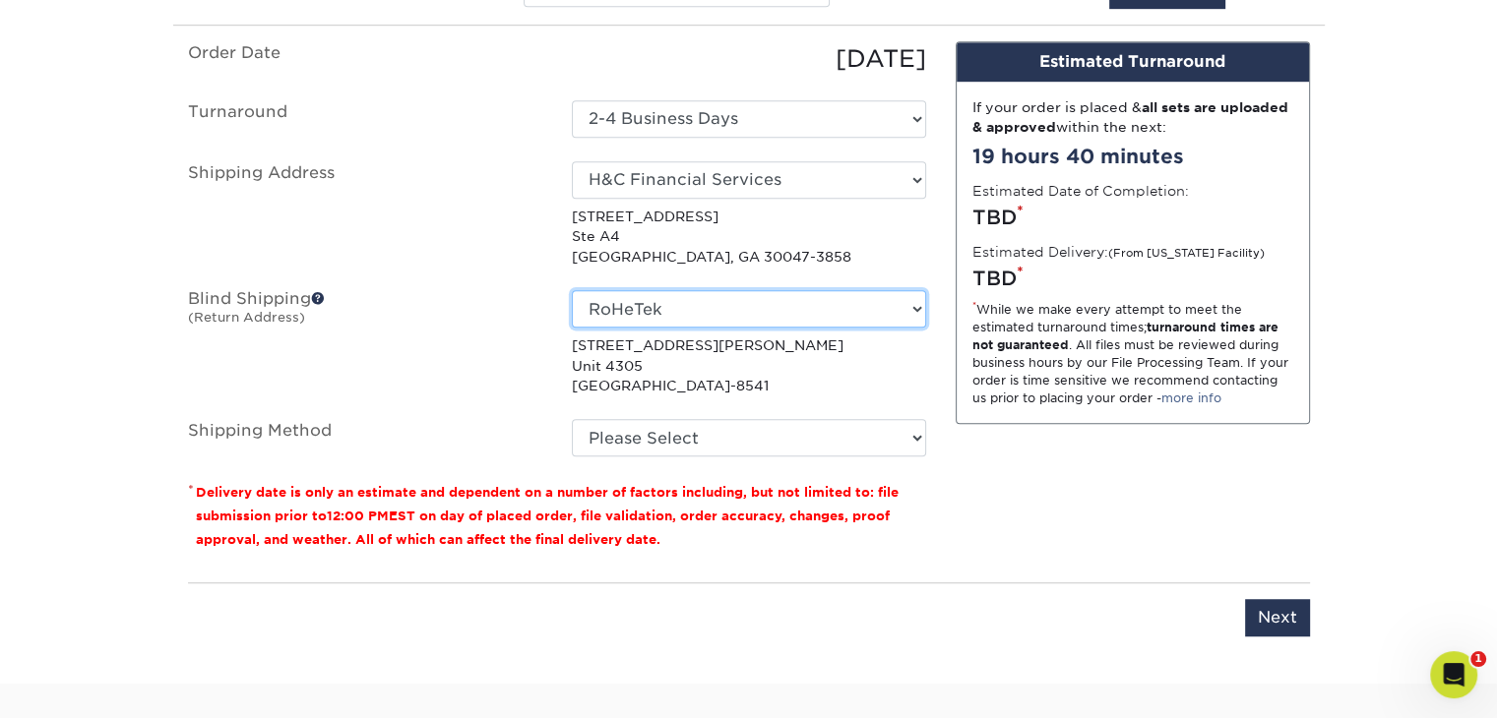
scroll to position [1257, 0]
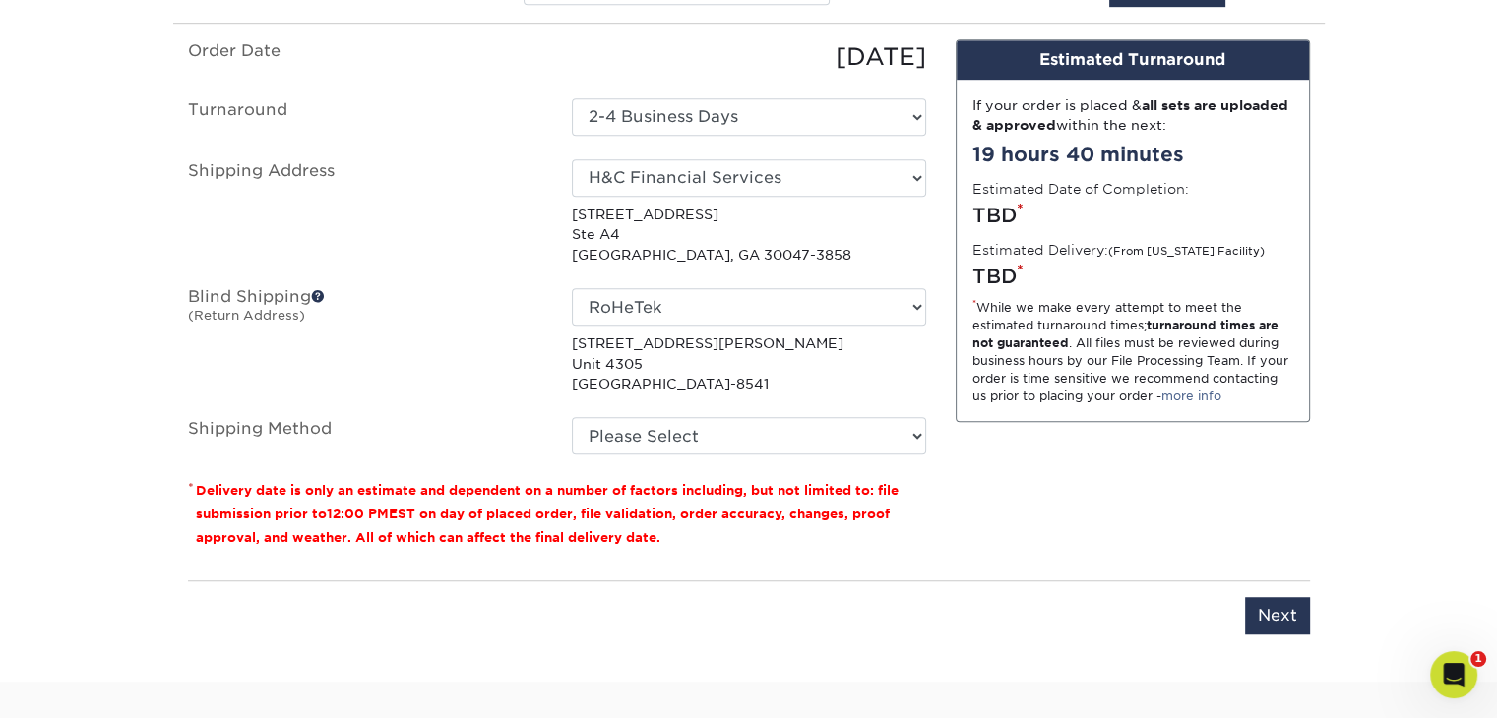
click at [775, 323] on div "No Blind Shipping Aguilar & Duran Enterprise H&C Financial Services Mother's Da…" at bounding box center [749, 340] width 384 height 105
click at [772, 314] on select "No Blind Shipping Aguilar & Duran Enterprise H&C Financial Services Mother's Da…" at bounding box center [749, 306] width 354 height 37
select select "218334"
click at [572, 288] on select "No Blind Shipping Aguilar & Duran Enterprise H&C Financial Services Mother's Da…" at bounding box center [749, 306] width 354 height 37
click at [728, 440] on select "Please Select Ground Shipping (+$7.84) 3 Day Shipping Service (+$15.34) 2 Day A…" at bounding box center [749, 435] width 354 height 37
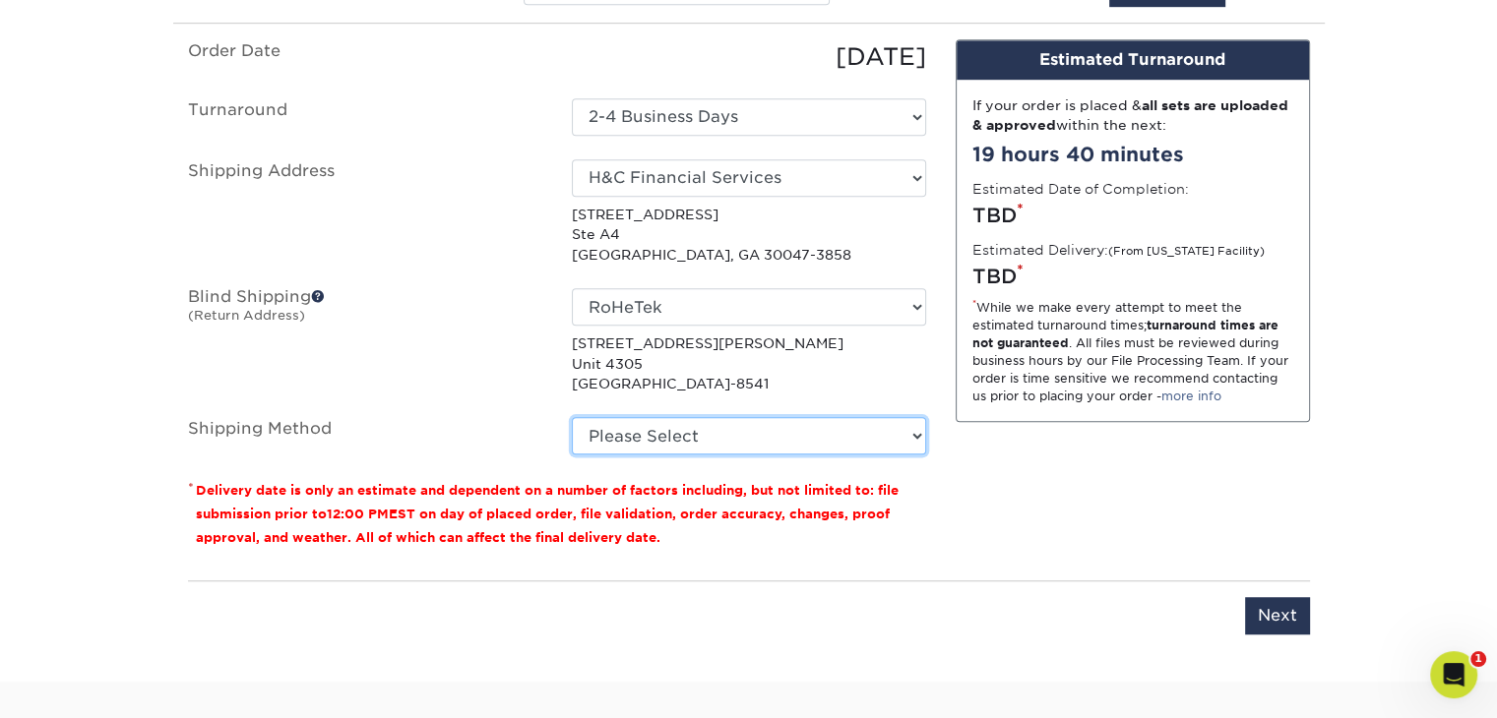
select select "03"
click at [572, 417] on select "Please Select Ground Shipping (+$7.84) 3 Day Shipping Service (+$15.34) 2 Day A…" at bounding box center [749, 435] width 354 height 37
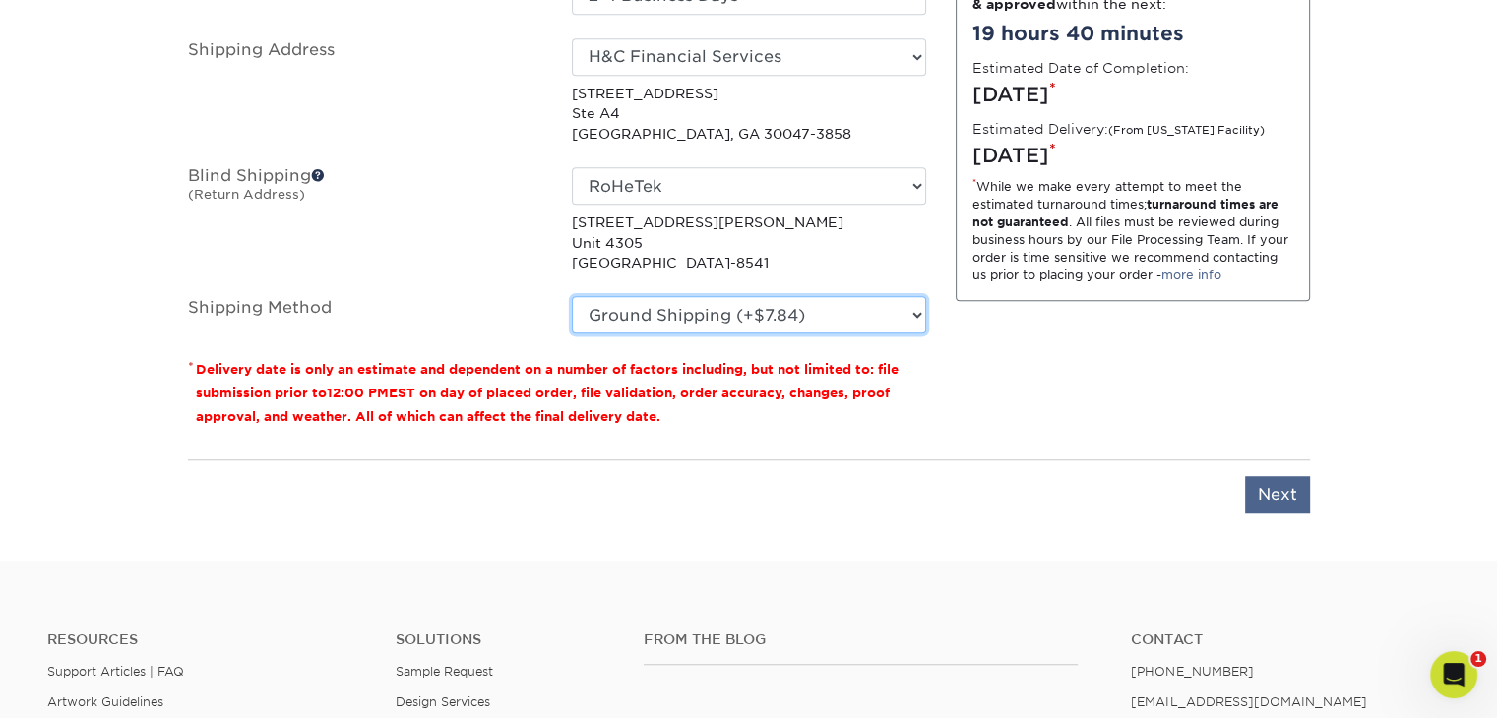
scroll to position [1386, 0]
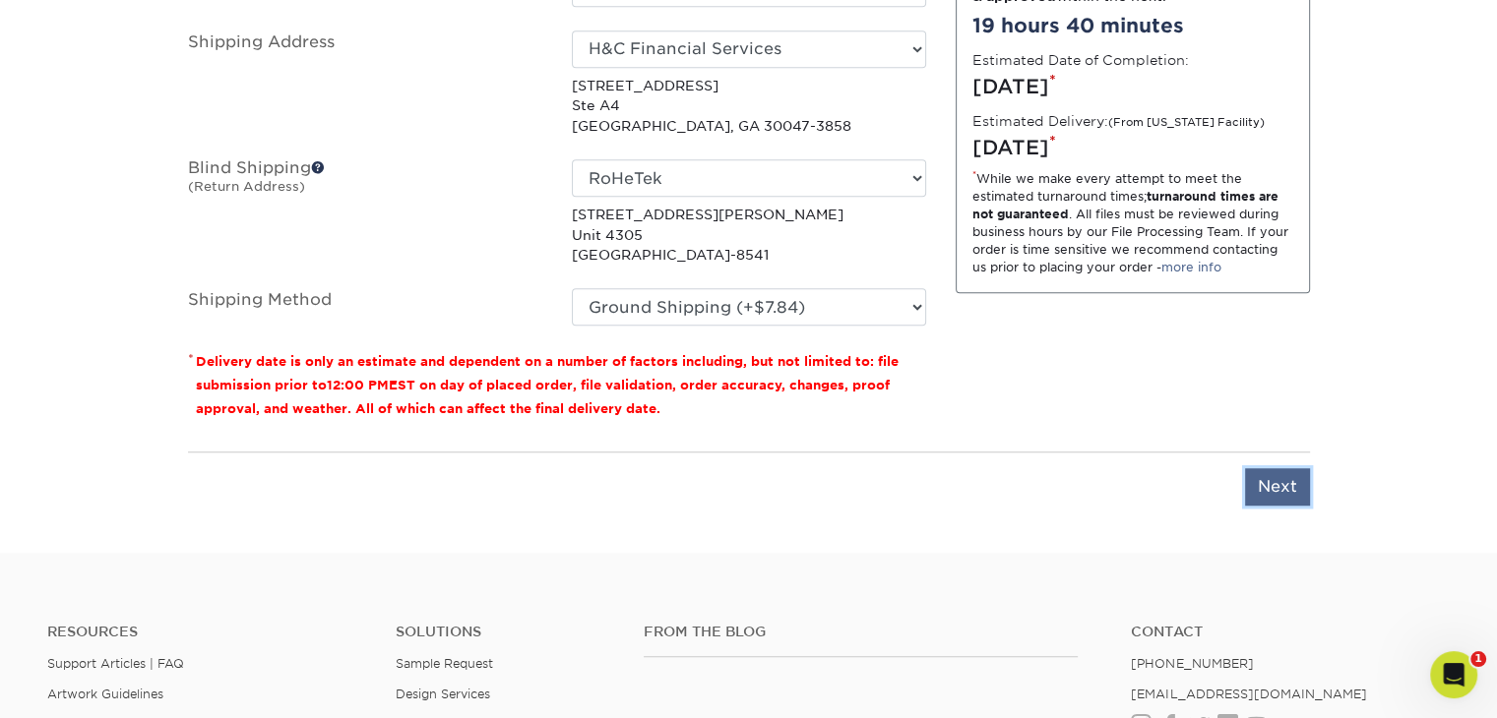
click at [1281, 495] on input "Next" at bounding box center [1277, 486] width 65 height 37
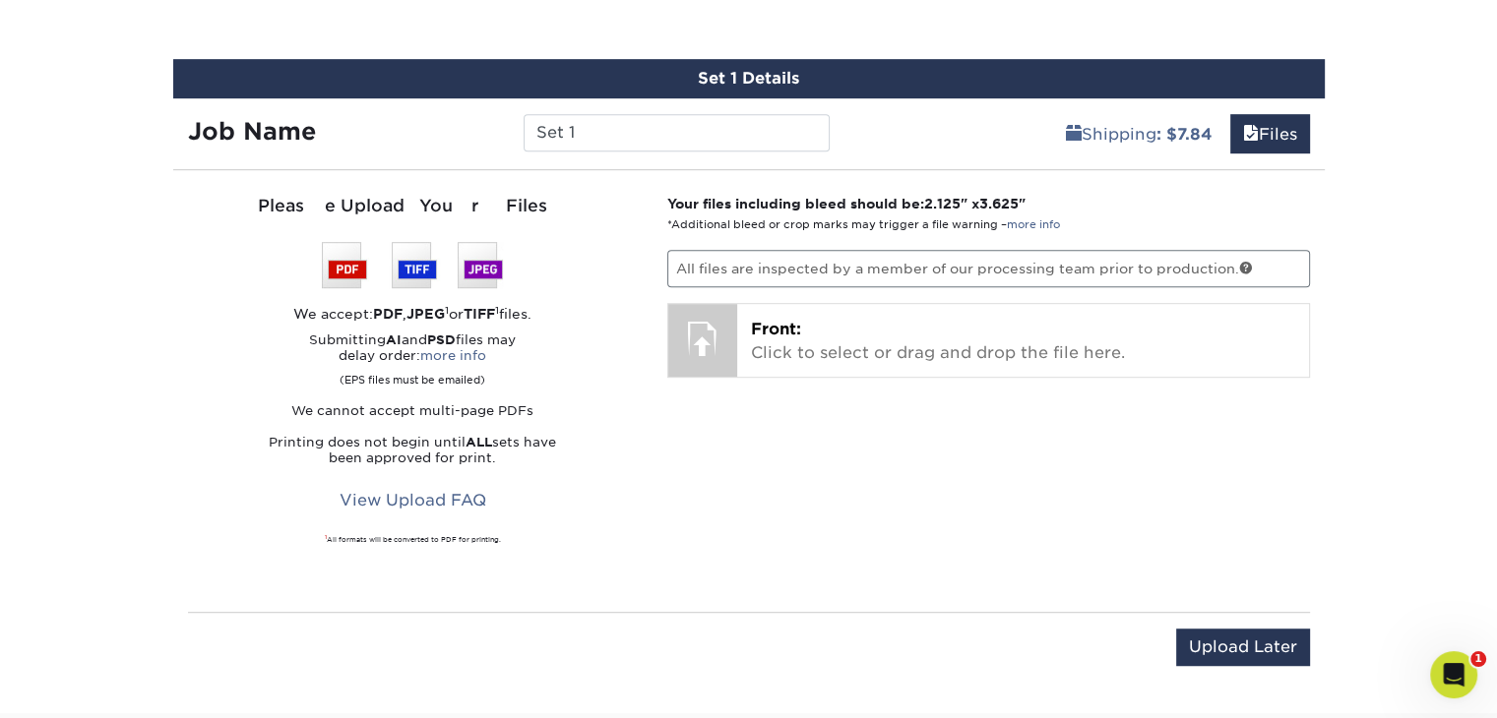
scroll to position [1101, 0]
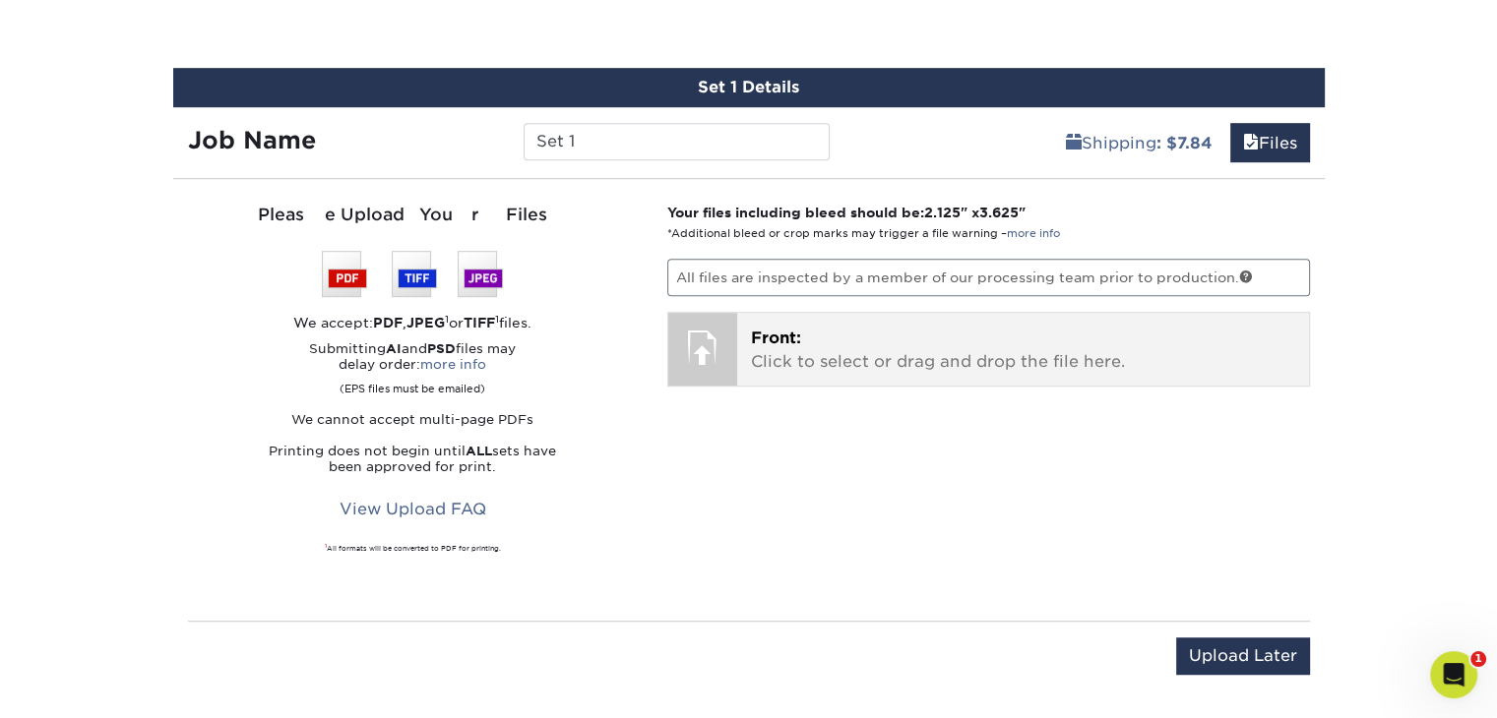
click at [890, 342] on p "Front: Click to select or drag and drop the file here." at bounding box center [1023, 350] width 544 height 47
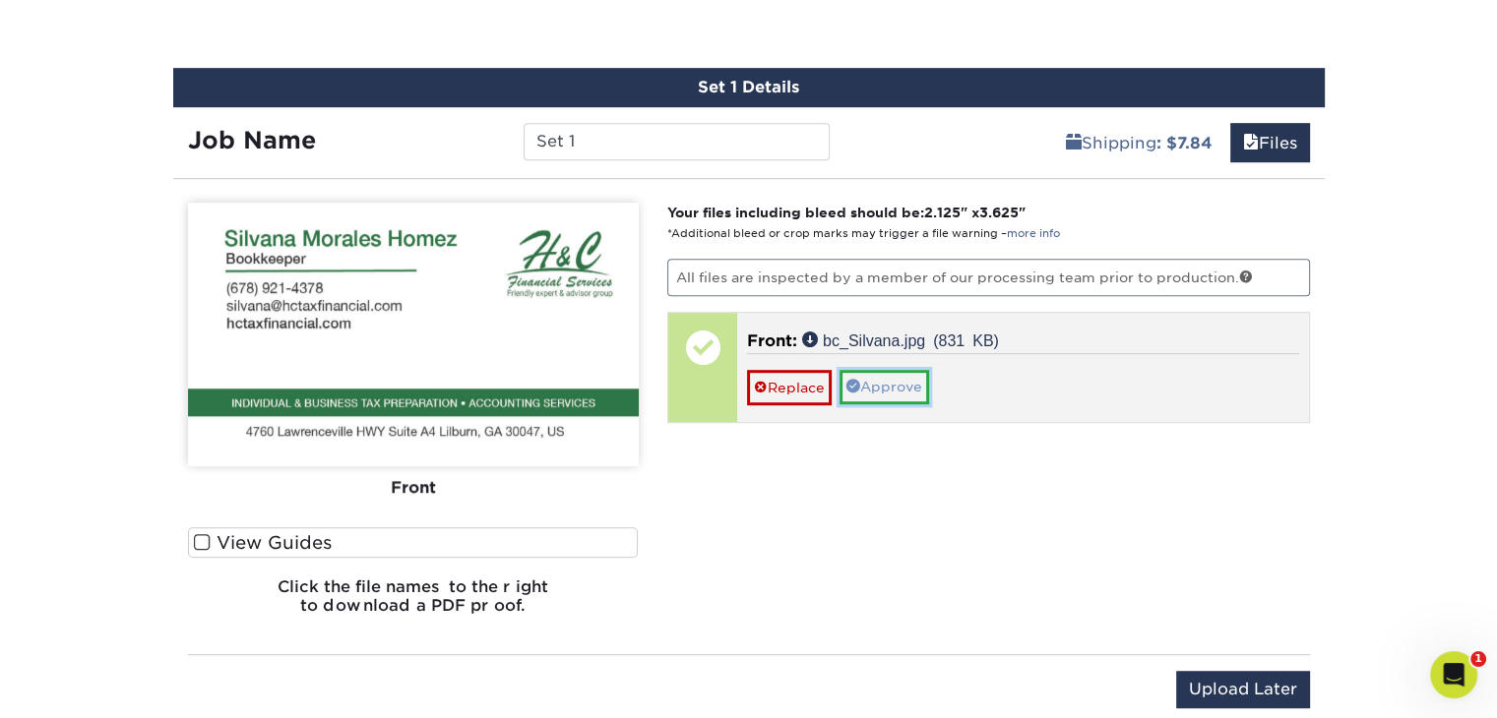
click at [907, 395] on link "Approve" at bounding box center [884, 386] width 90 height 33
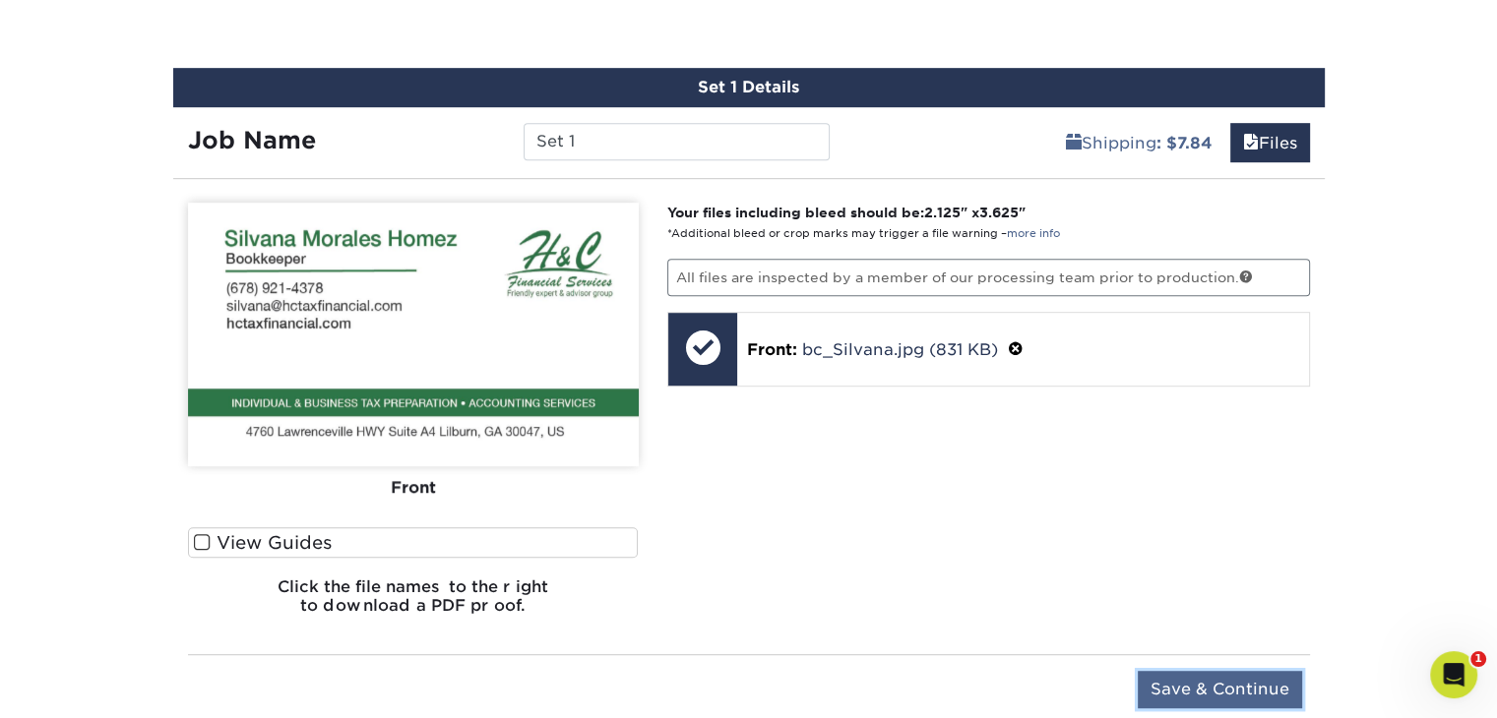
click at [1227, 681] on input "Save & Continue" at bounding box center [1220, 689] width 164 height 37
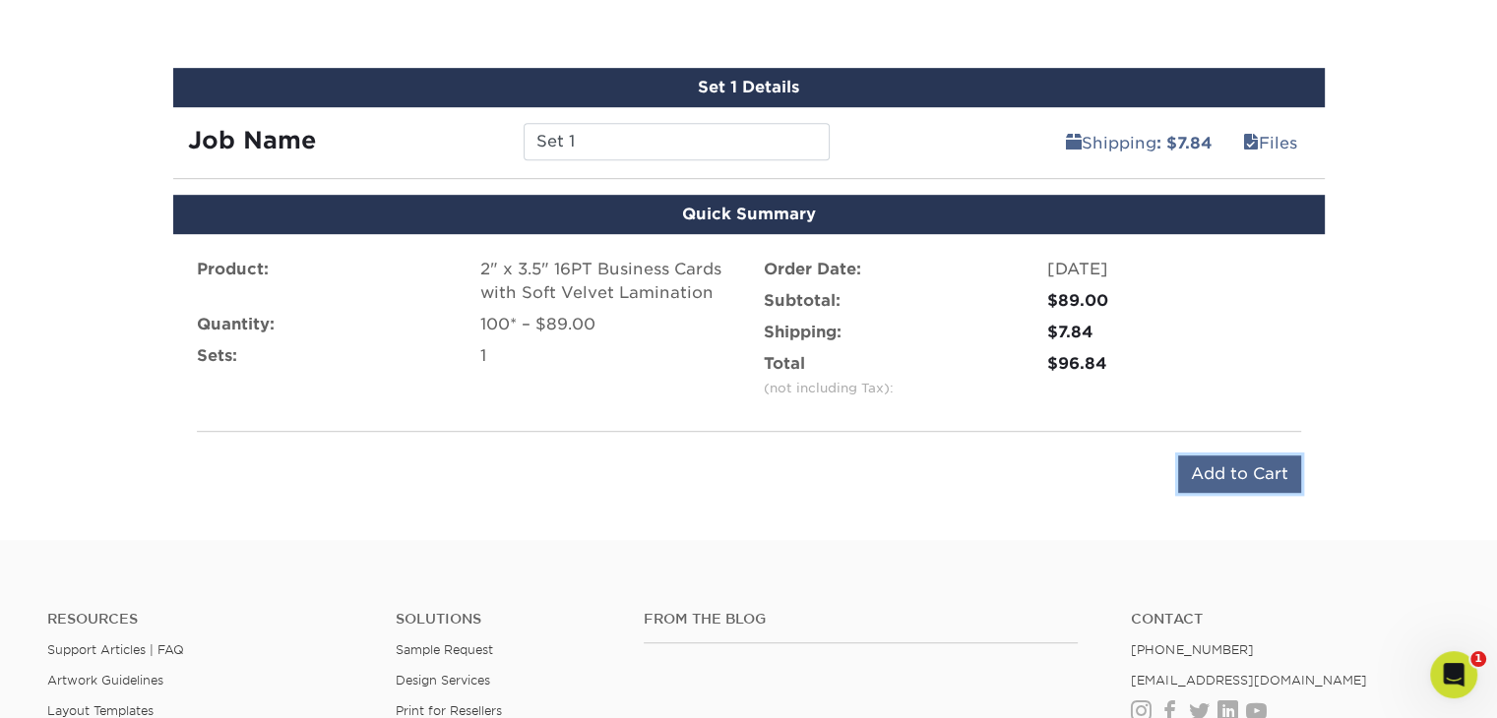
click at [1238, 469] on input "Add to Cart" at bounding box center [1239, 474] width 123 height 37
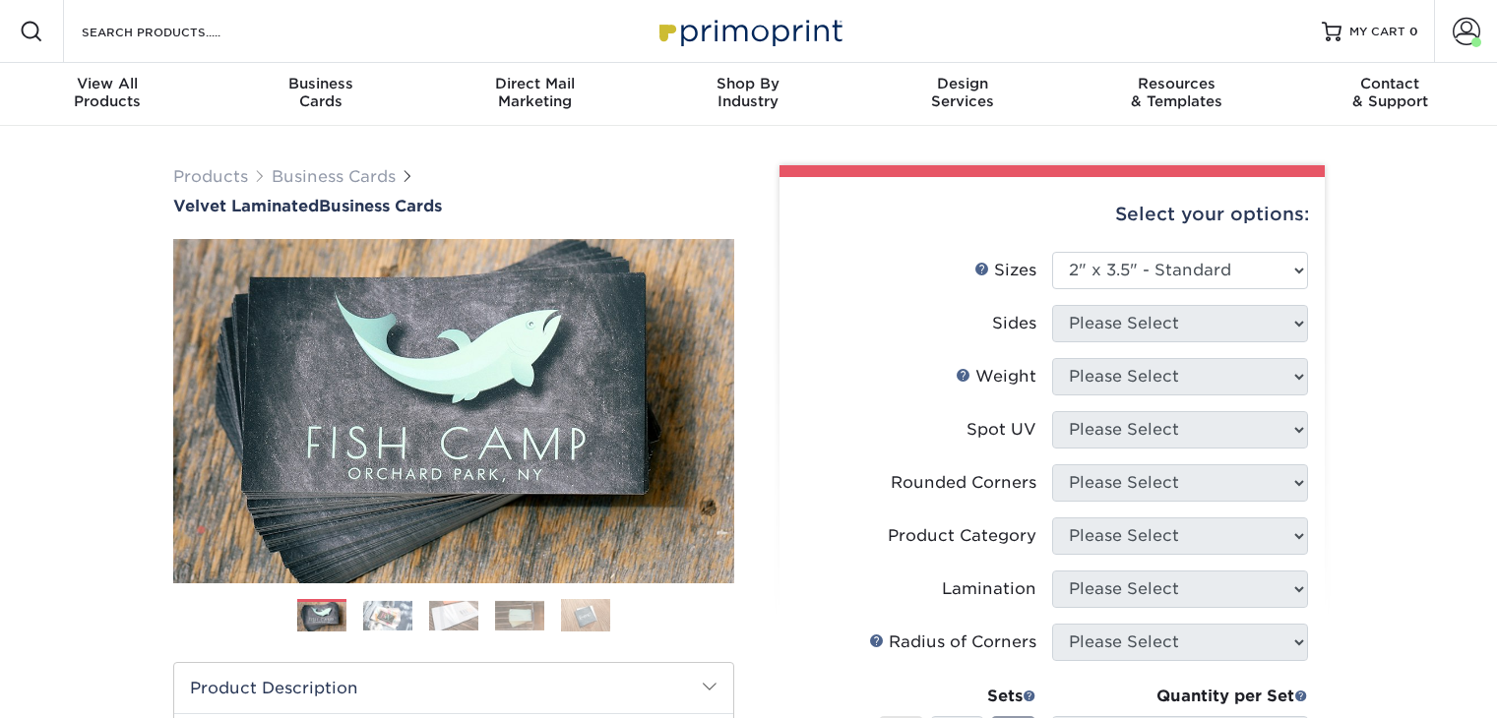
select select "2.00x3.50"
click at [1460, 35] on span at bounding box center [1466, 32] width 28 height 28
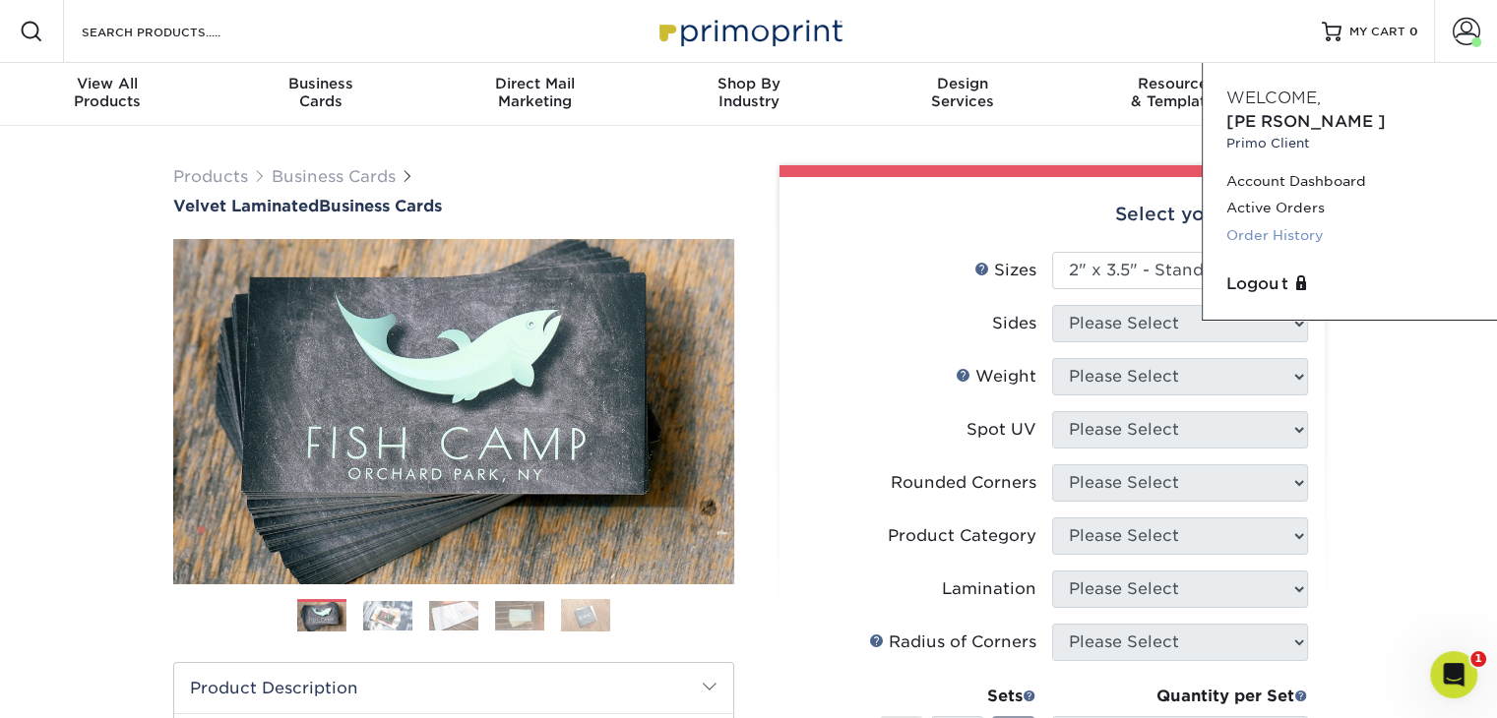
click at [1297, 222] on link "Order History" at bounding box center [1349, 235] width 247 height 27
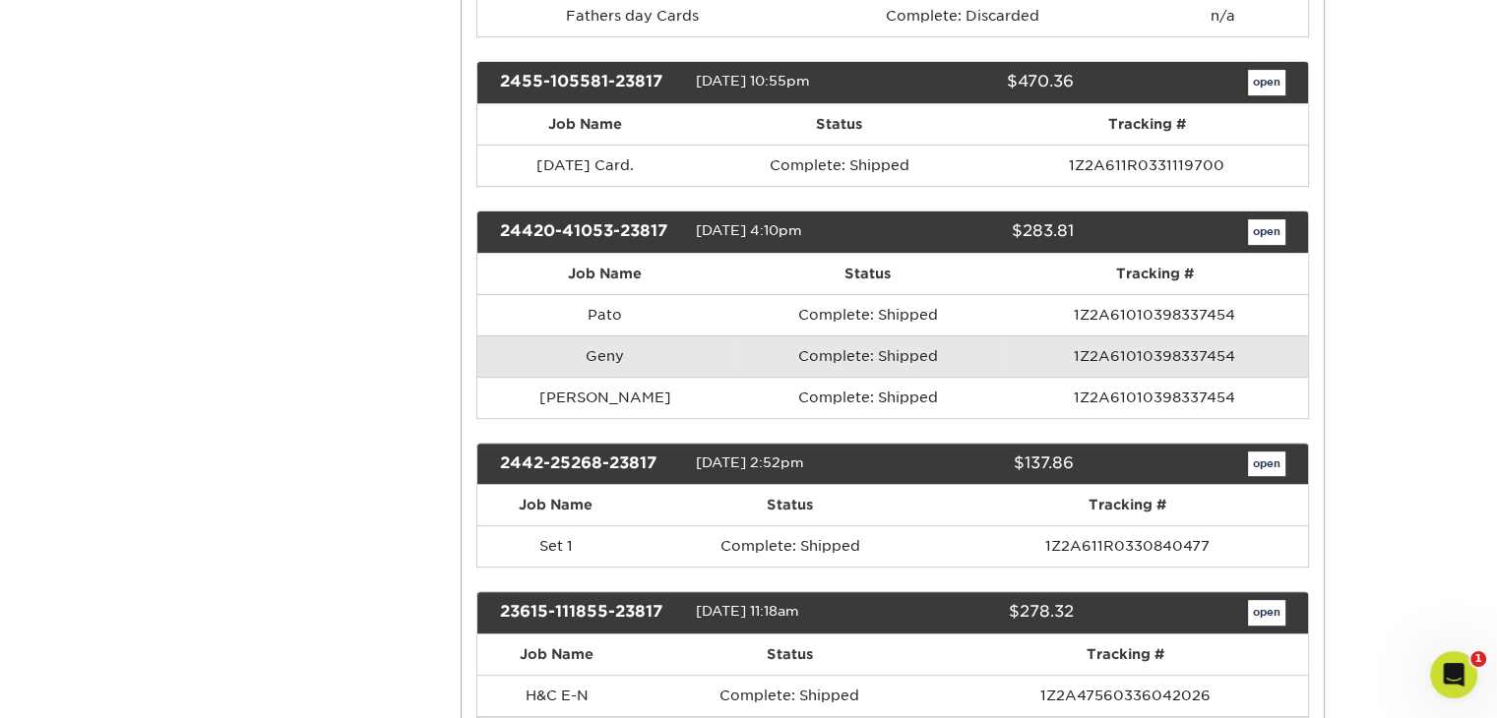
scroll to position [622, 0]
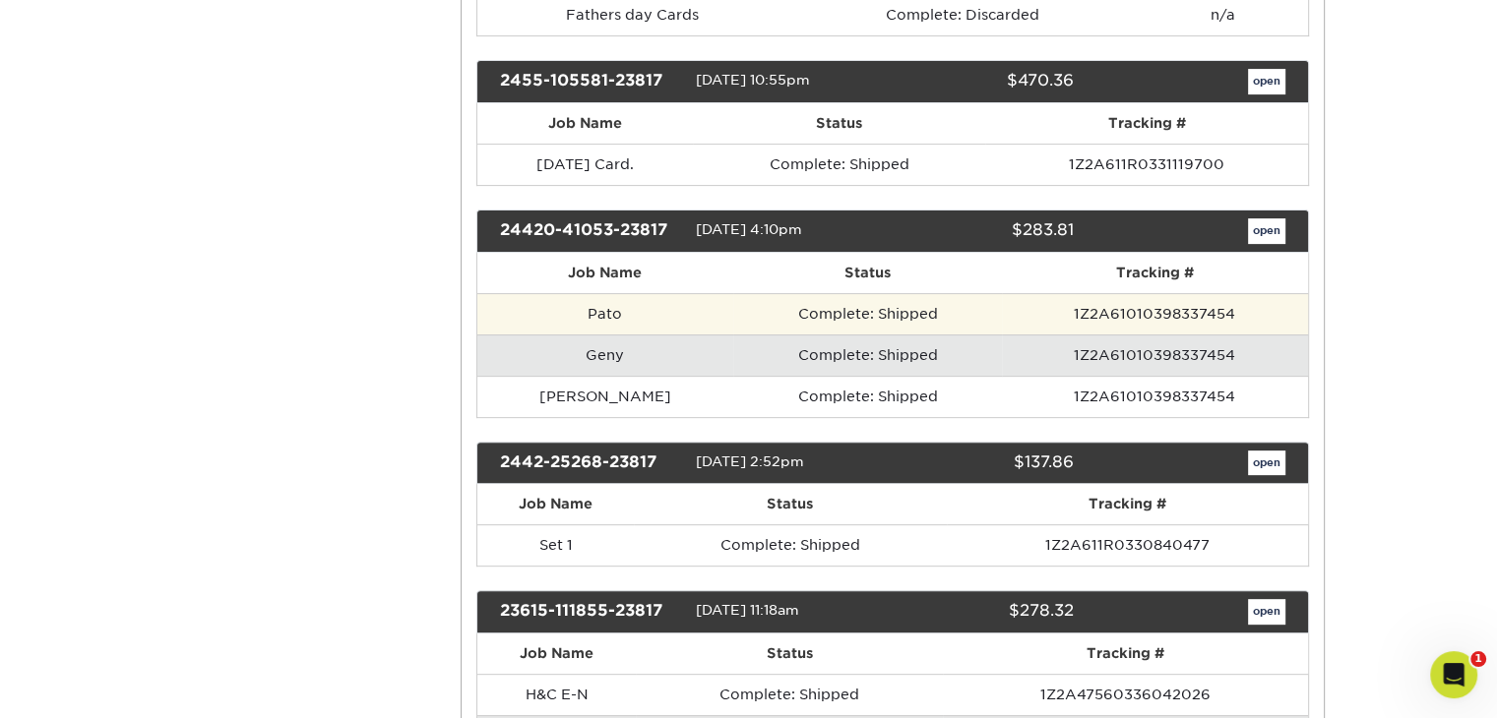
click at [560, 311] on td "Pato" at bounding box center [605, 313] width 256 height 41
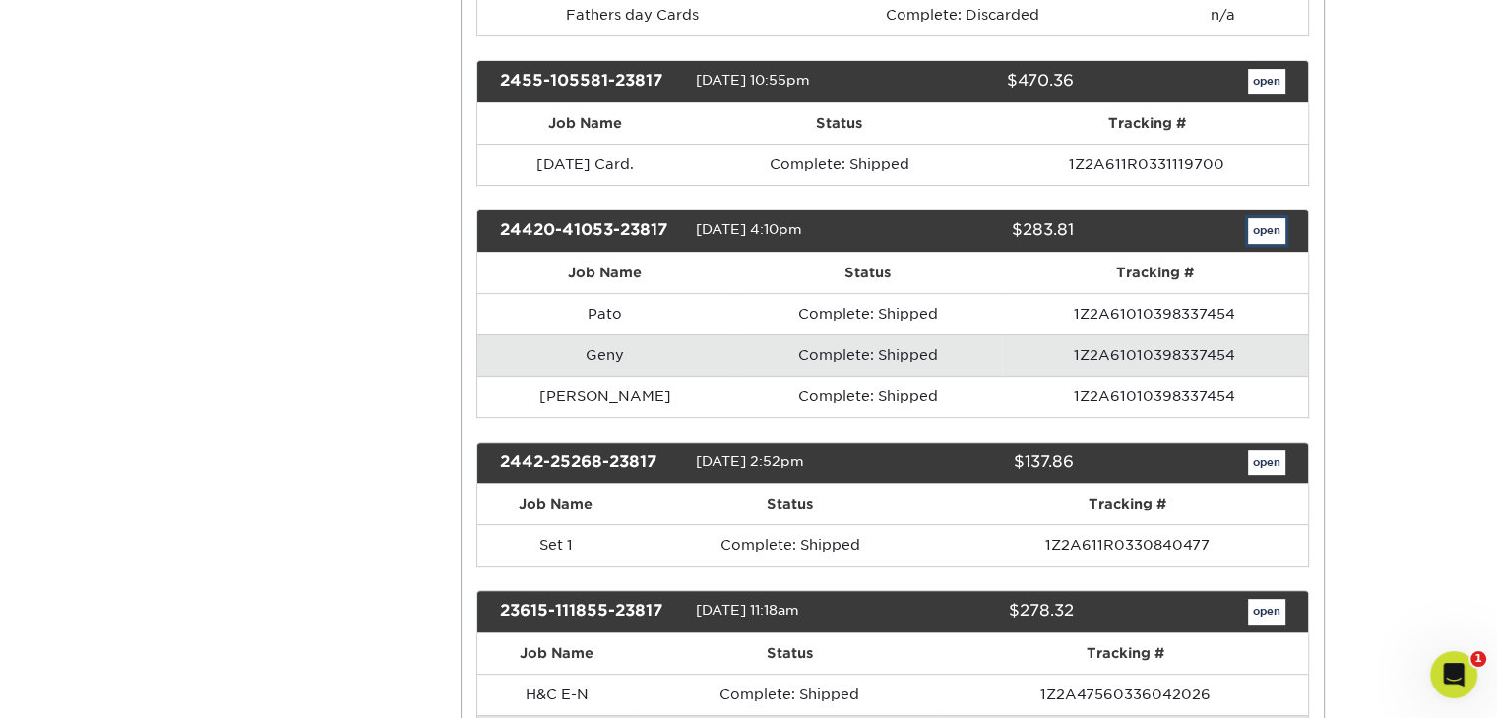
click at [1263, 225] on link "open" at bounding box center [1266, 231] width 37 height 26
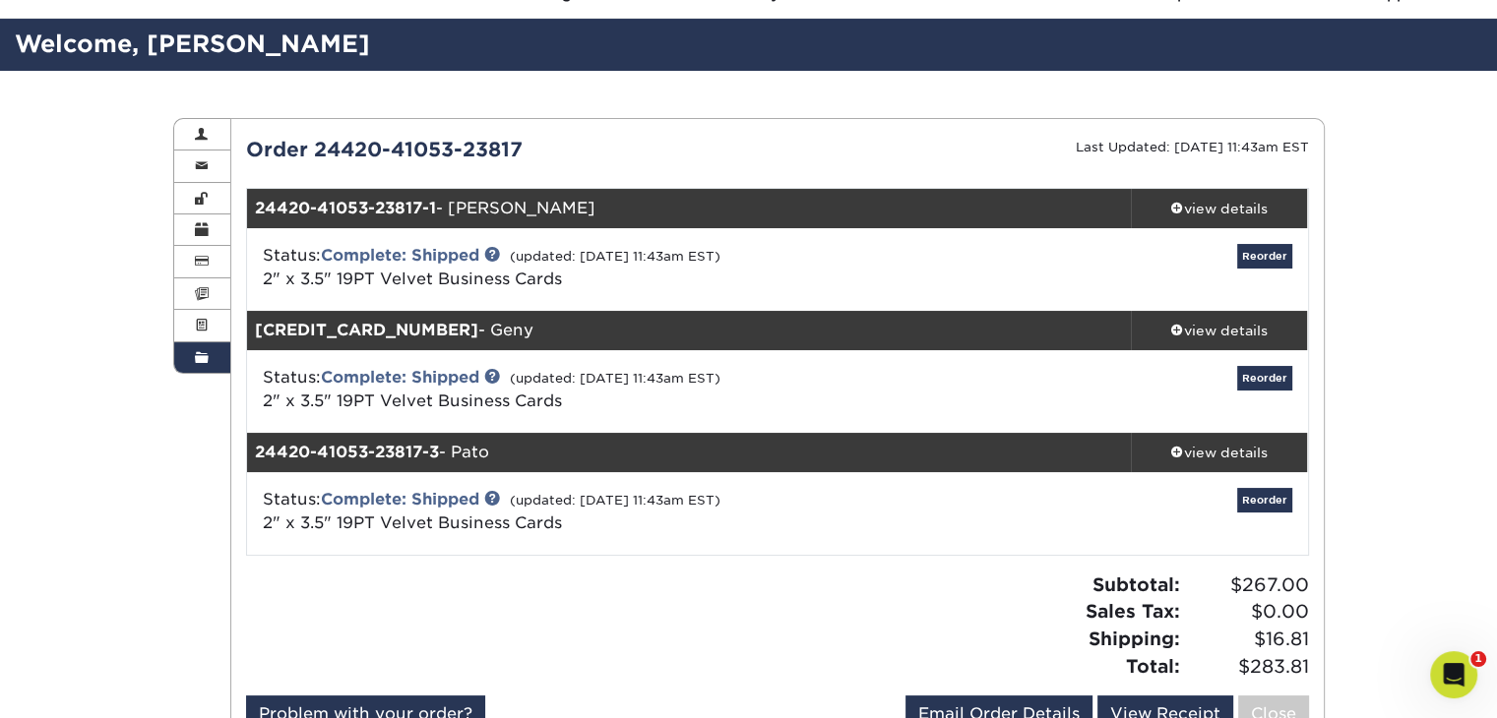
scroll to position [106, 0]
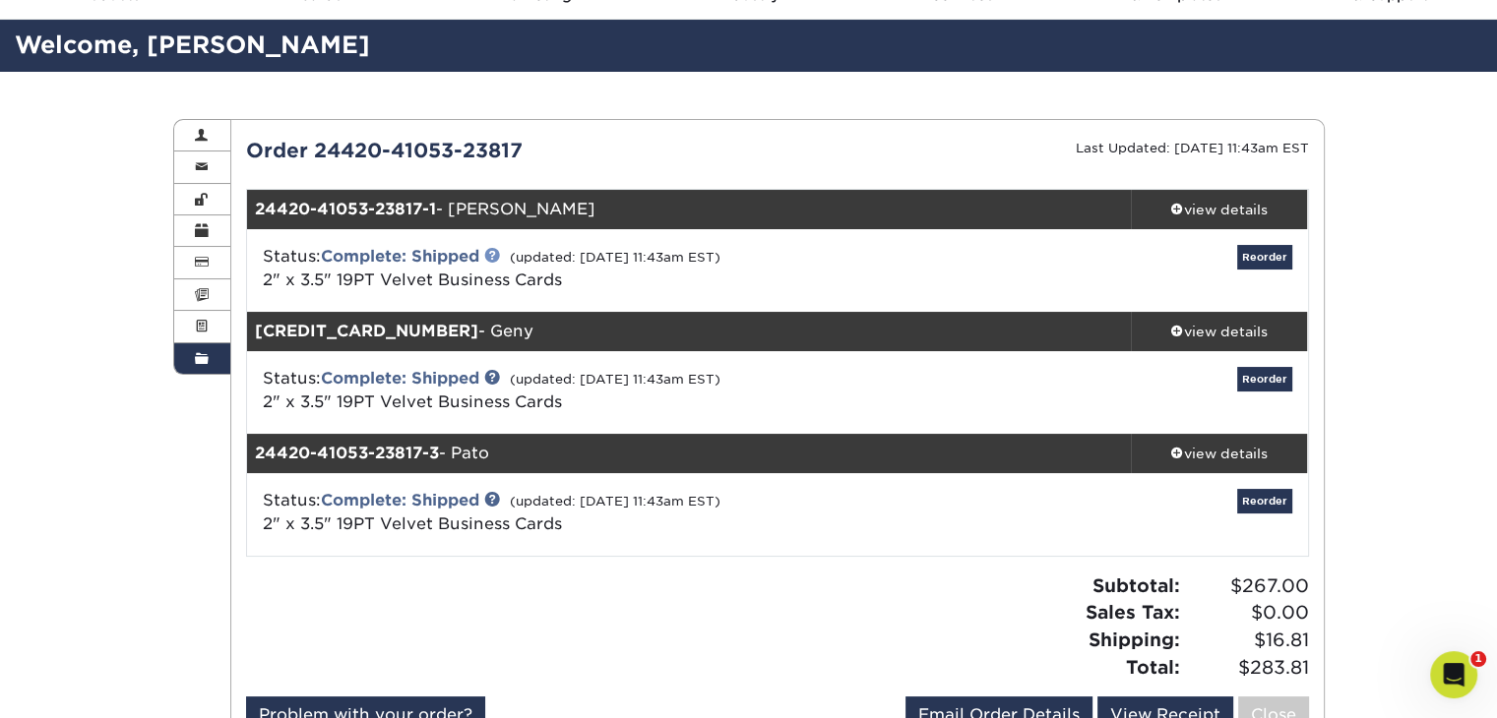
click at [490, 256] on link at bounding box center [492, 255] width 16 height 16
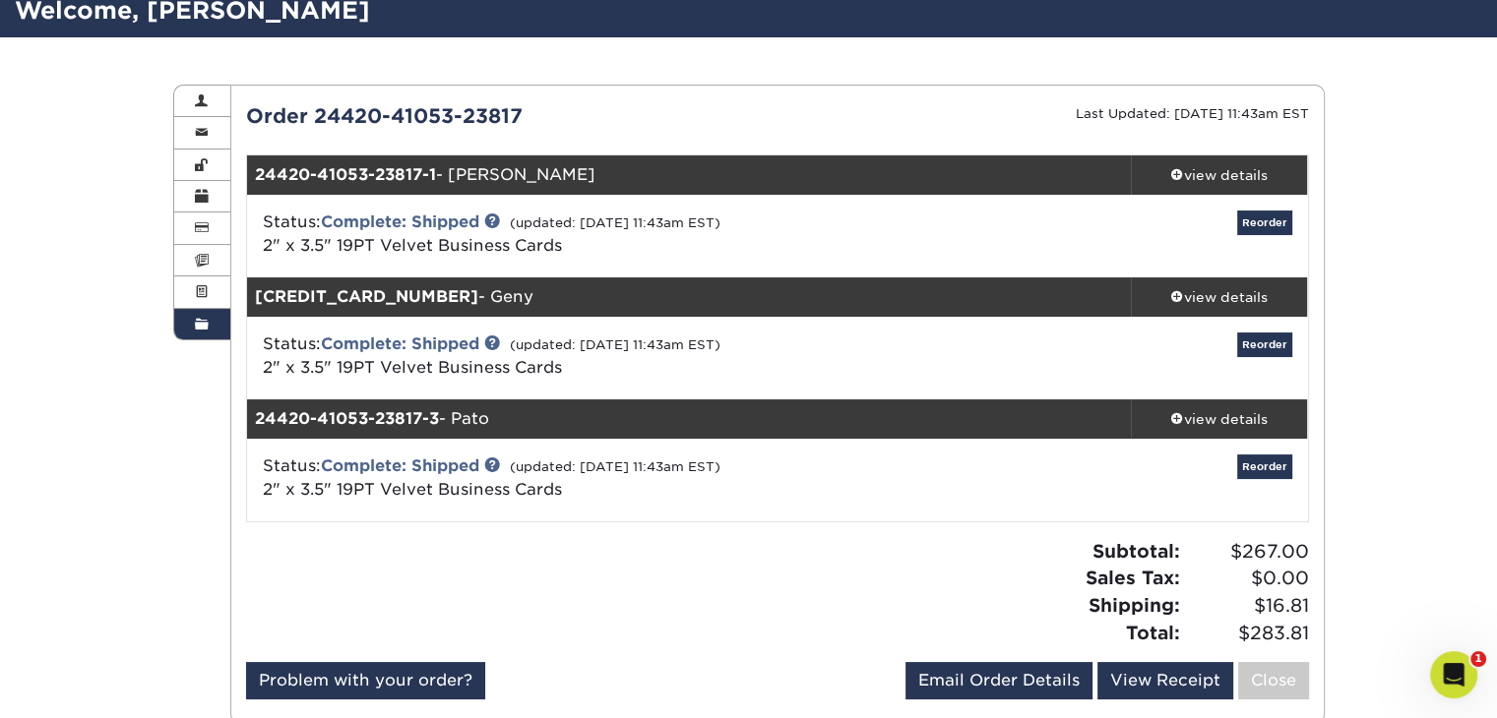
scroll to position [142, 0]
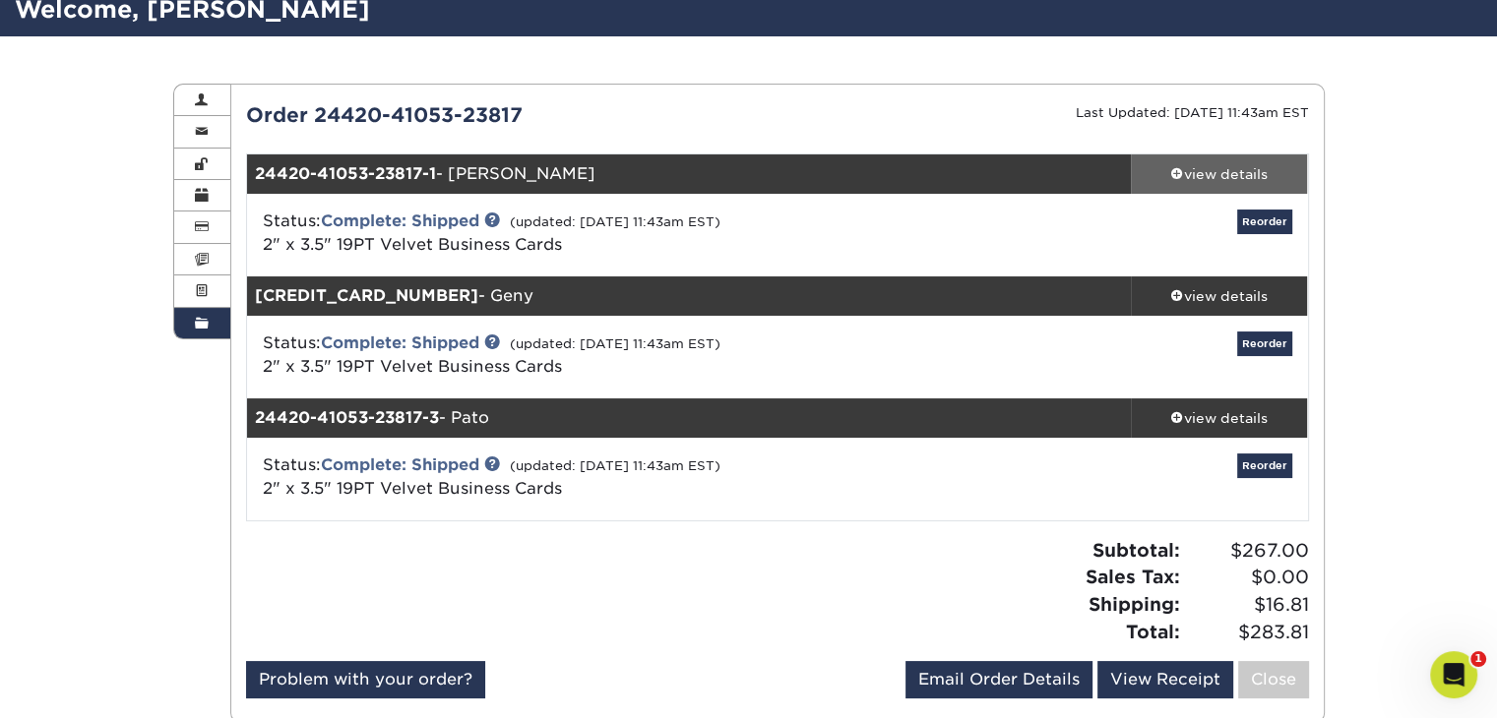
click at [1193, 175] on div "view details" at bounding box center [1219, 174] width 177 height 20
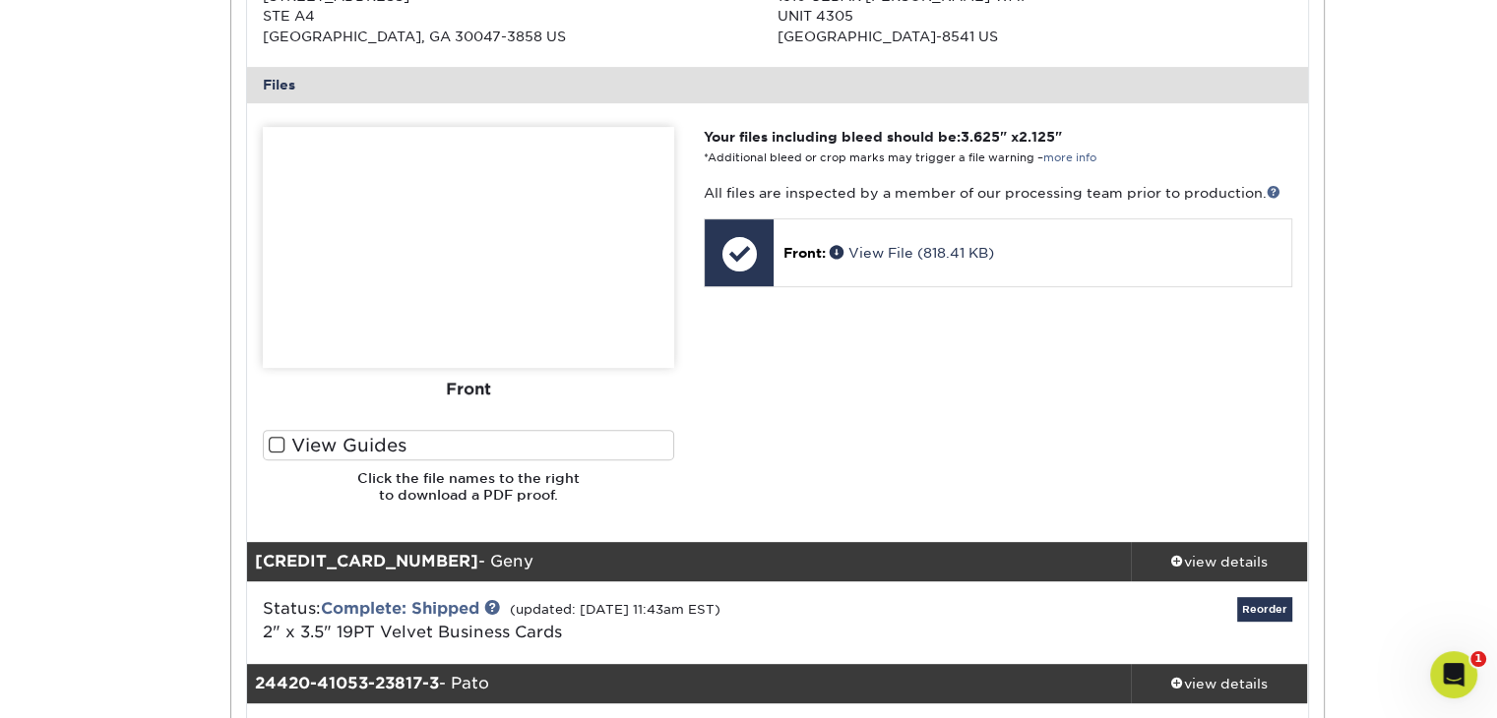
scroll to position [765, 0]
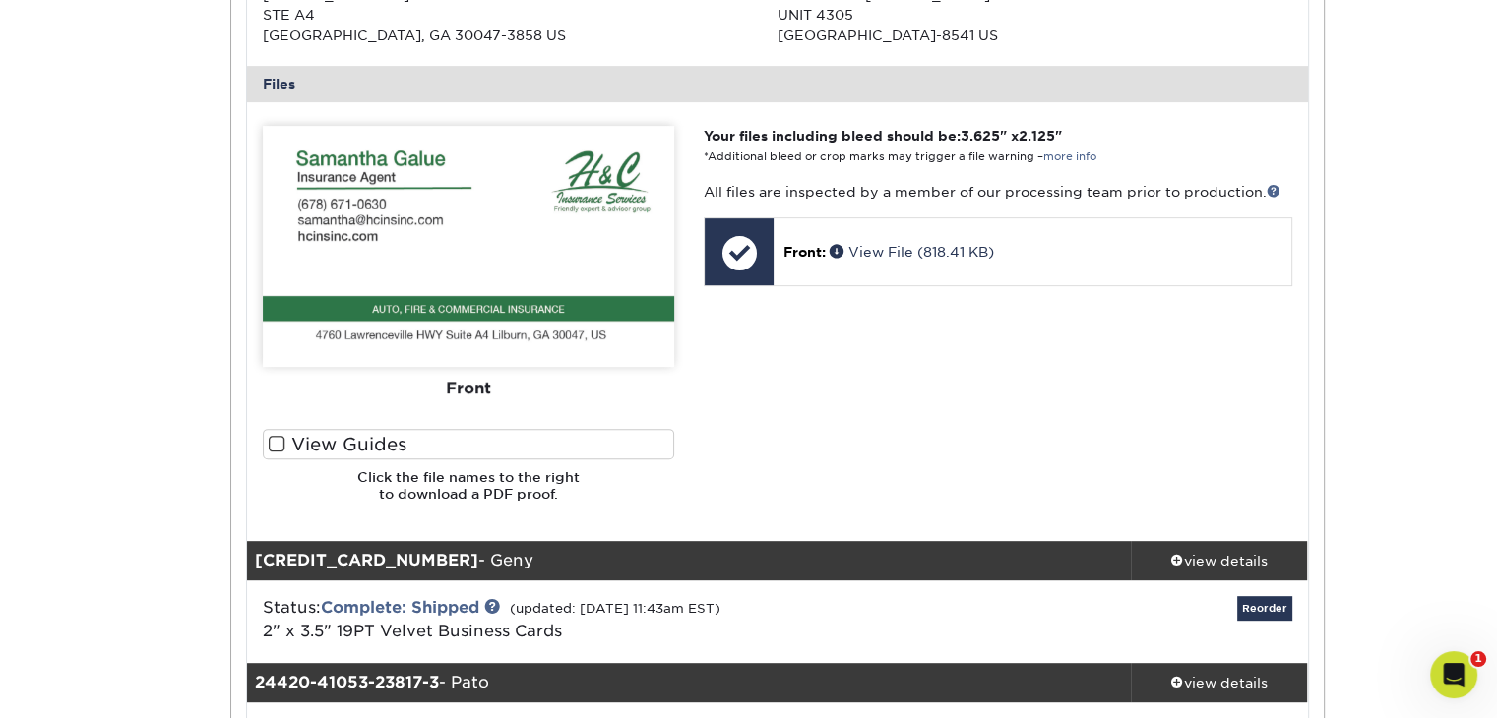
click at [480, 376] on div "Front" at bounding box center [468, 387] width 411 height 43
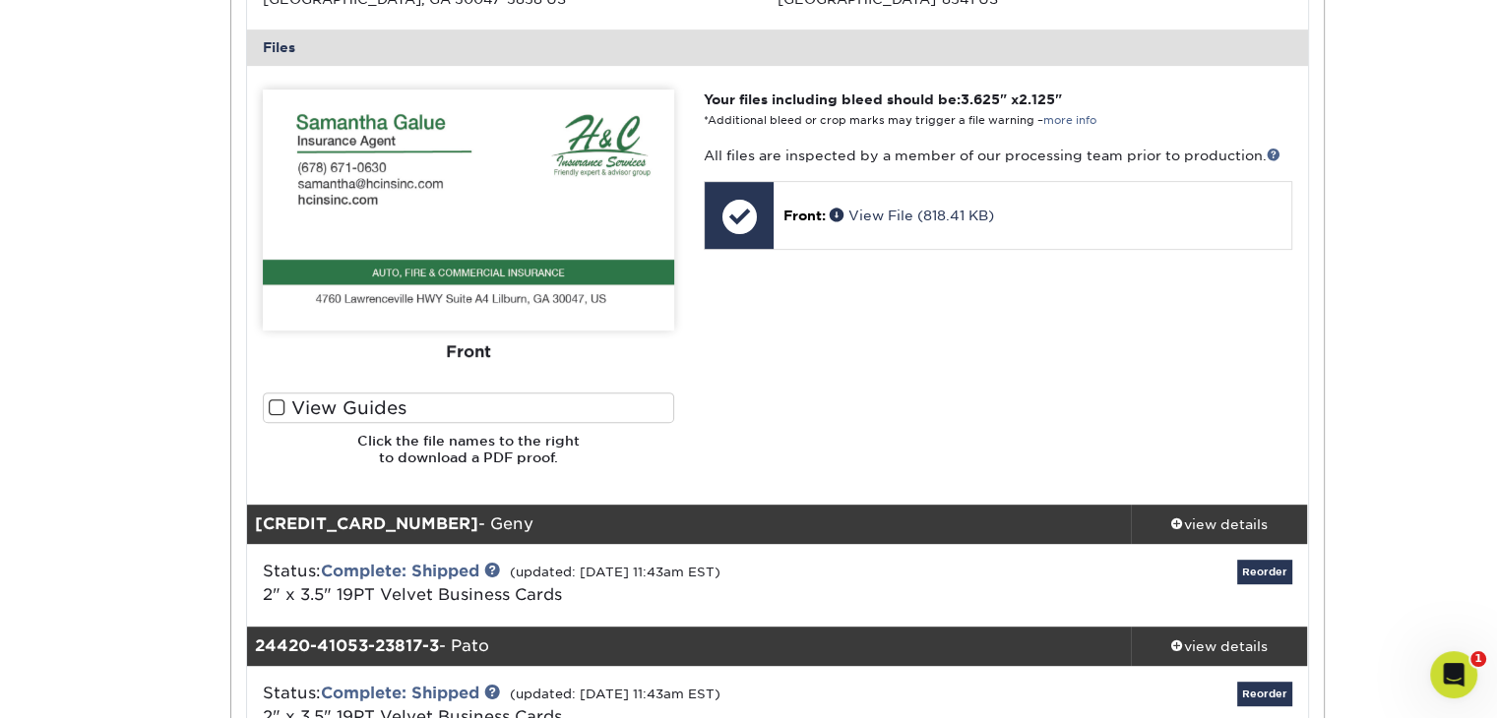
scroll to position [830, 0]
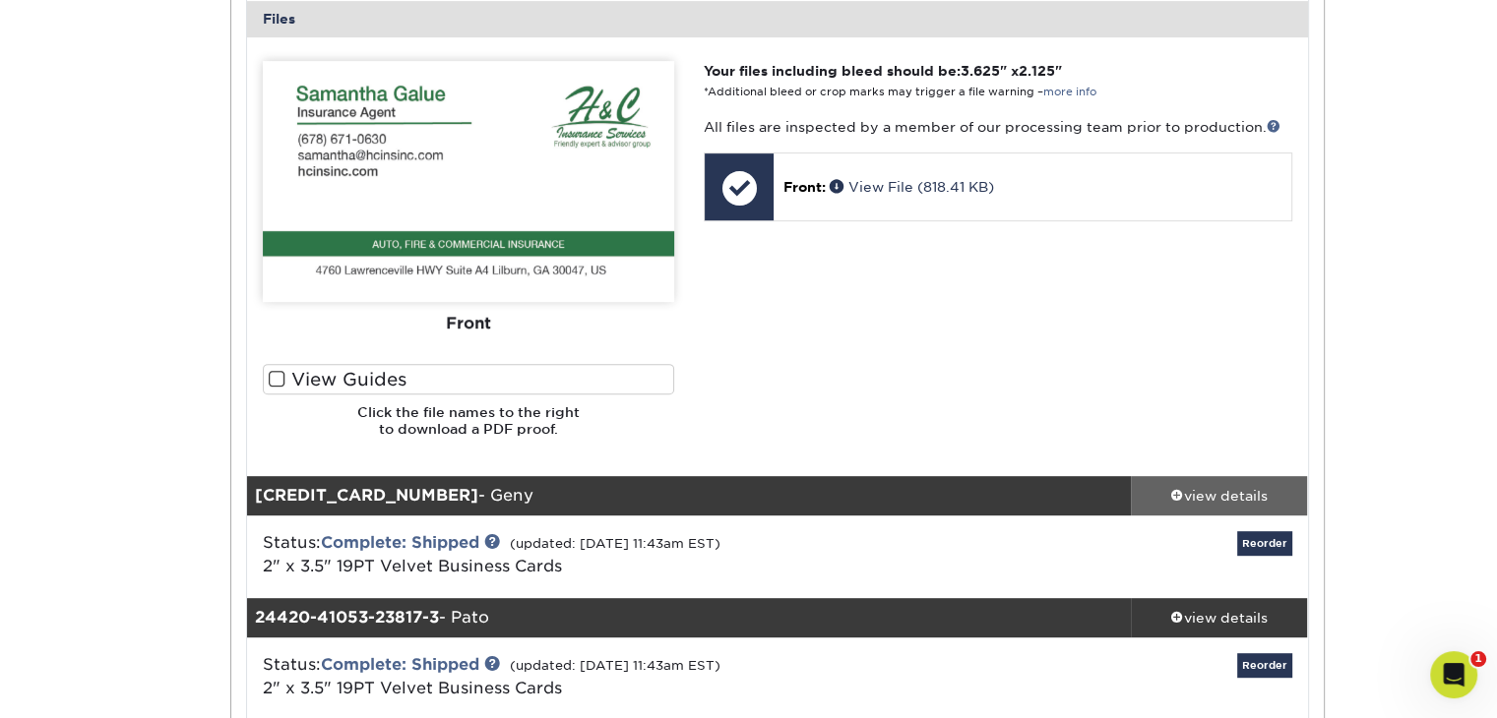
click at [1204, 498] on div "view details" at bounding box center [1219, 496] width 177 height 20
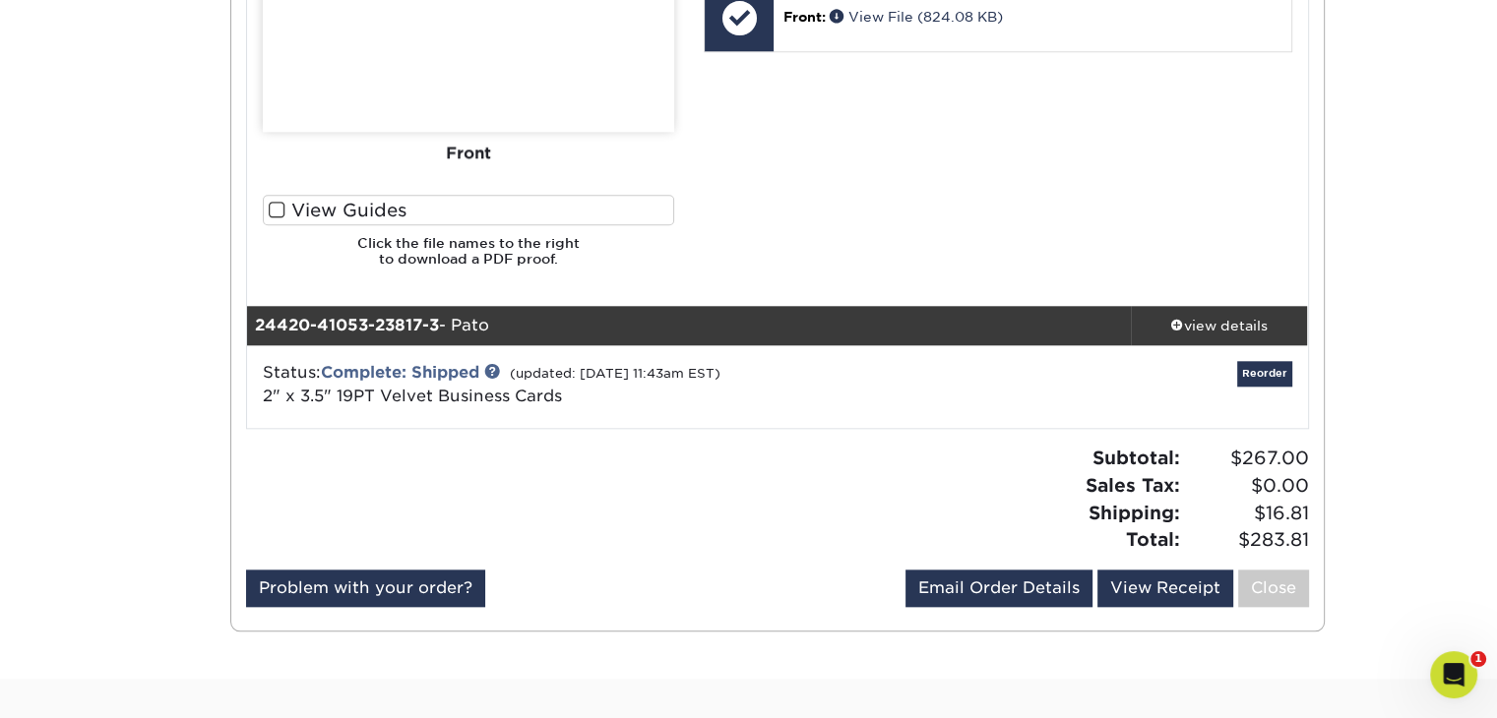
scroll to position [2017, 0]
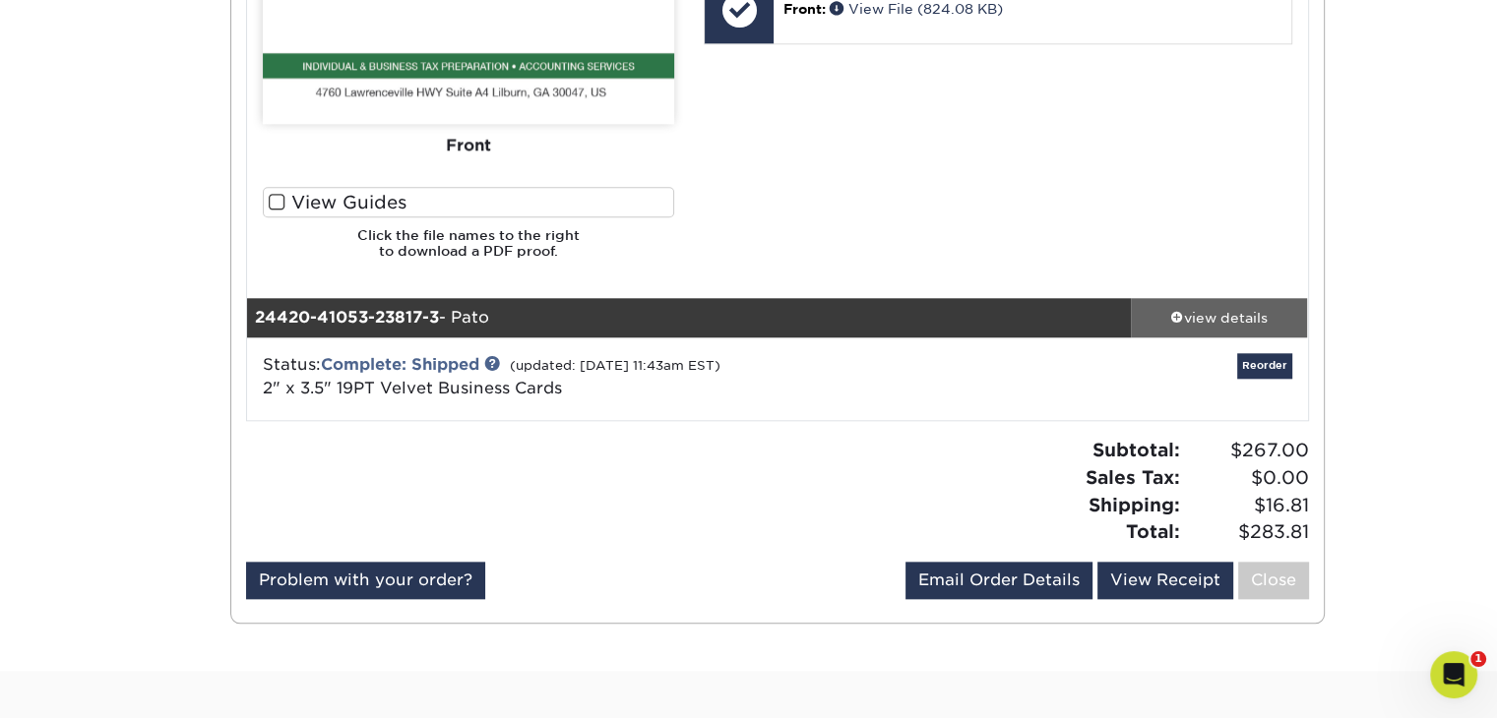
click at [1228, 318] on div "view details" at bounding box center [1219, 318] width 177 height 20
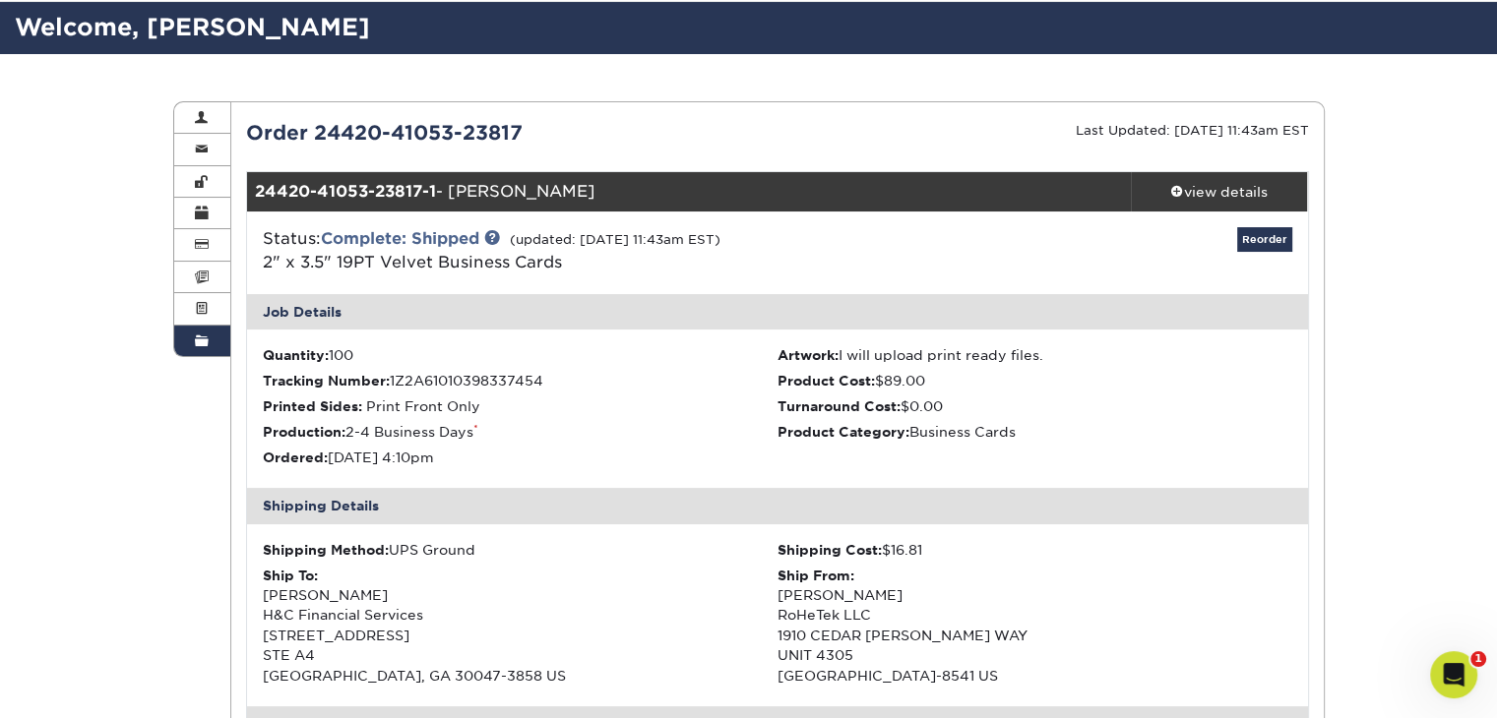
scroll to position [0, 0]
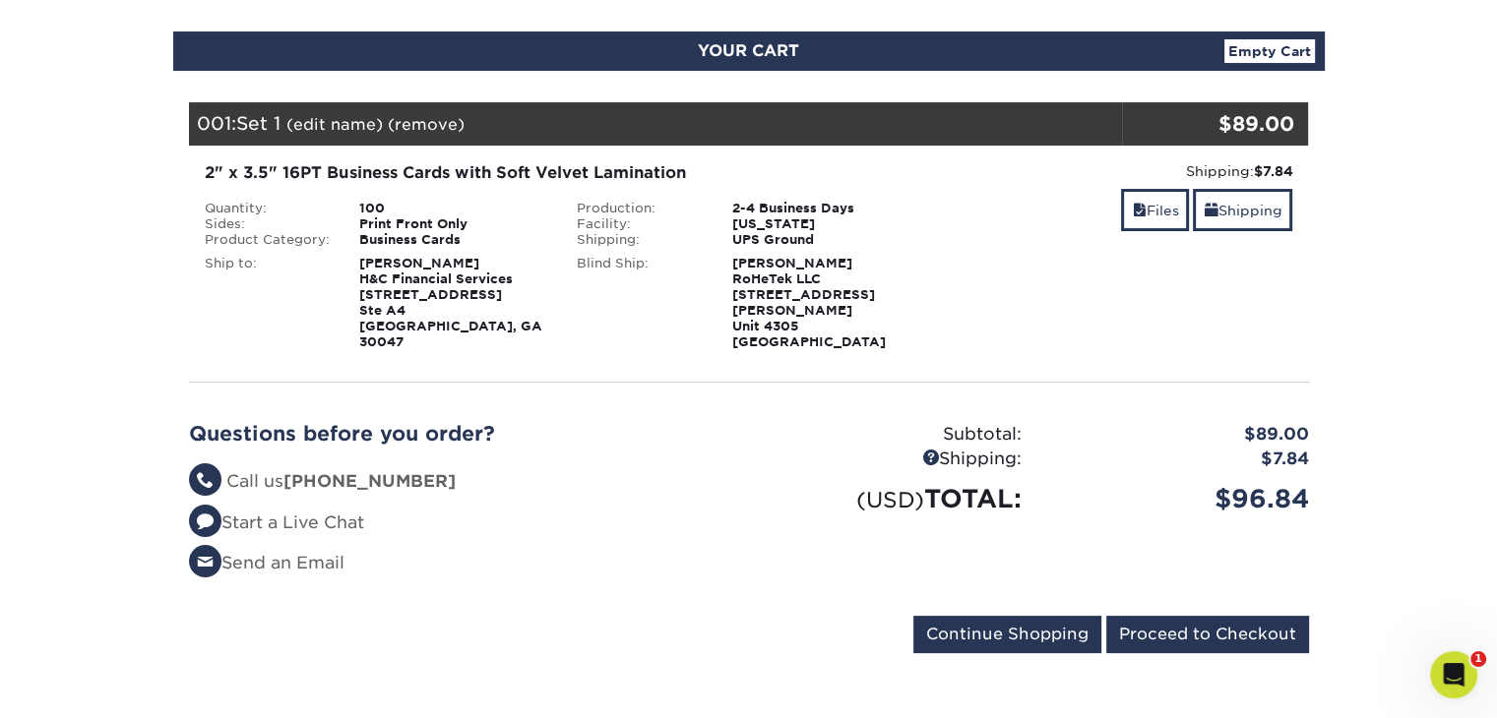
scroll to position [205, 0]
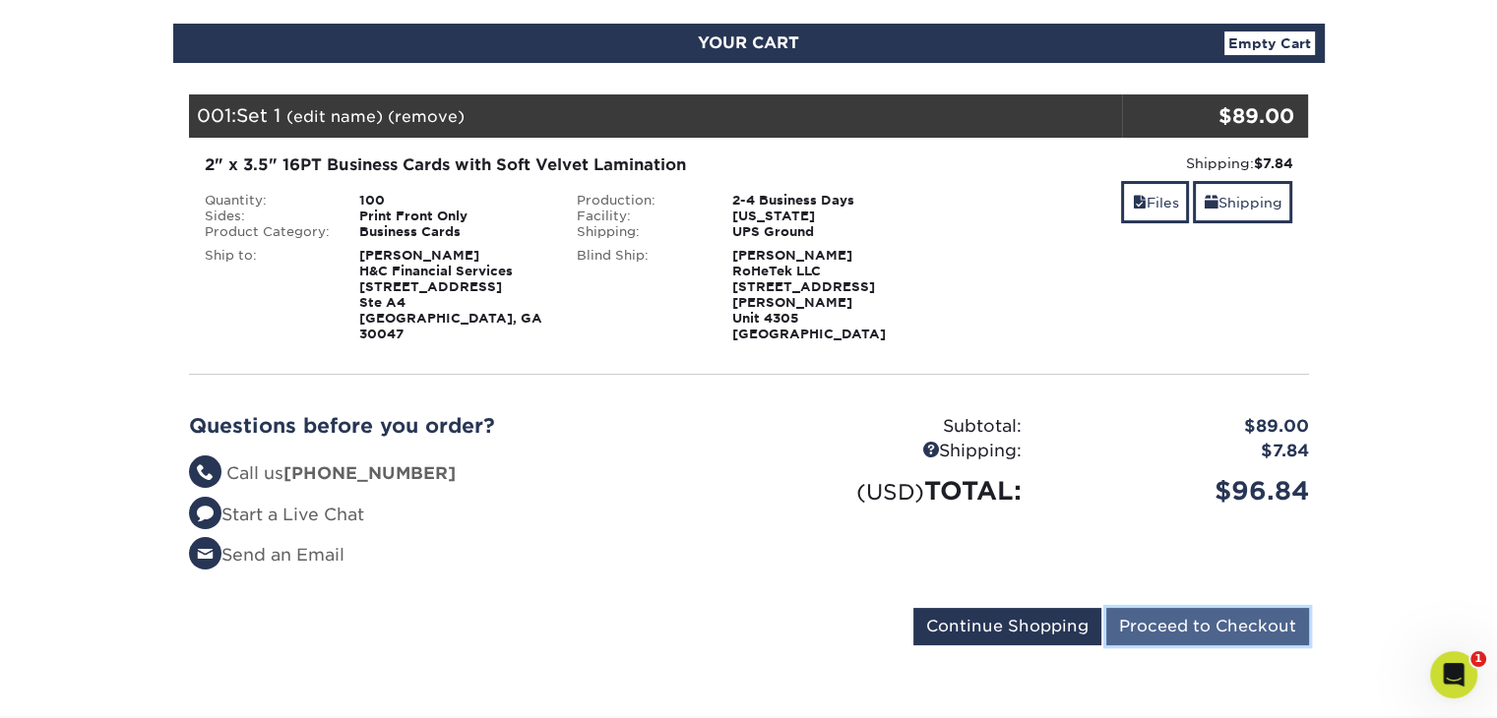
click at [1195, 615] on input "Proceed to Checkout" at bounding box center [1207, 626] width 203 height 37
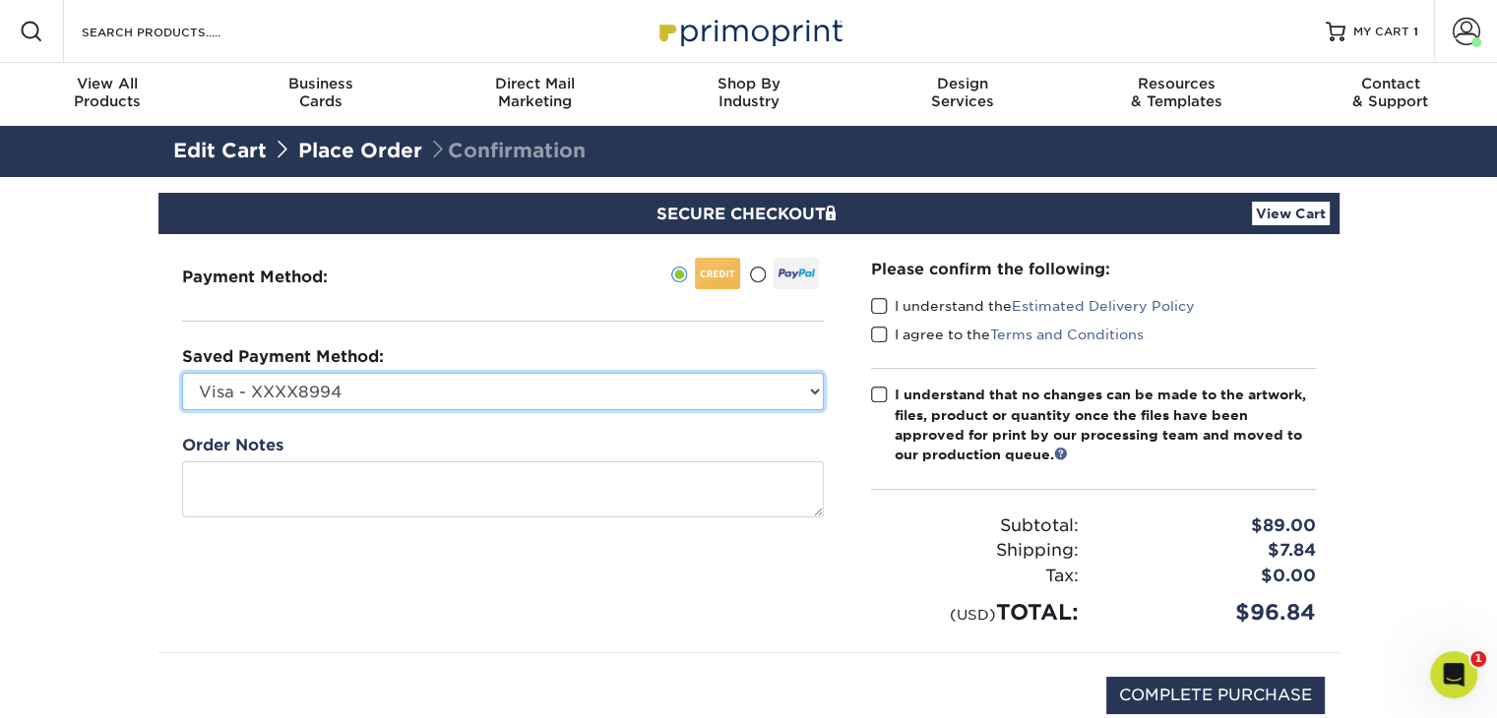
click at [685, 402] on select "Visa - XXXX8994 New Credit Card" at bounding box center [503, 391] width 642 height 37
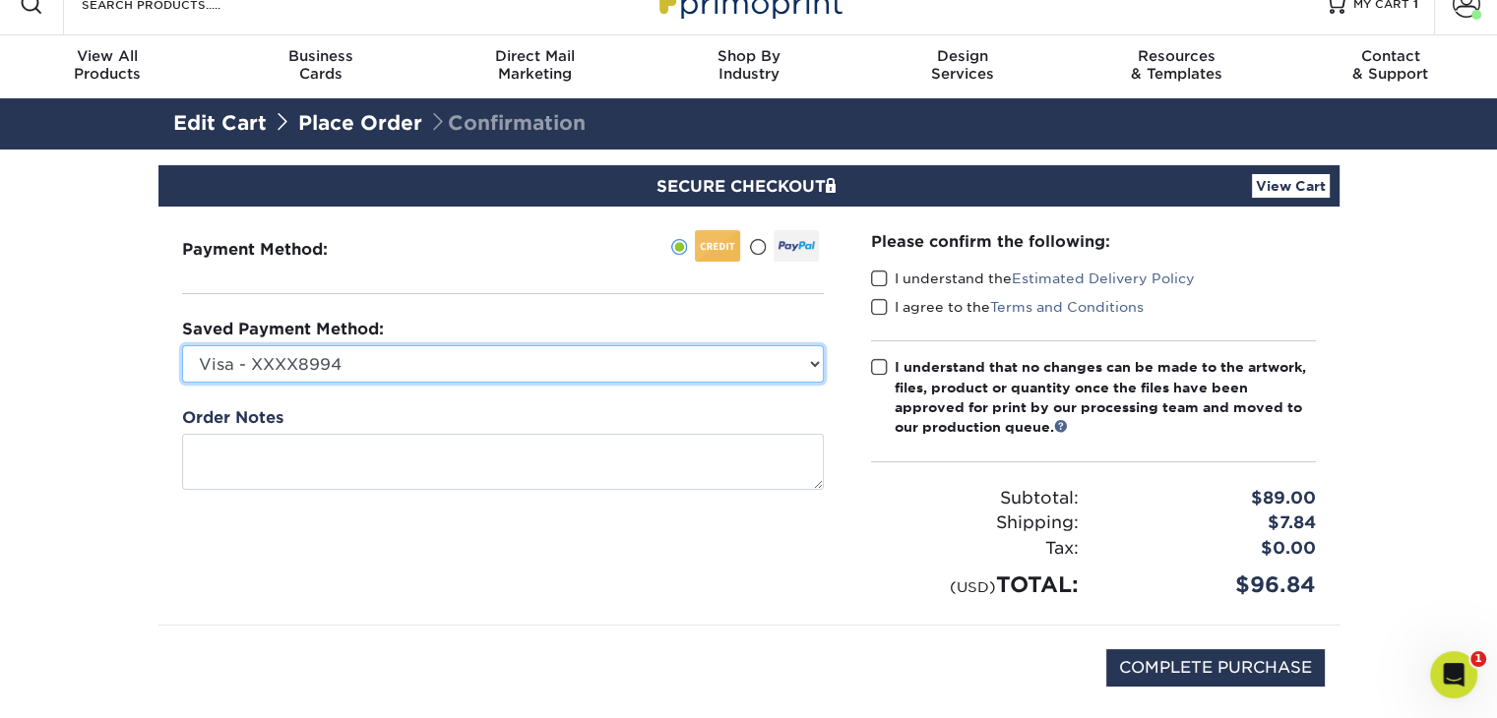
scroll to position [30, 0]
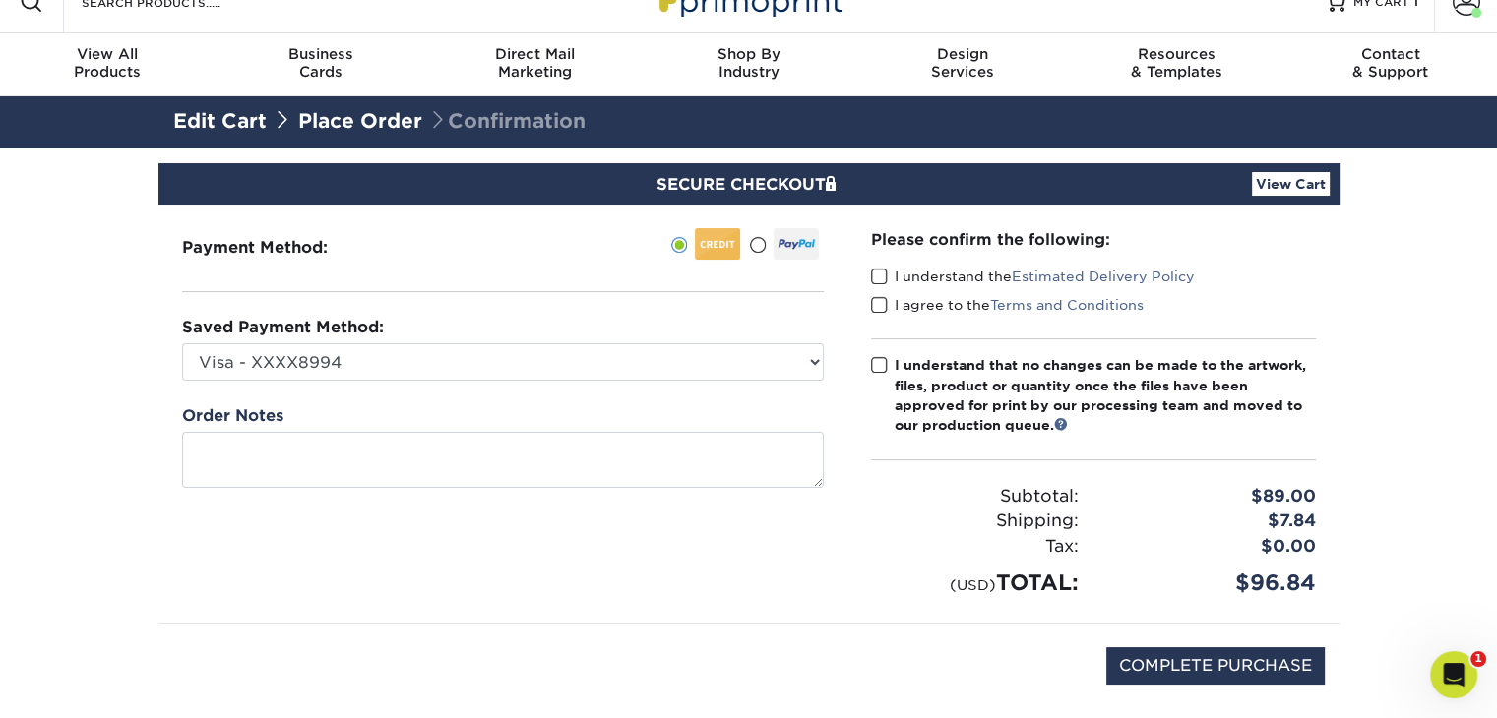
click at [882, 272] on span at bounding box center [879, 277] width 17 height 19
click at [0, 0] on input "I understand the Estimated Delivery Policy" at bounding box center [0, 0] width 0 height 0
click at [878, 307] on span at bounding box center [879, 305] width 17 height 19
click at [0, 0] on input "I agree to the Terms and Conditions" at bounding box center [0, 0] width 0 height 0
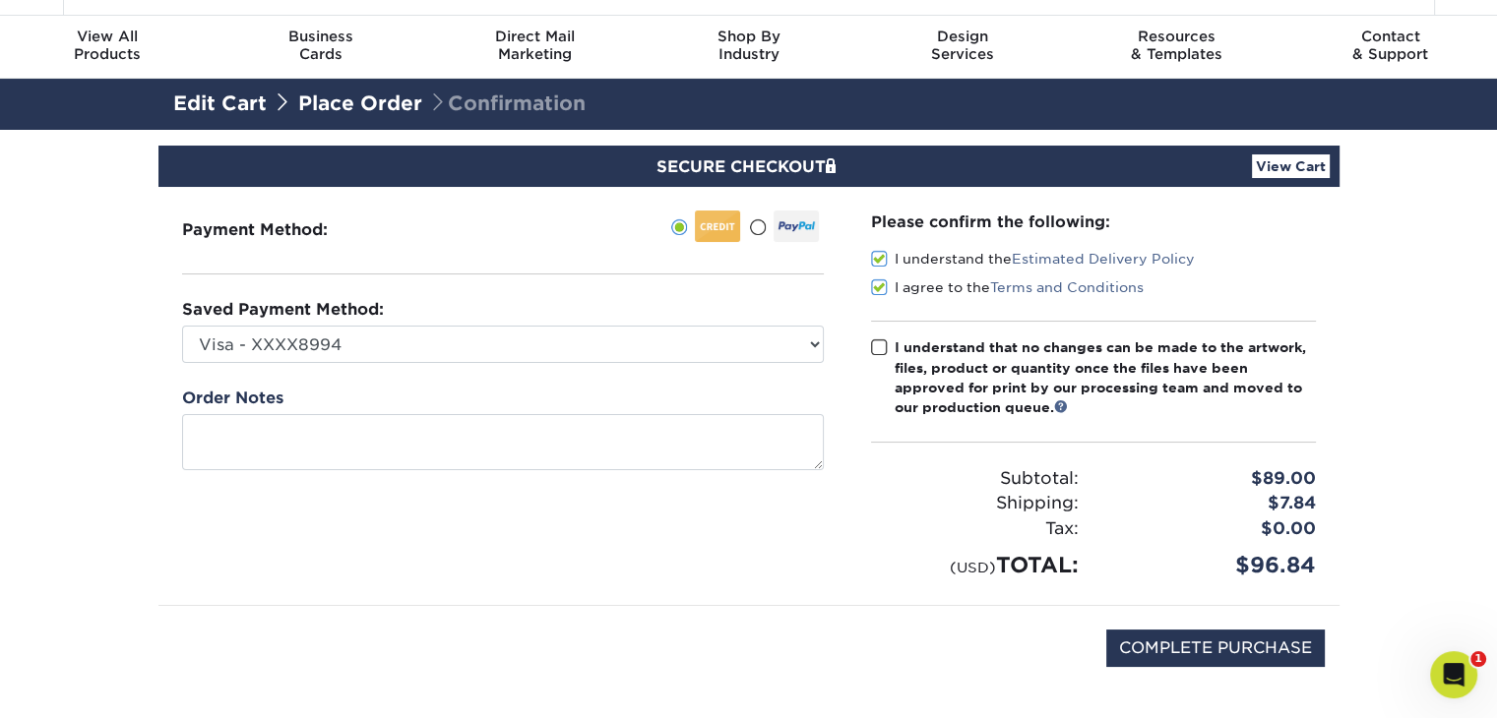
scroll to position [50, 0]
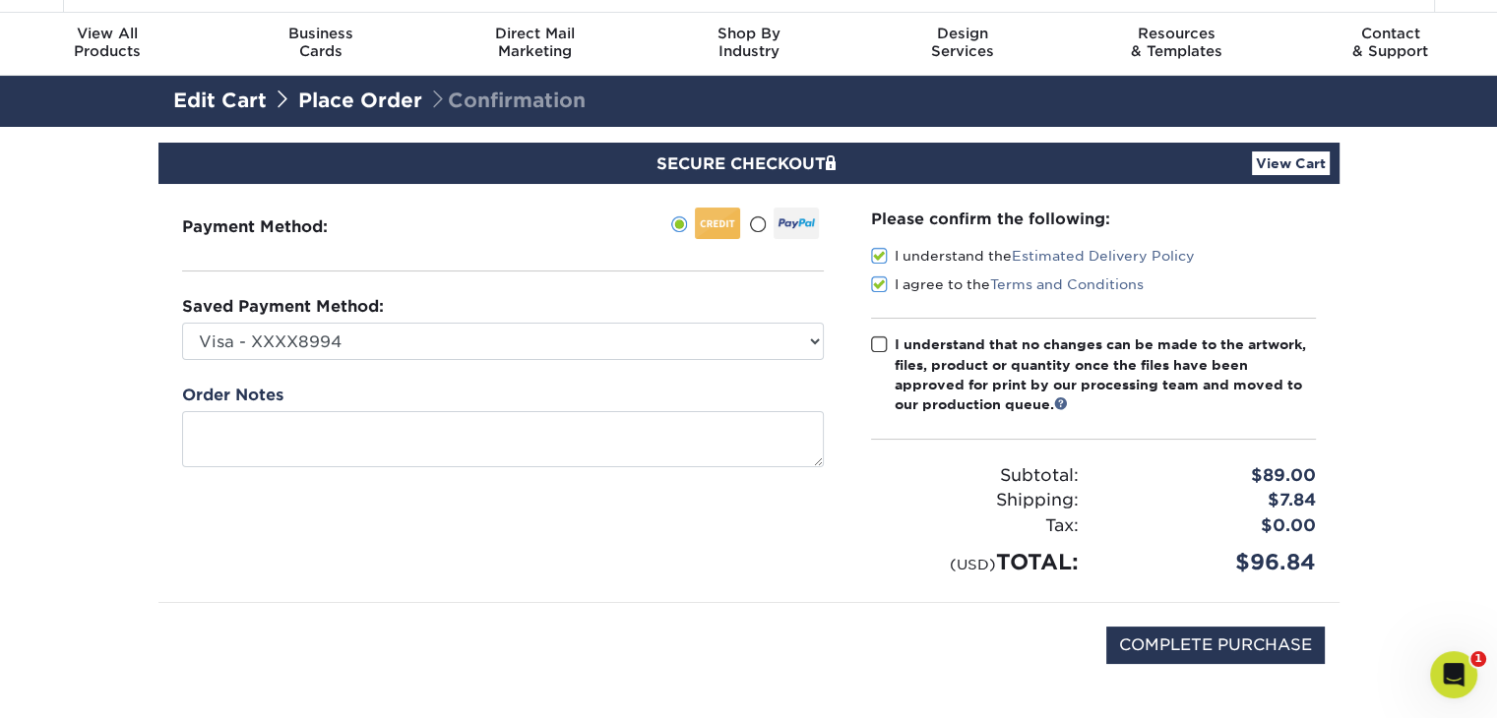
click at [874, 346] on span at bounding box center [879, 345] width 17 height 19
click at [0, 0] on input "I understand that no changes can be made to the artwork, files, product or quan…" at bounding box center [0, 0] width 0 height 0
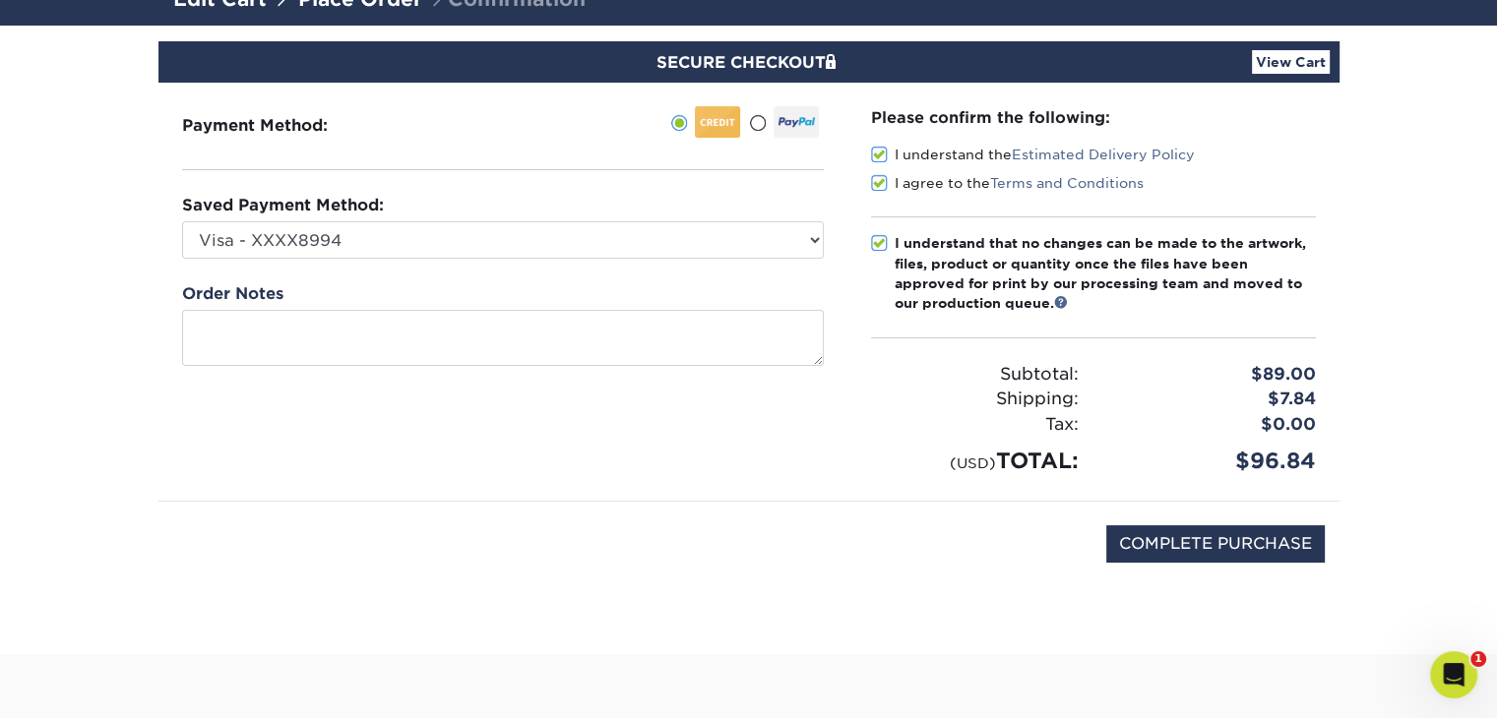
scroll to position [153, 0]
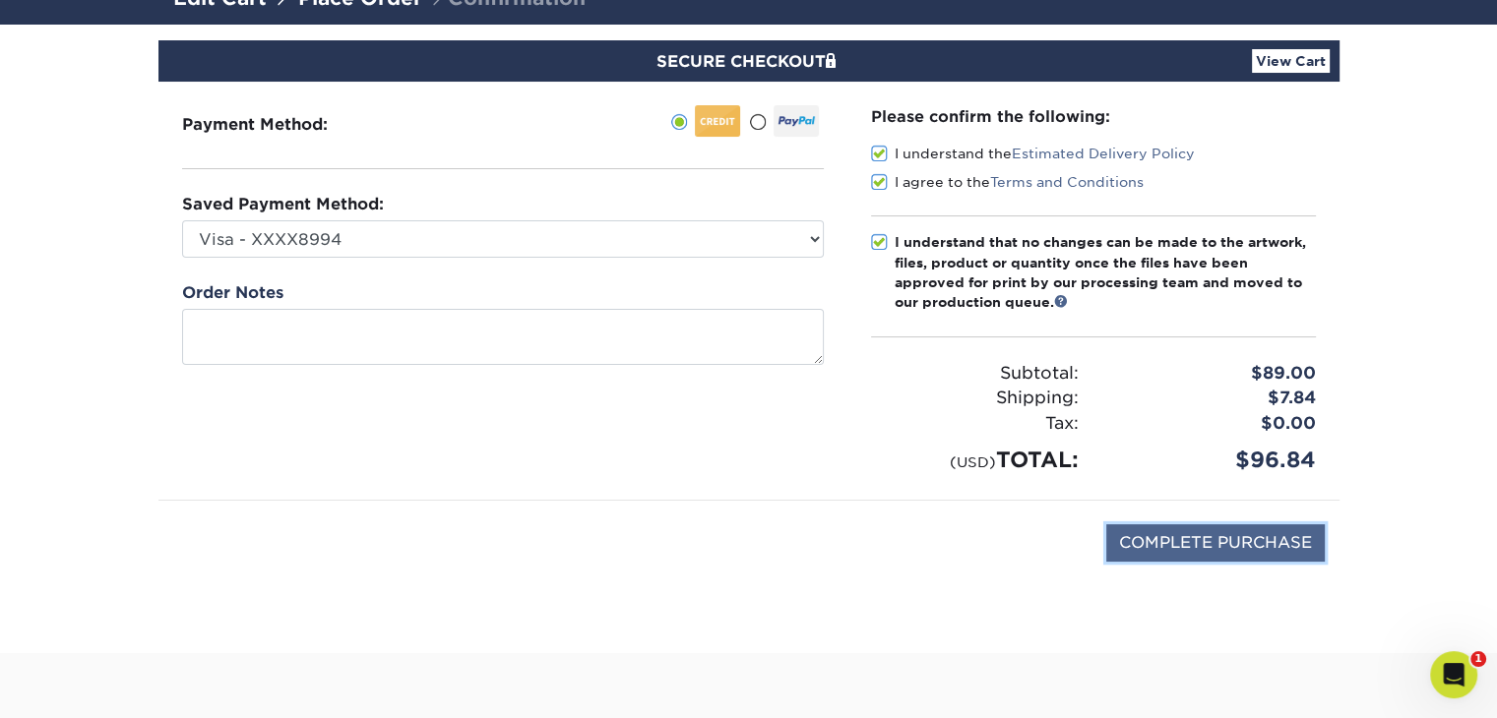
click at [1256, 548] on input "COMPLETE PURCHASE" at bounding box center [1215, 542] width 218 height 37
type input "PROCESSING, PLEASE WAIT..."
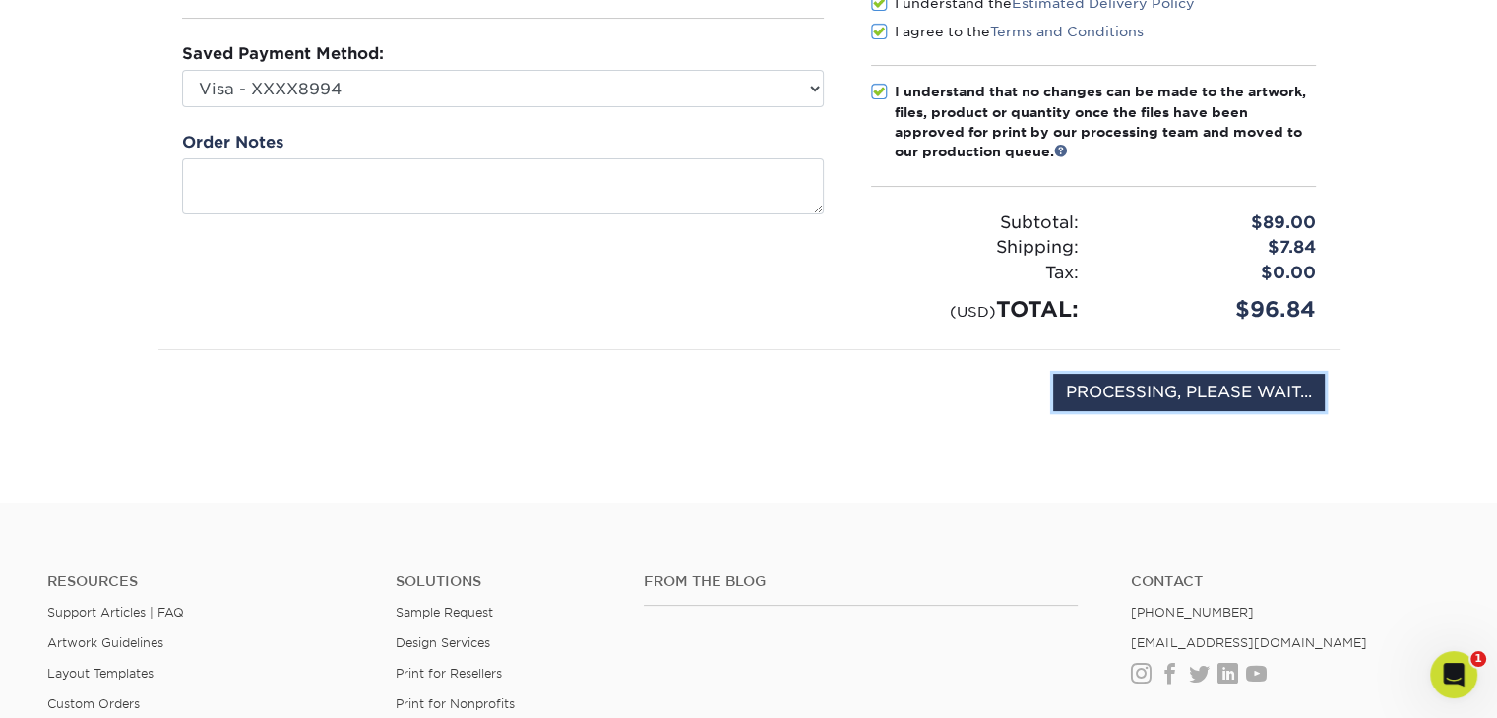
scroll to position [0, 0]
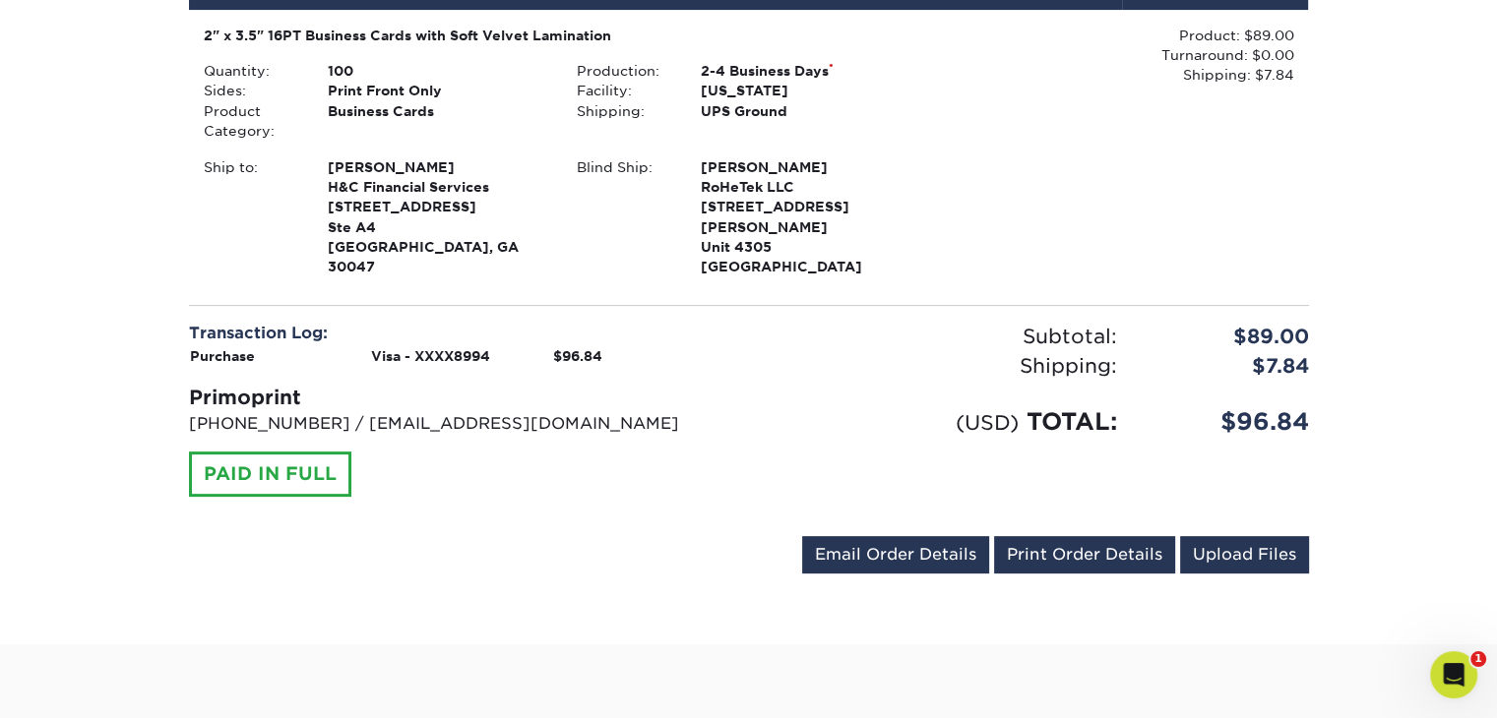
scroll to position [571, 0]
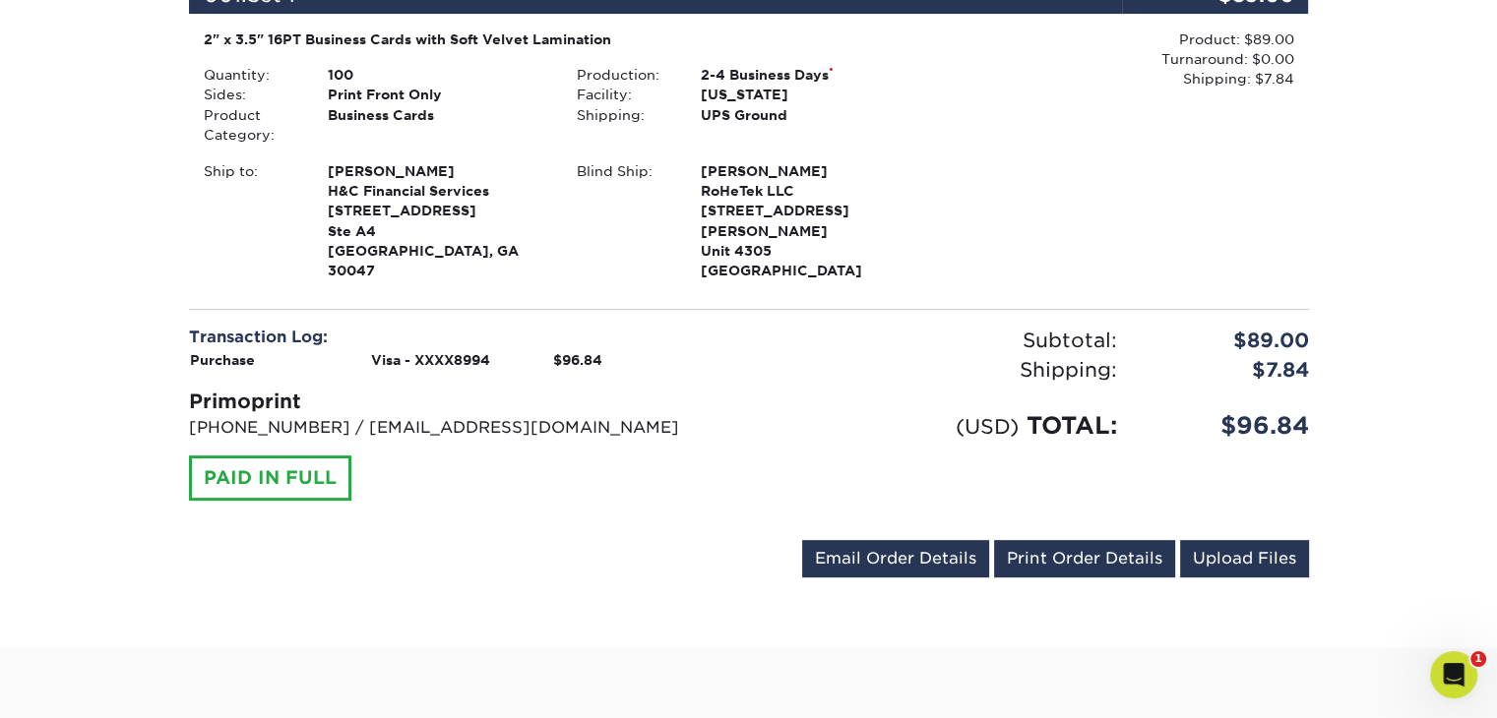
click at [1259, 355] on div "$7.84" at bounding box center [1228, 370] width 192 height 30
click at [1247, 408] on div "$96.84" at bounding box center [1228, 425] width 192 height 35
